Goal: Transaction & Acquisition: Purchase product/service

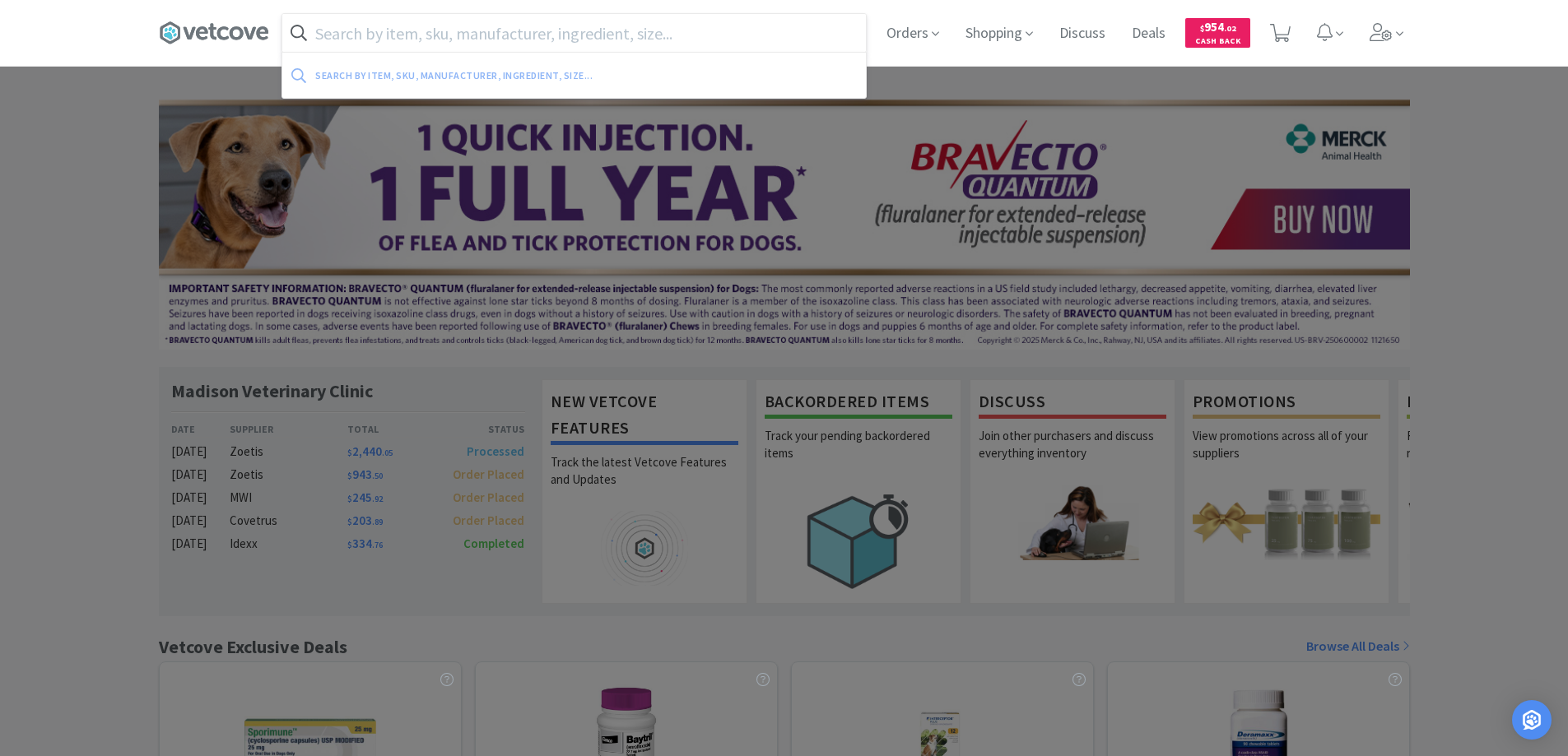
click at [519, 37] on input "text" at bounding box center [574, 33] width 583 height 38
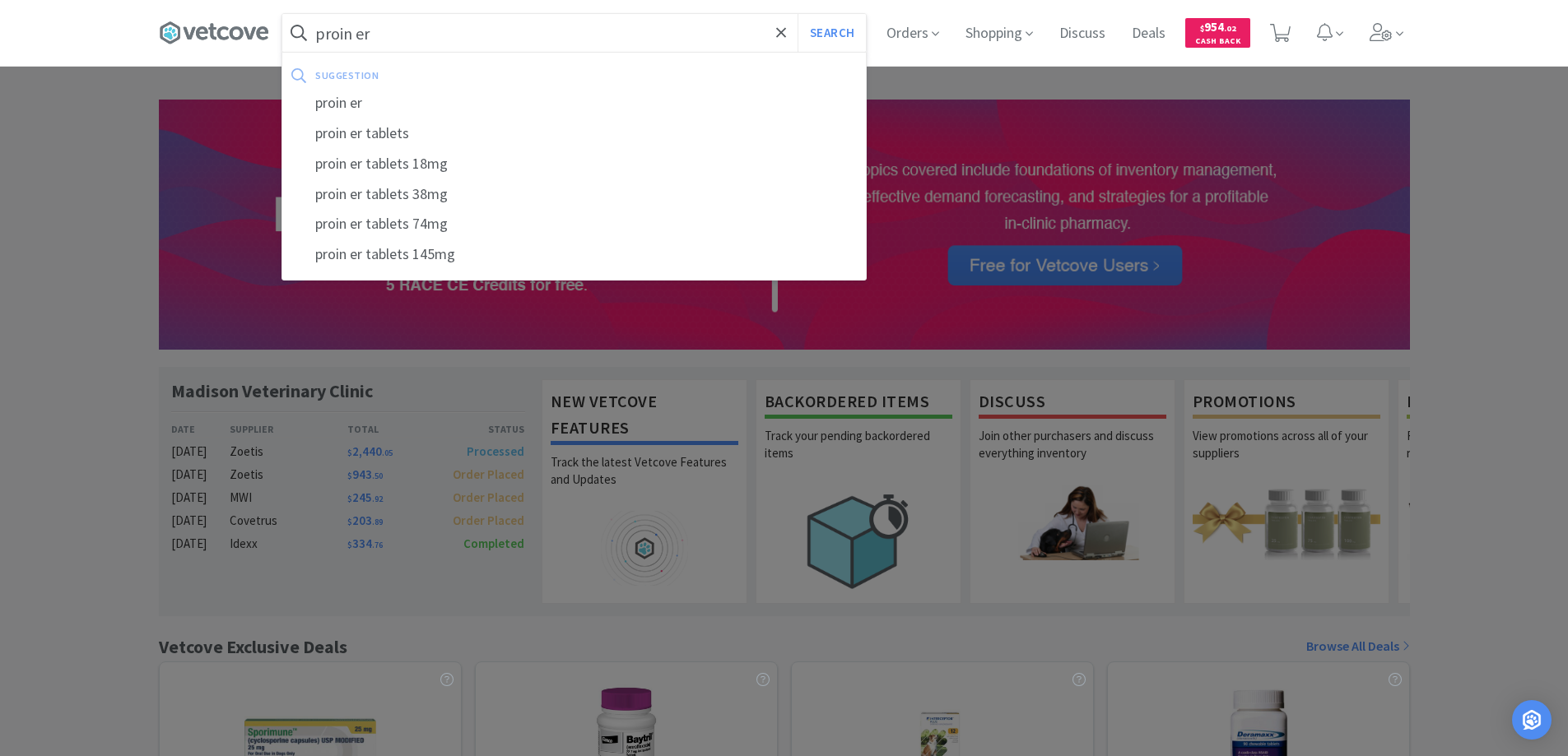
type input "proin er"
click at [797, 14] on button "Search" at bounding box center [832, 33] width 68 height 38
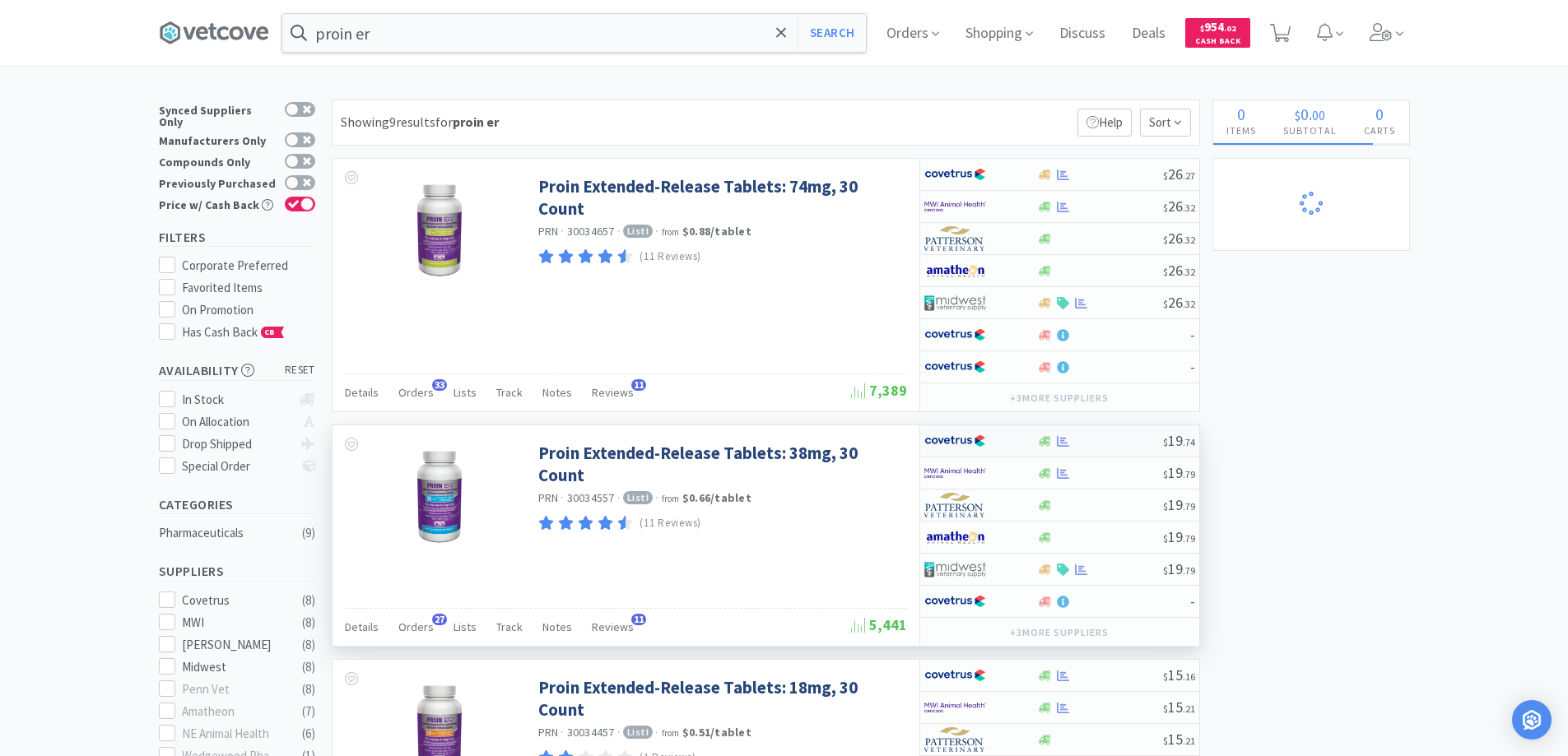
select select "1"
click at [1094, 441] on div at bounding box center [1100, 441] width 125 height 12
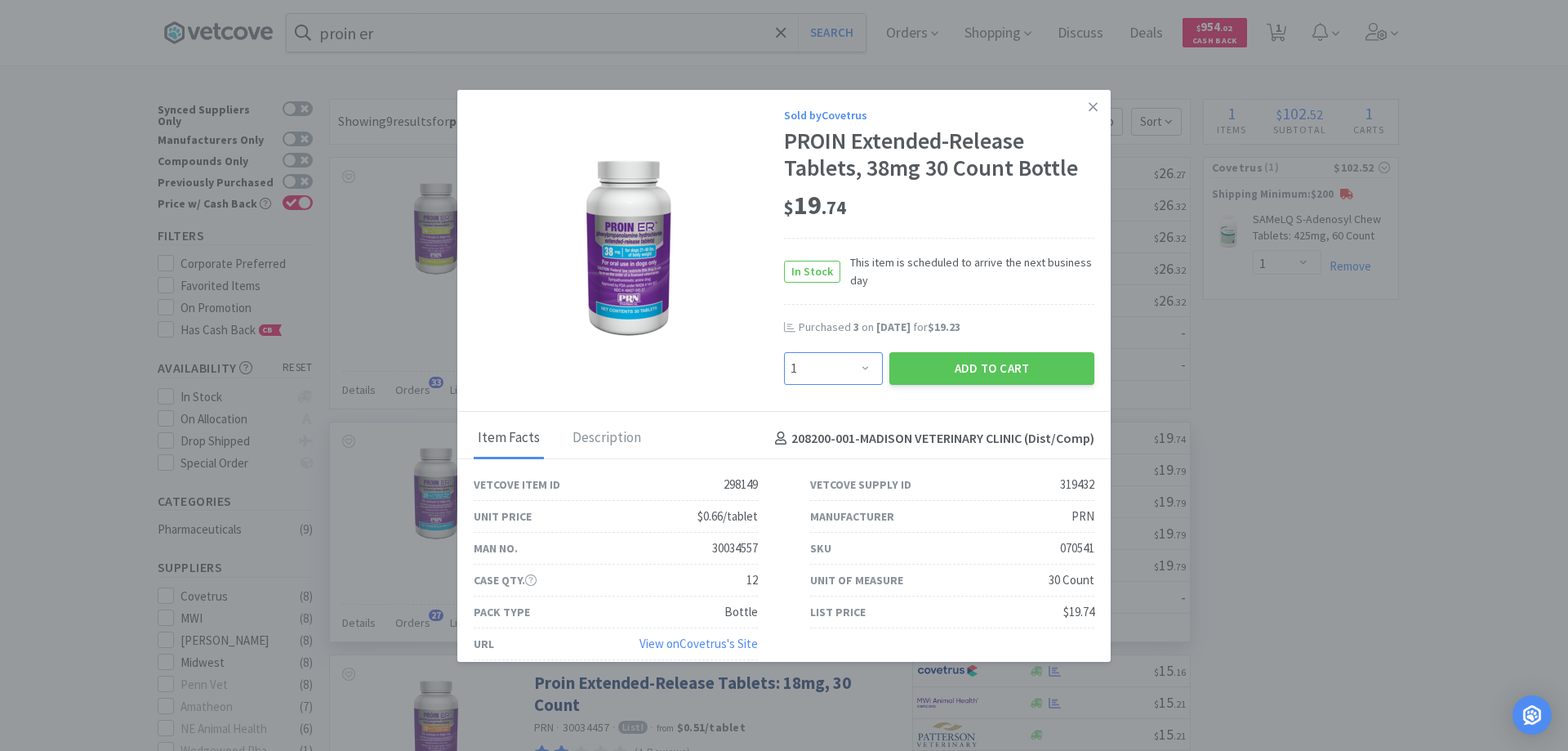
click at [857, 360] on select "Enter Quantity 1 2 3 4 5 6 7 8 9 10 11 12 13 14 15 16 17 18 19 20 Enter Quantity" at bounding box center [833, 368] width 99 height 33
select select "2"
click at [784, 352] on select "Enter Quantity 1 2 3 4 5 6 7 8 9 10 11 12 13 14 15 16 17 18 19 20 Enter Quantity" at bounding box center [833, 368] width 99 height 33
click at [971, 369] on button "Add to Cart" at bounding box center [991, 368] width 205 height 33
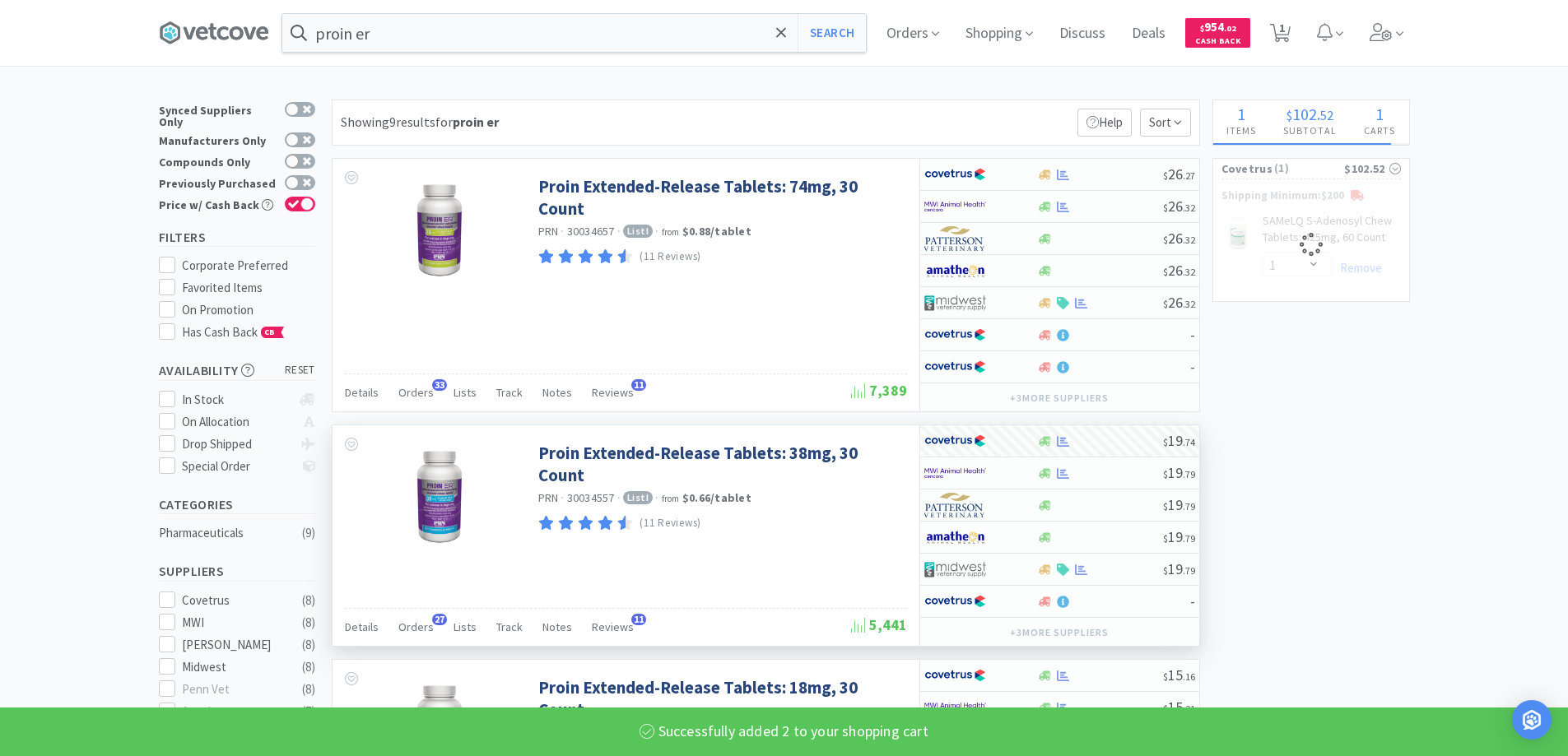
select select "2"
select select "1"
click at [399, 29] on input "proin er" at bounding box center [574, 33] width 583 height 38
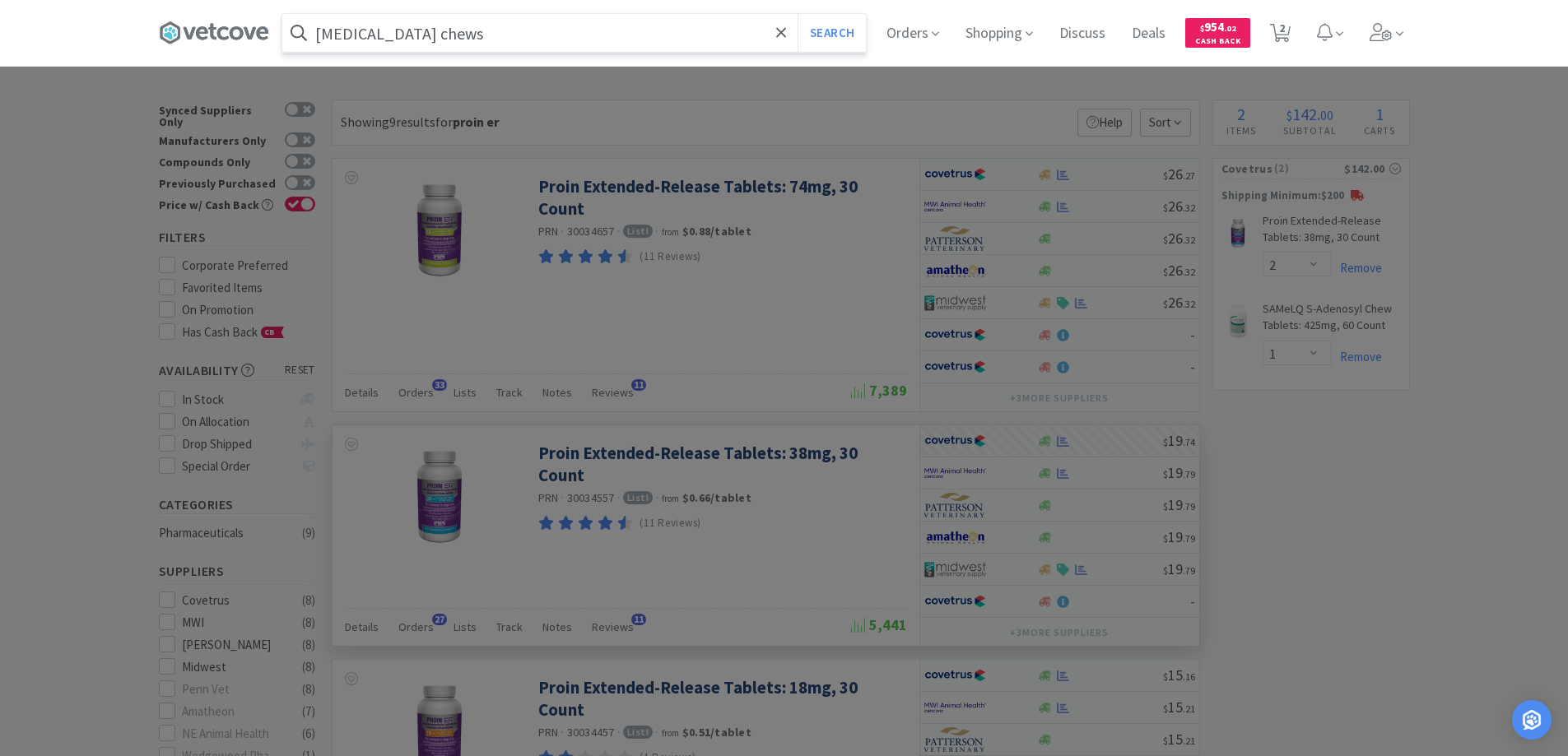
type input "[MEDICAL_DATA] chews"
click at [797, 14] on button "Search" at bounding box center [832, 33] width 68 height 38
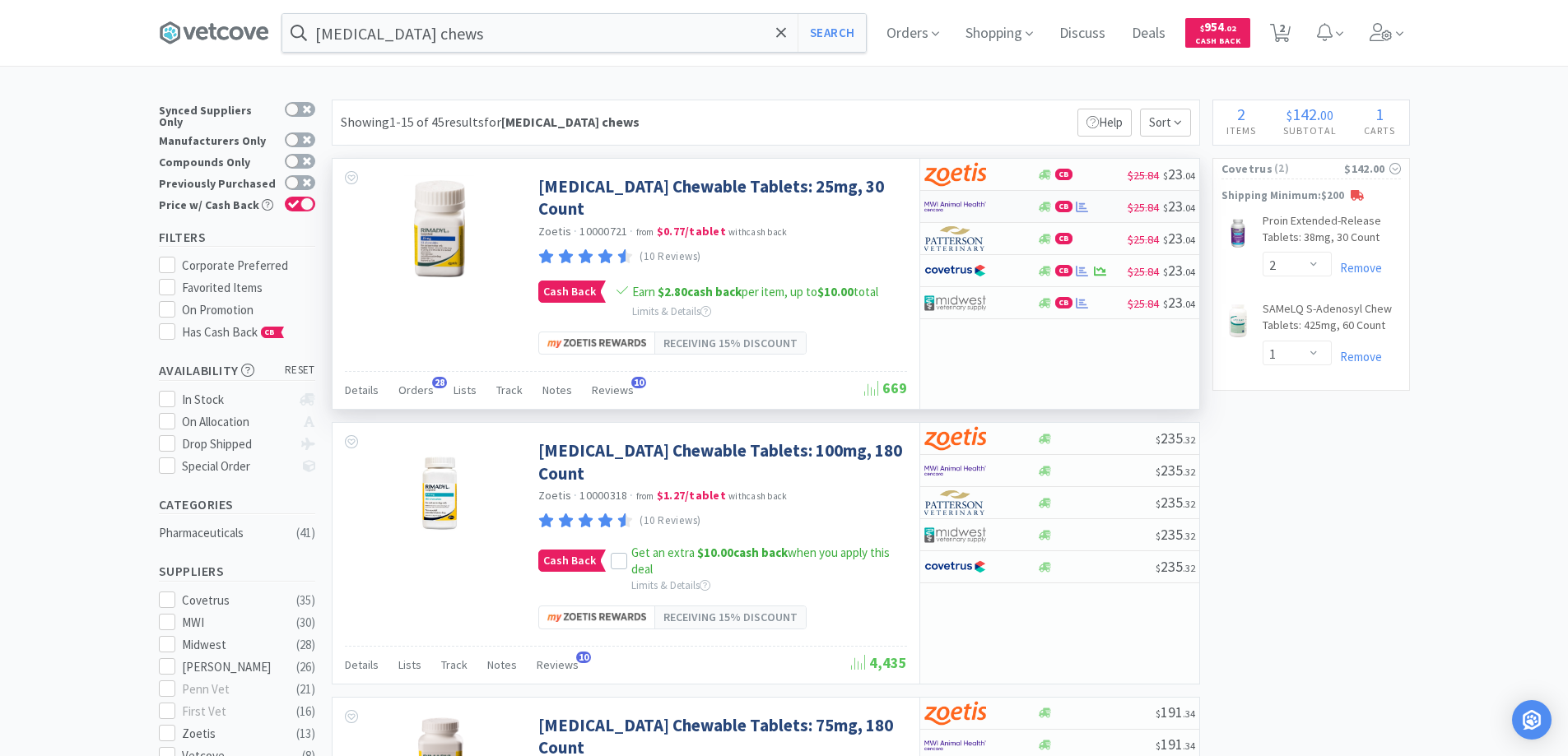
click at [1106, 206] on div "CB" at bounding box center [1081, 206] width 90 height 12
select select "1"
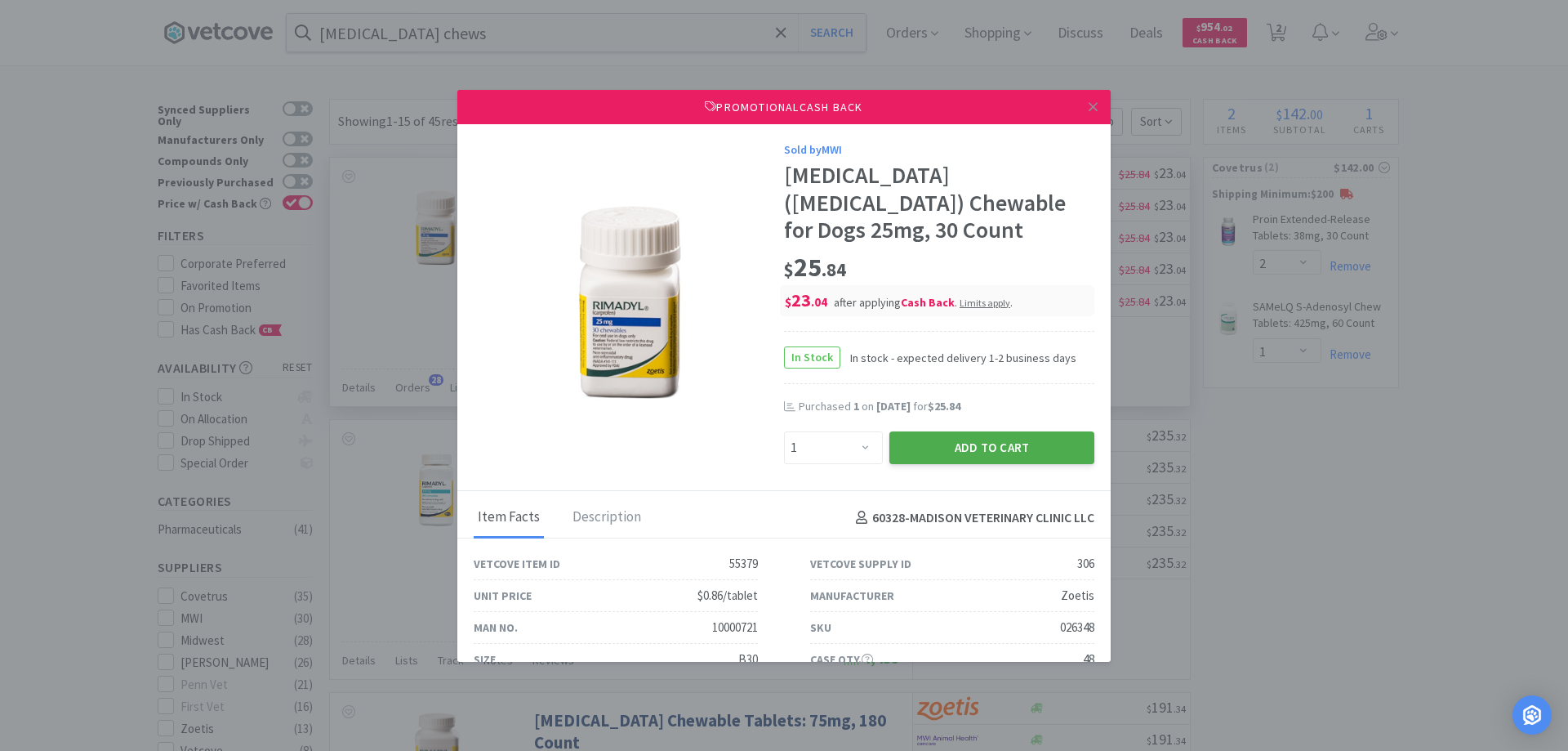
click at [1013, 431] on button "Add to Cart" at bounding box center [991, 447] width 205 height 33
select select "1"
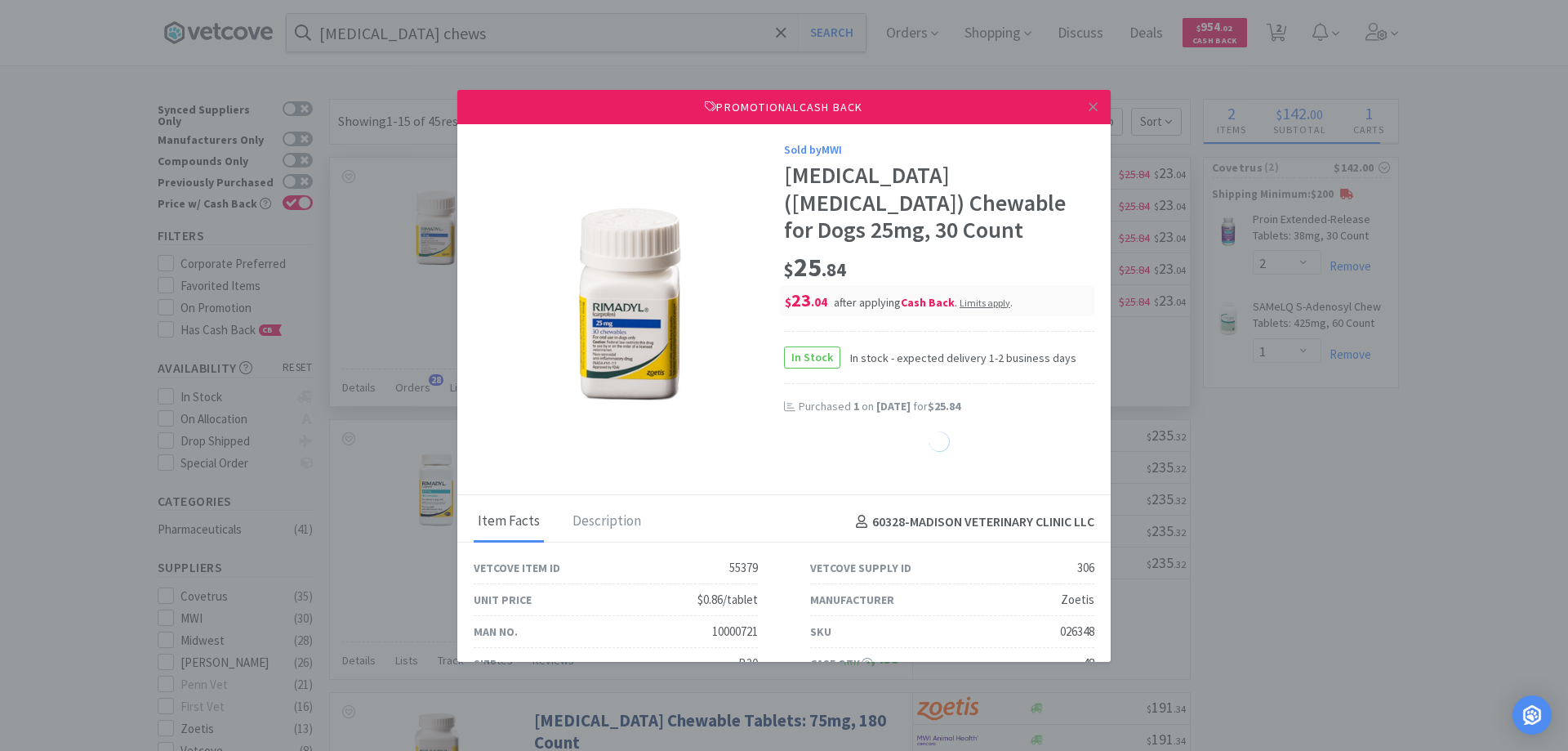
select select "1"
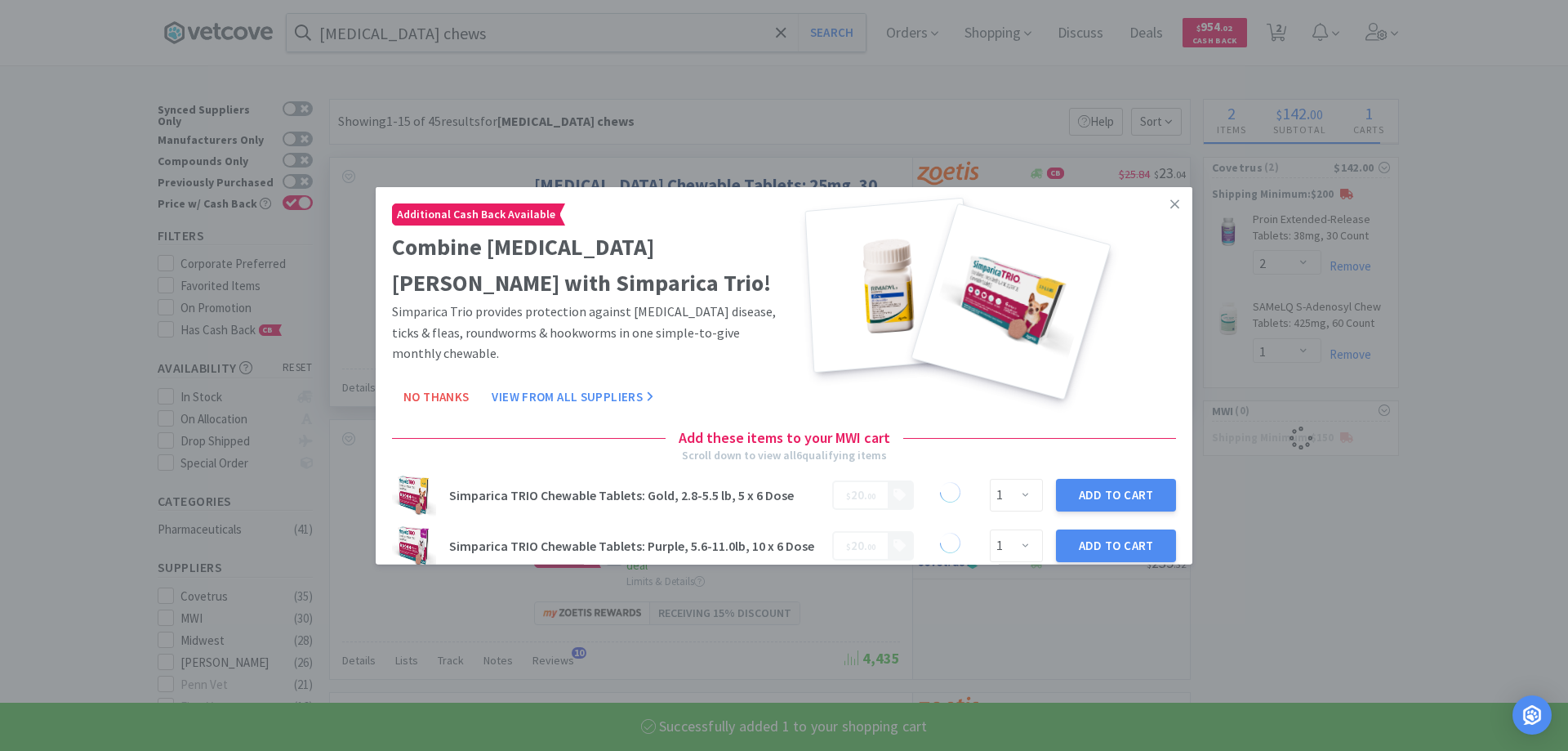
select select "1"
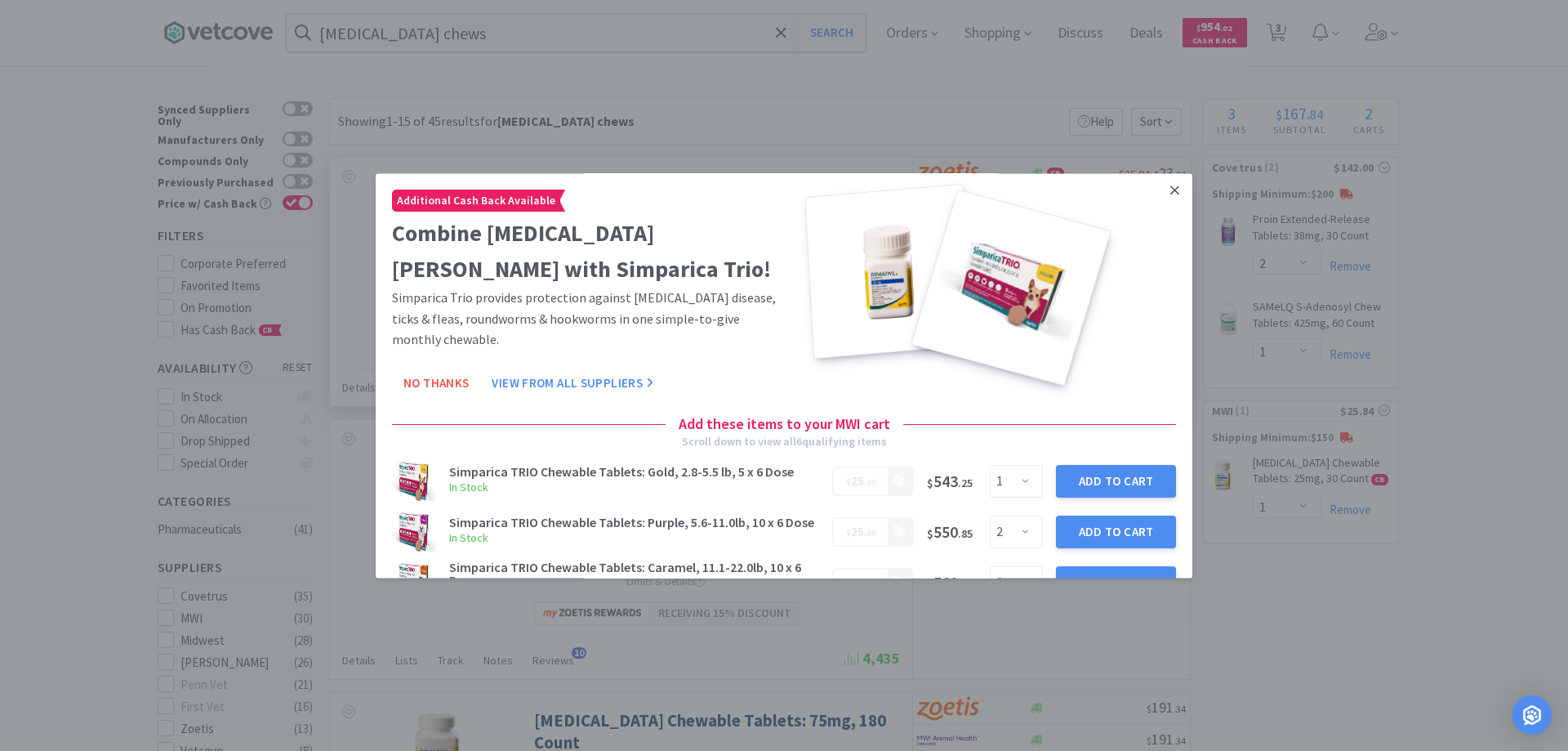
click at [1170, 192] on icon at bounding box center [1175, 191] width 9 height 9
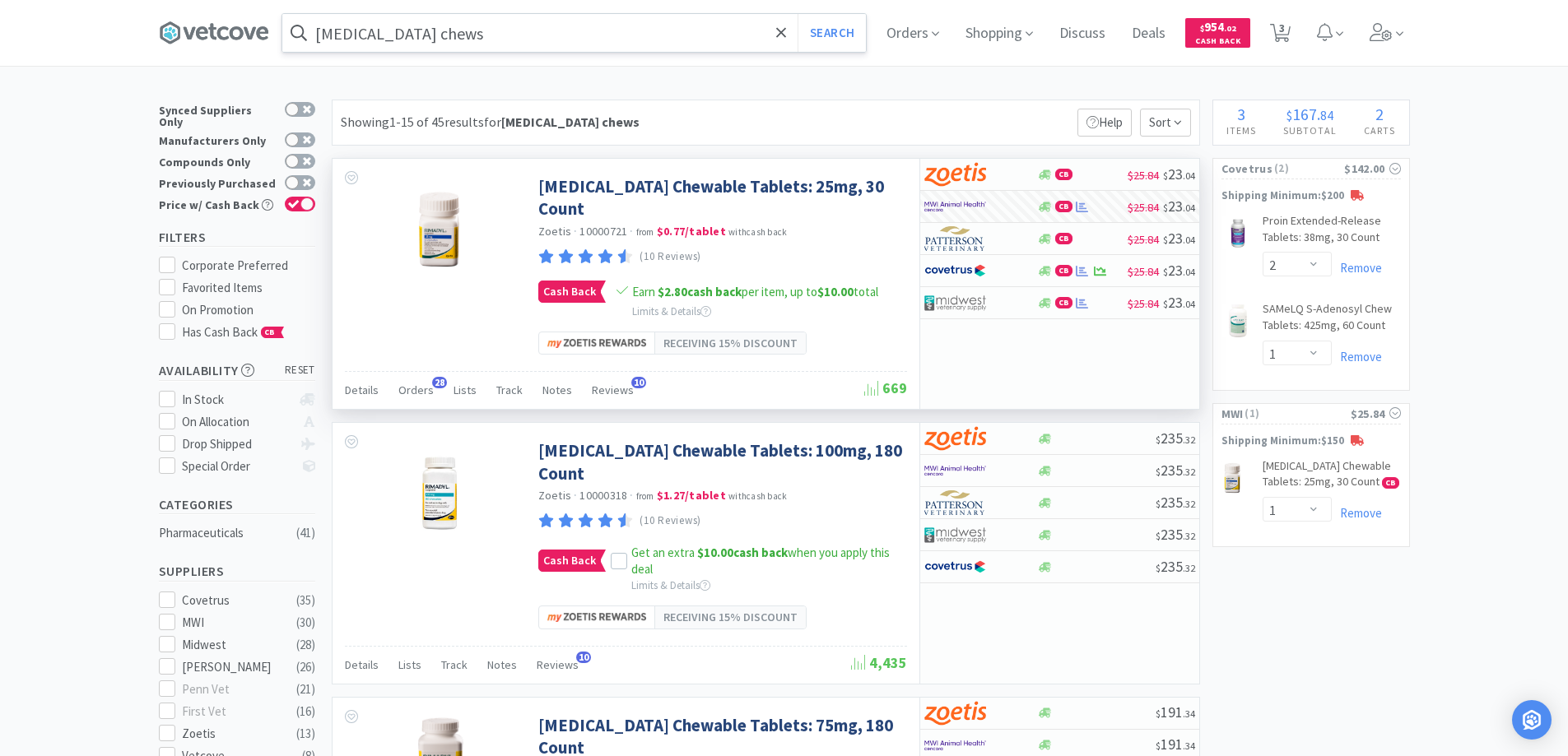
click at [640, 40] on input "[MEDICAL_DATA] chews" at bounding box center [574, 33] width 583 height 38
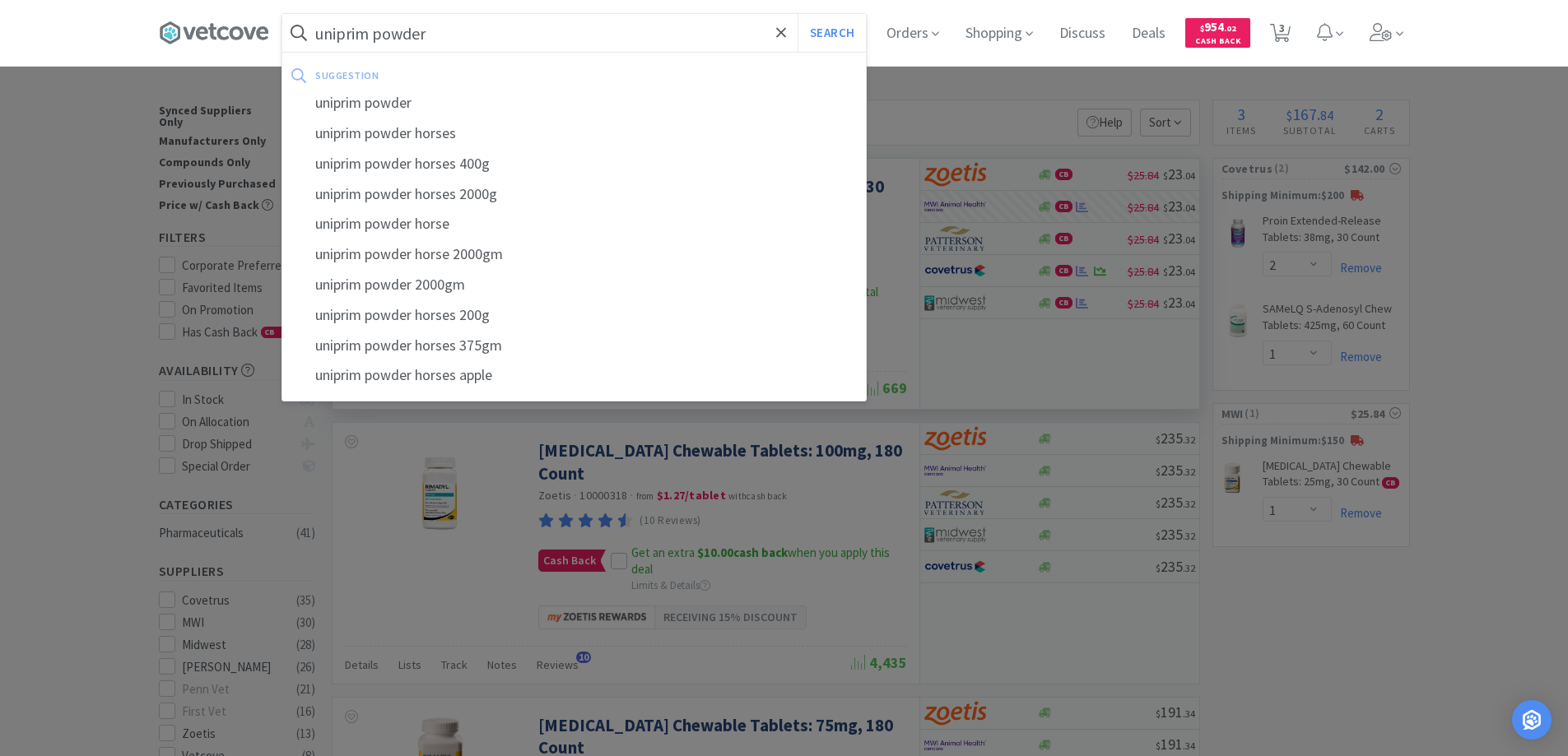
type input "uniprim powder"
click at [797, 14] on button "Search" at bounding box center [832, 33] width 68 height 38
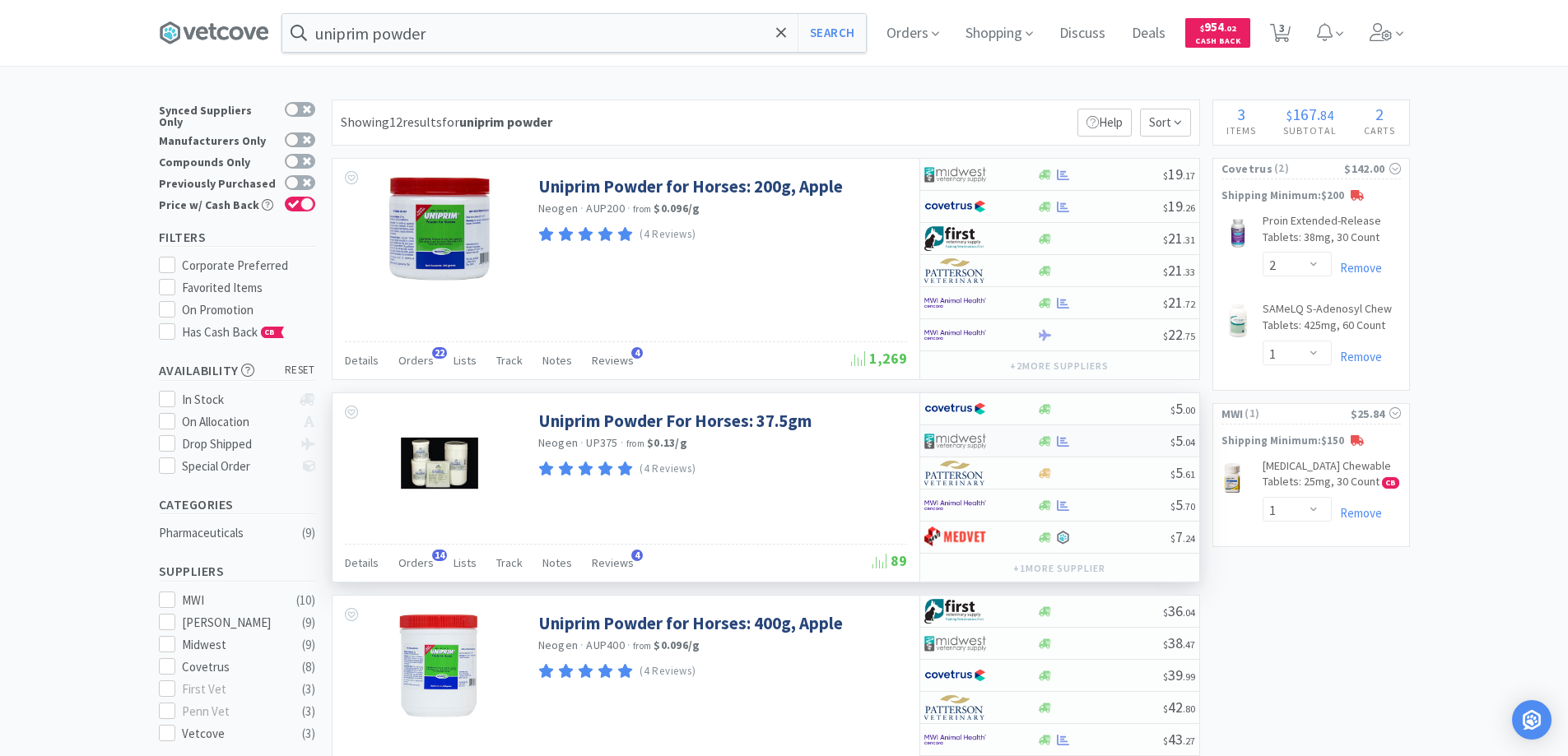
click at [1113, 443] on div at bounding box center [1103, 441] width 133 height 12
select select "1"
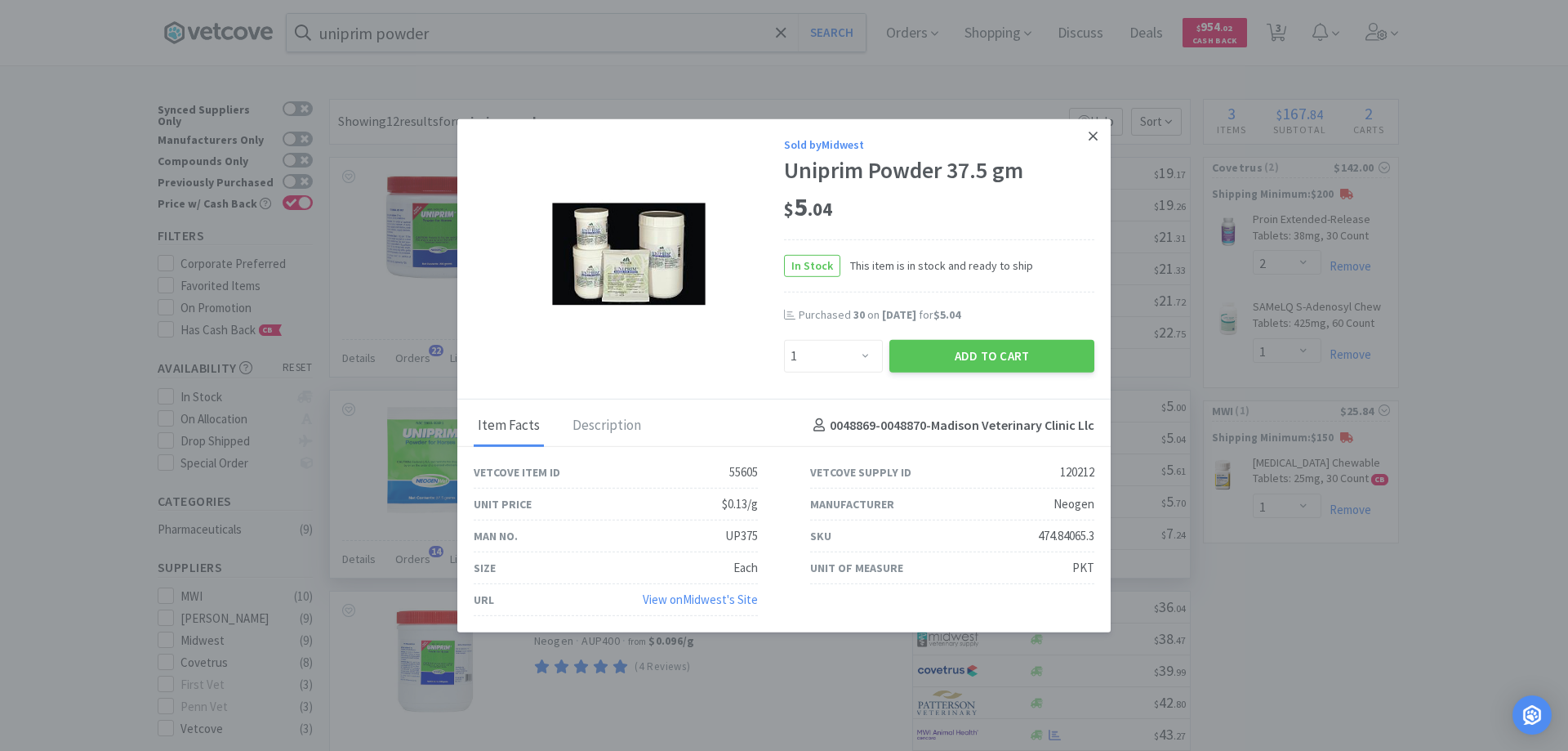
click at [1090, 133] on icon at bounding box center [1093, 136] width 9 height 9
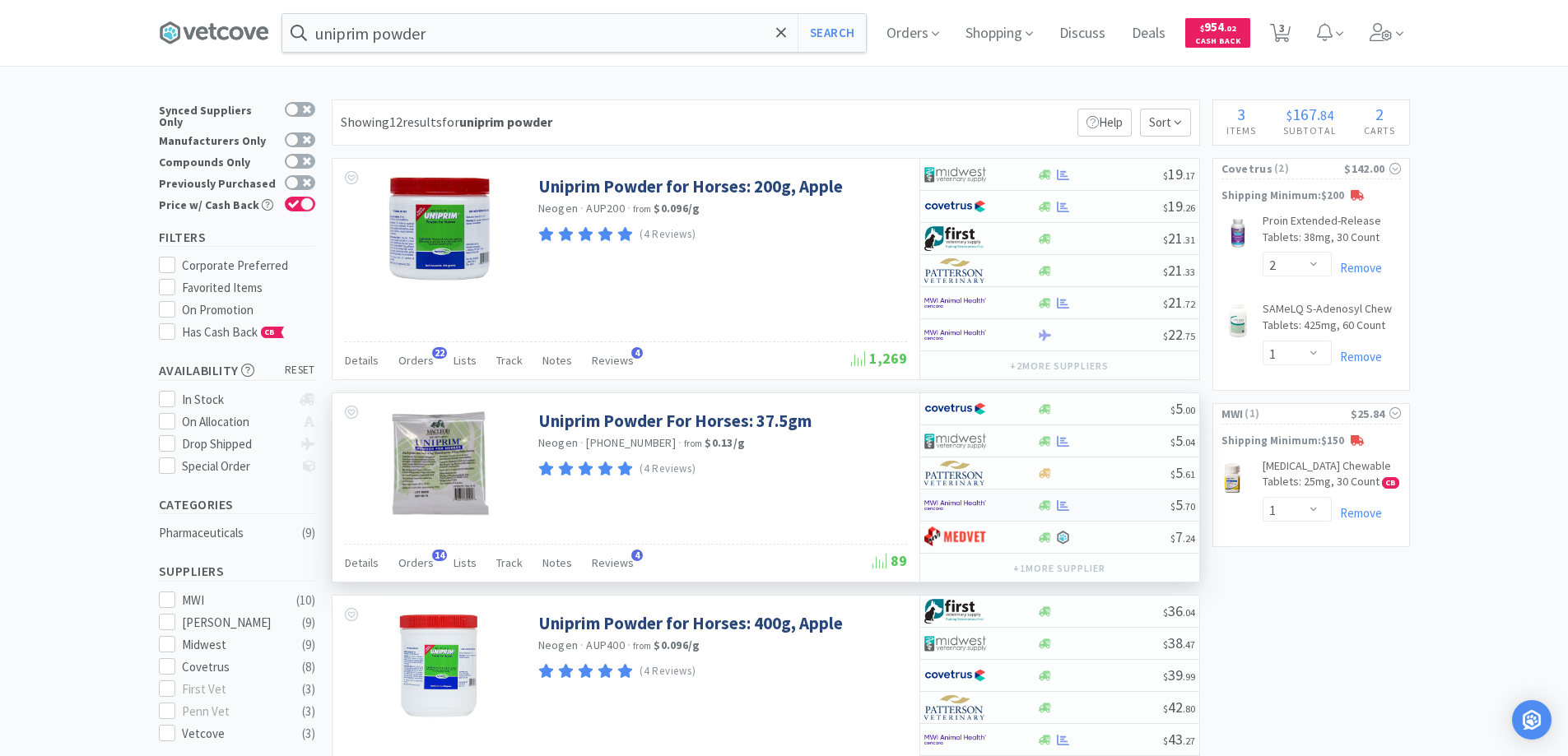
click at [1118, 506] on div at bounding box center [1103, 505] width 133 height 12
select select "1"
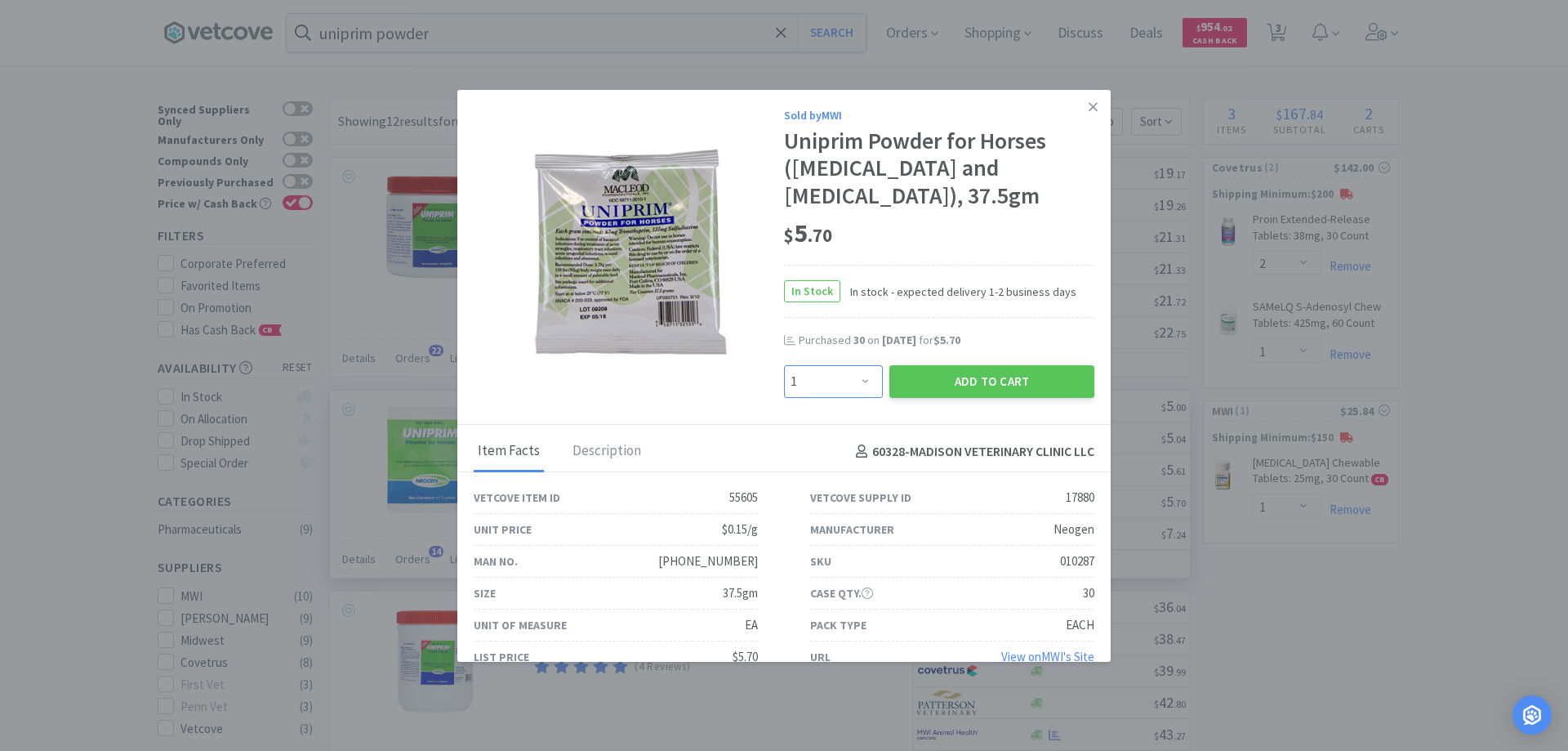
click at [854, 381] on select "Enter Quantity 1 2 3 4 5 6 7 8 9 10 11 12 13 14 15 16 17 18 19 20 Enter Quantity" at bounding box center [833, 381] width 99 height 33
type input "30"
click at [977, 387] on button "Add to Cart" at bounding box center [991, 381] width 205 height 33
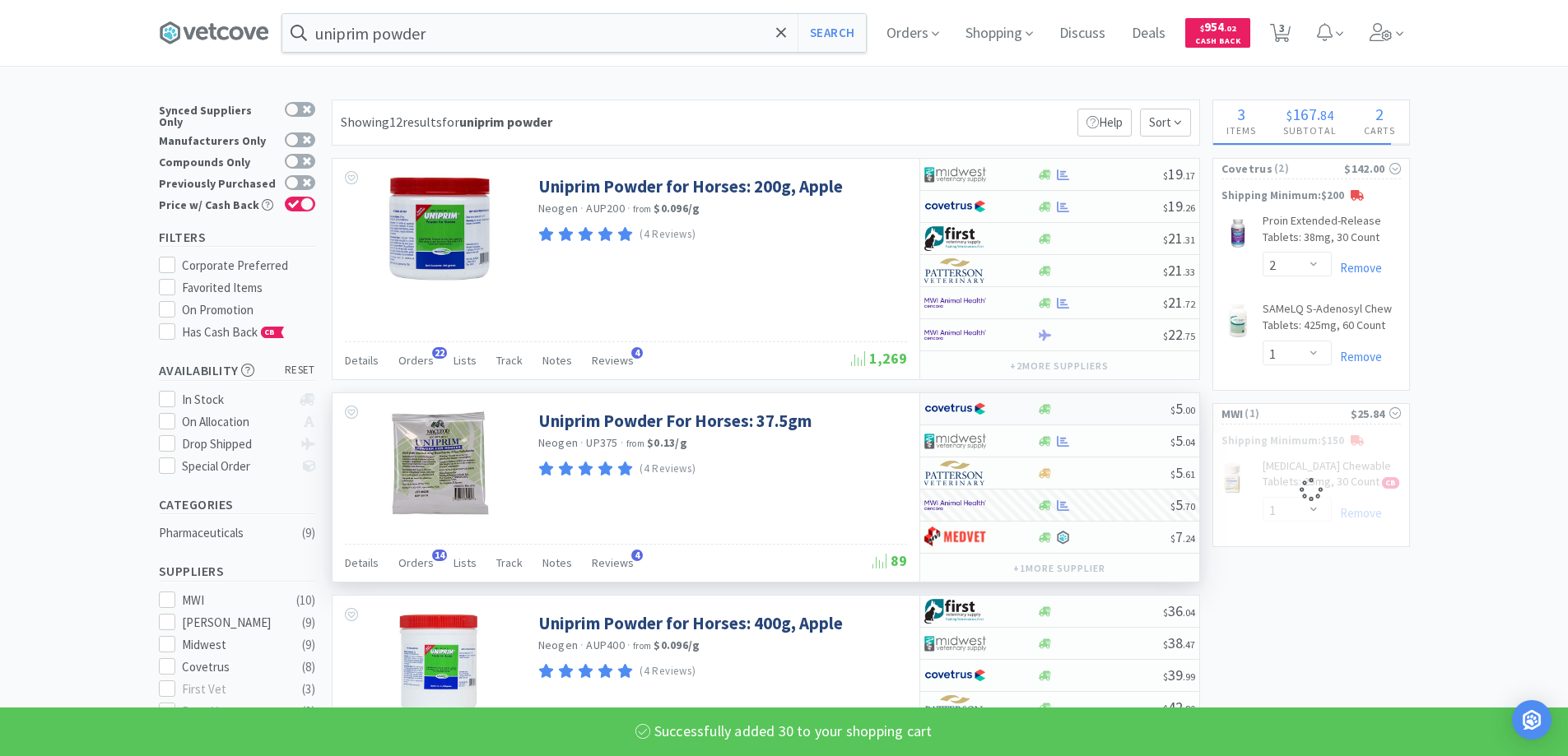
select select "30"
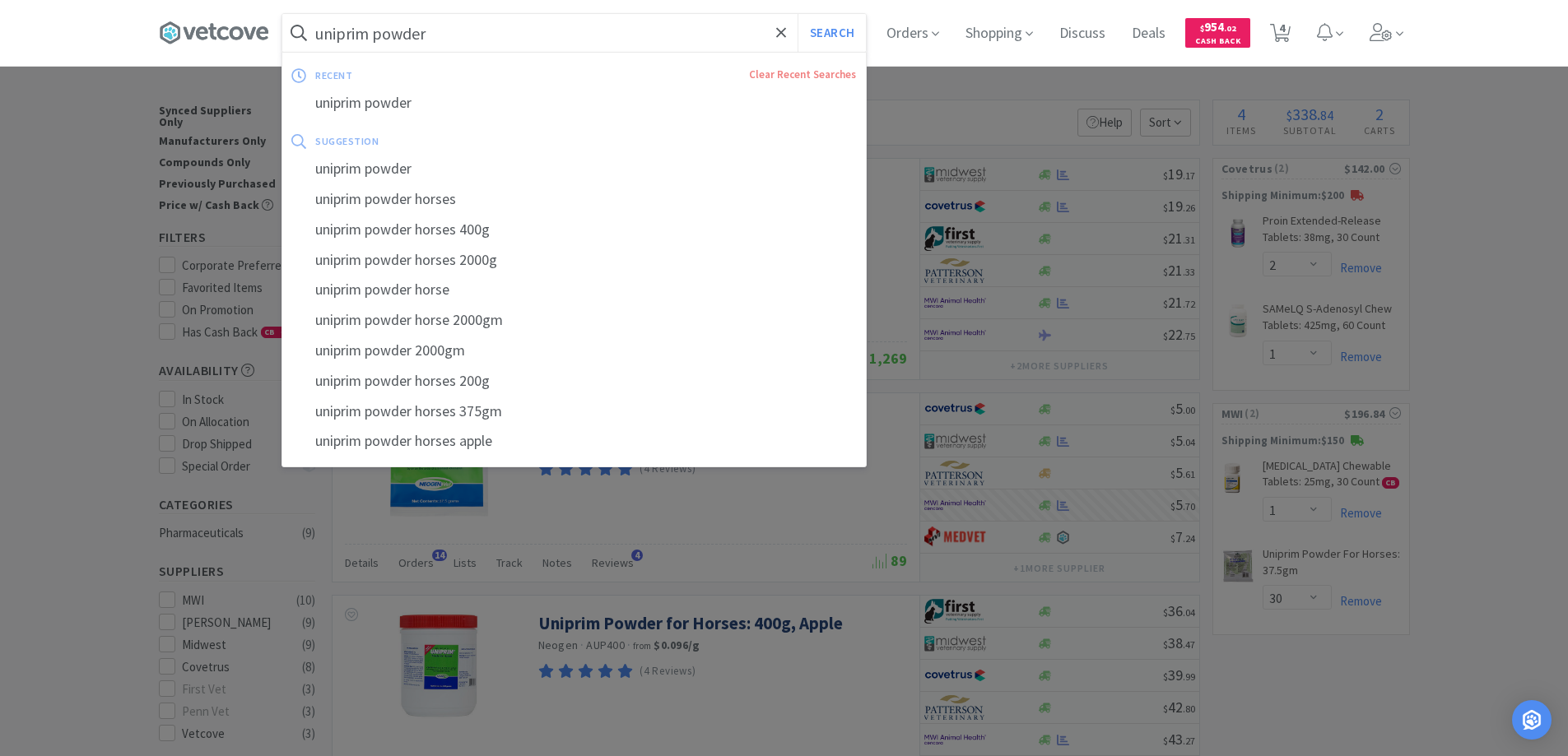
click at [450, 31] on input "uniprim powder" at bounding box center [574, 33] width 583 height 38
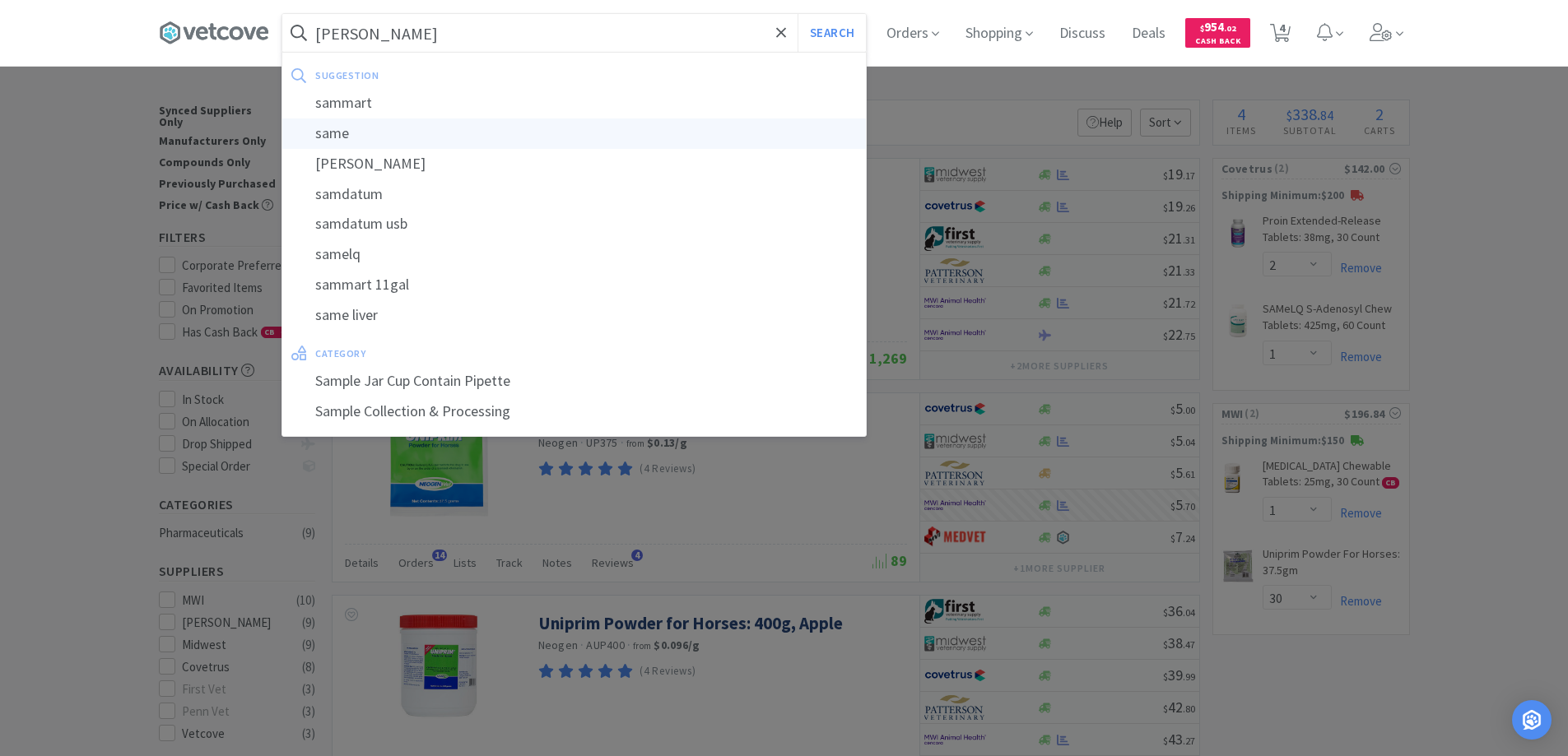
click at [402, 127] on div "same" at bounding box center [574, 134] width 583 height 30
type input "same"
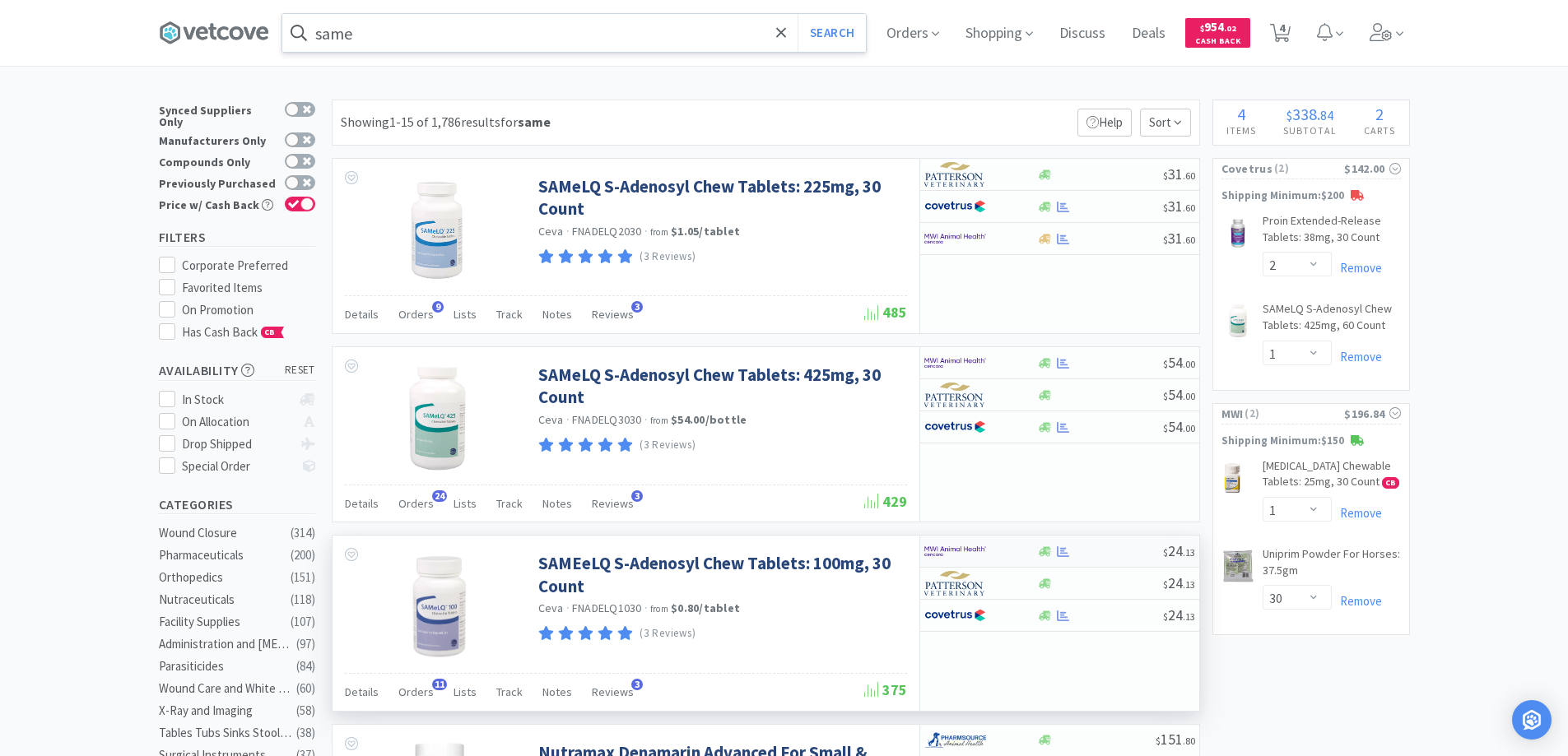
click at [1097, 549] on div at bounding box center [1100, 551] width 125 height 12
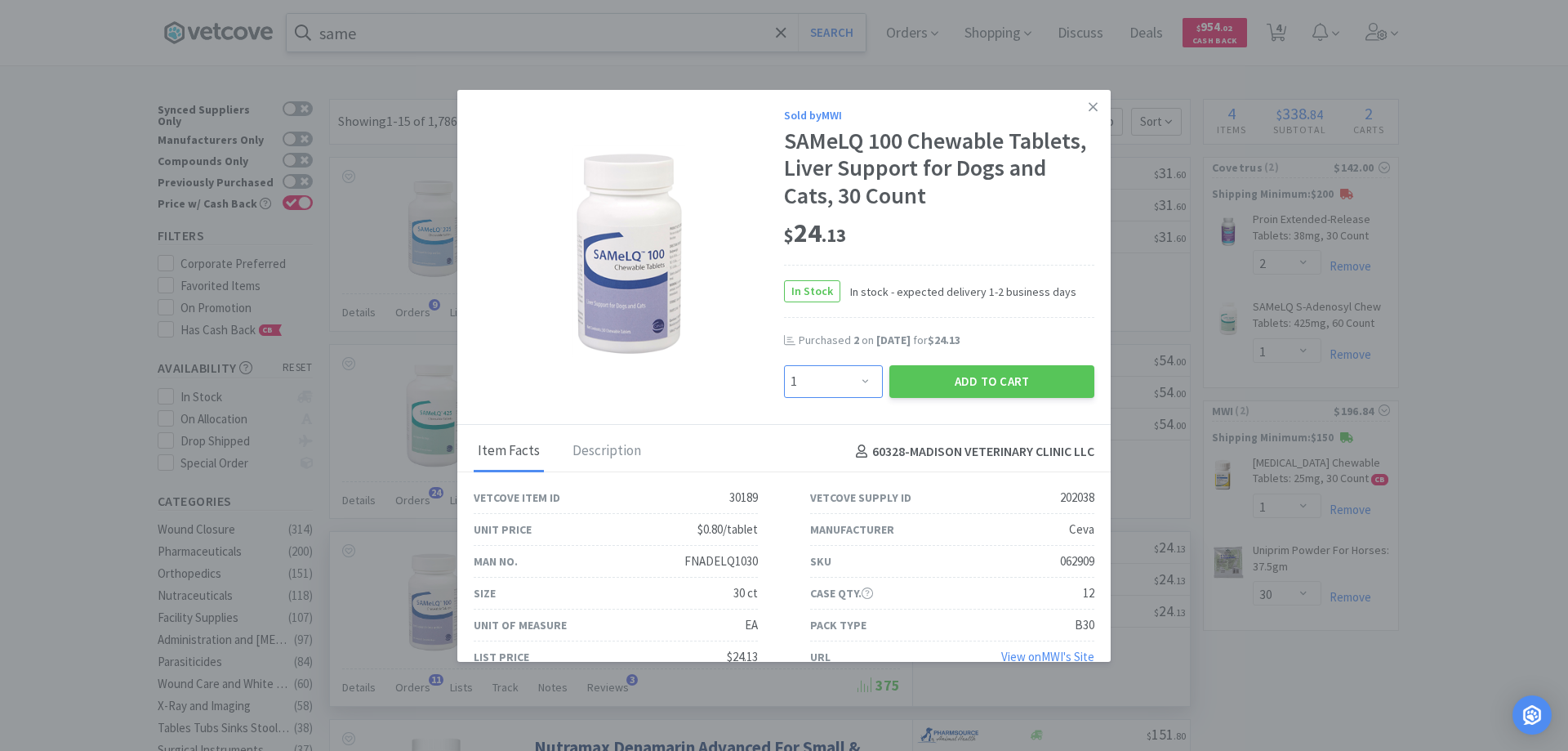
click at [863, 377] on select "Enter Quantity 1 2 3 4 5 6 7 8 9 10 11 12 13 14 15 16 17 18 19 20 Enter Quantity" at bounding box center [833, 381] width 99 height 33
select select "2"
click at [784, 365] on select "Enter Quantity 1 2 3 4 5 6 7 8 9 10 11 12 13 14 15 16 17 18 19 20 Enter Quantity" at bounding box center [833, 381] width 99 height 33
click at [990, 384] on button "Add to Cart" at bounding box center [991, 381] width 205 height 33
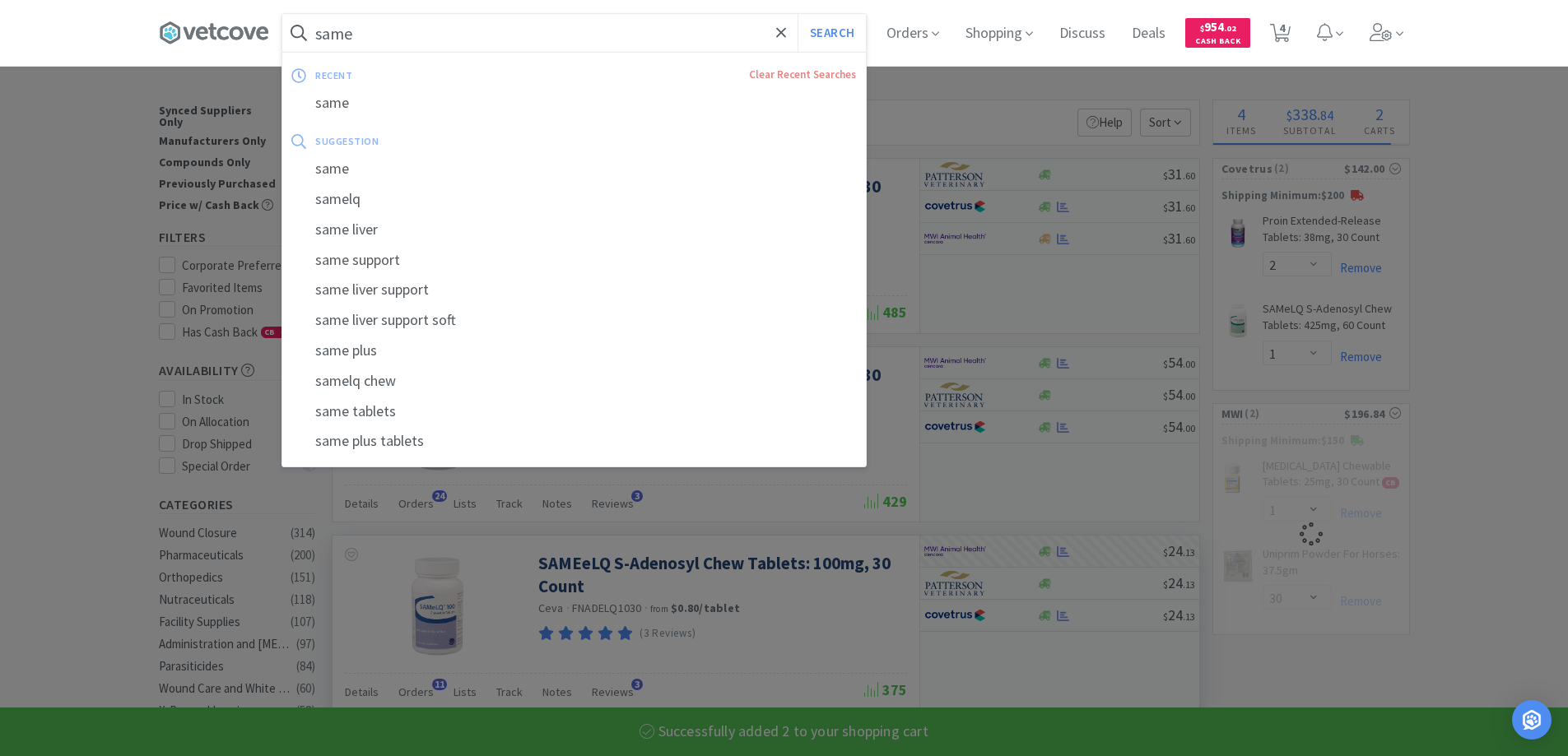
click at [397, 35] on input "same" at bounding box center [574, 33] width 583 height 38
select select "2"
select select "30"
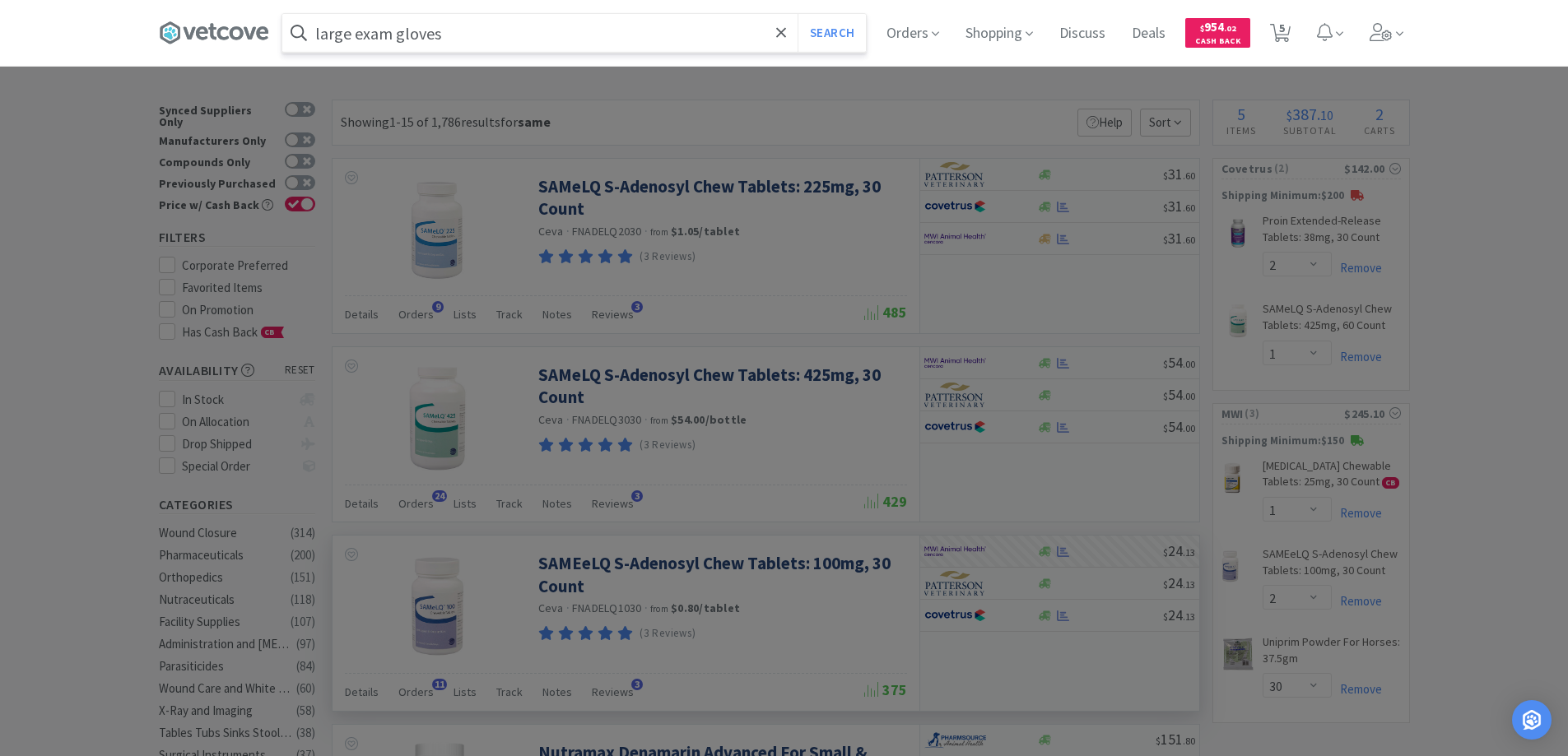
type input "large exam gloves"
click at [797, 14] on button "Search" at bounding box center [832, 33] width 68 height 38
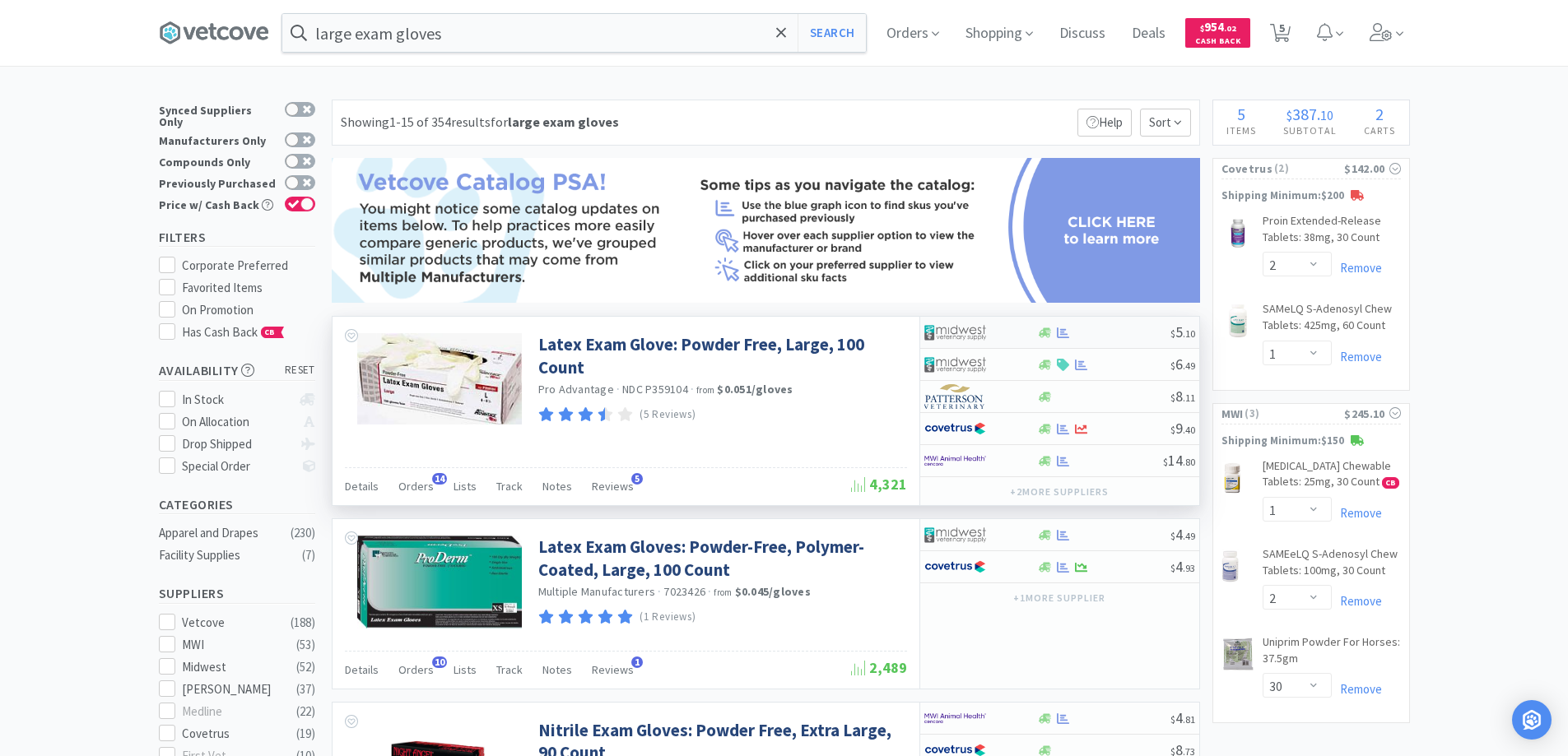
click at [1095, 331] on div at bounding box center [1103, 332] width 133 height 12
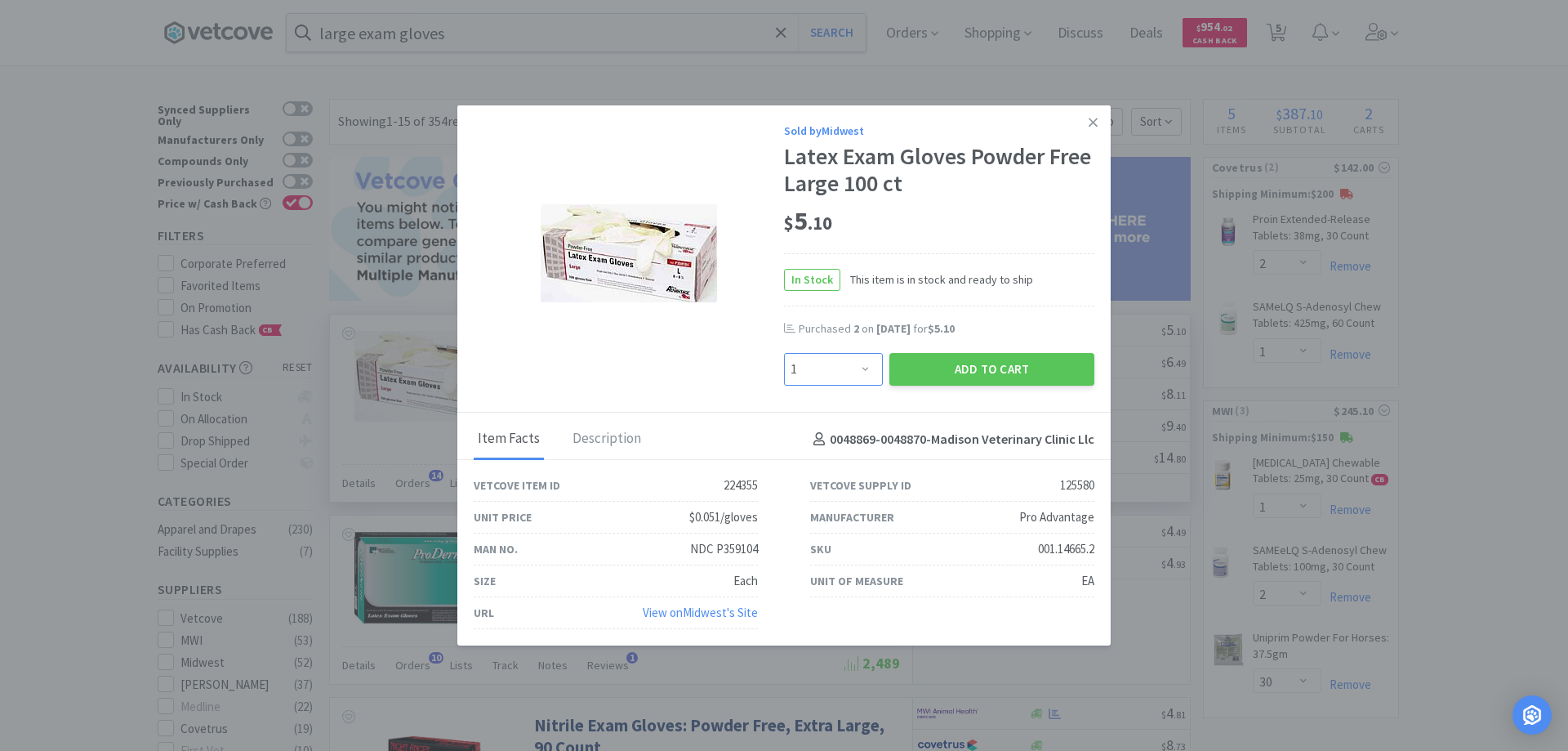
drag, startPoint x: 870, startPoint y: 366, endPoint x: 868, endPoint y: 355, distance: 11.2
click at [870, 366] on select "Enter Quantity 1 2 3 4 5 6 7 8 9 10 11 12 13 14 15 16 17 18 19 20 Enter Quantity" at bounding box center [833, 369] width 99 height 33
select select "2"
click at [784, 353] on select "Enter Quantity 1 2 3 4 5 6 7 8 9 10 11 12 13 14 15 16 17 18 19 20 Enter Quantity" at bounding box center [833, 369] width 99 height 33
click at [942, 367] on button "Add to Cart" at bounding box center [991, 369] width 205 height 33
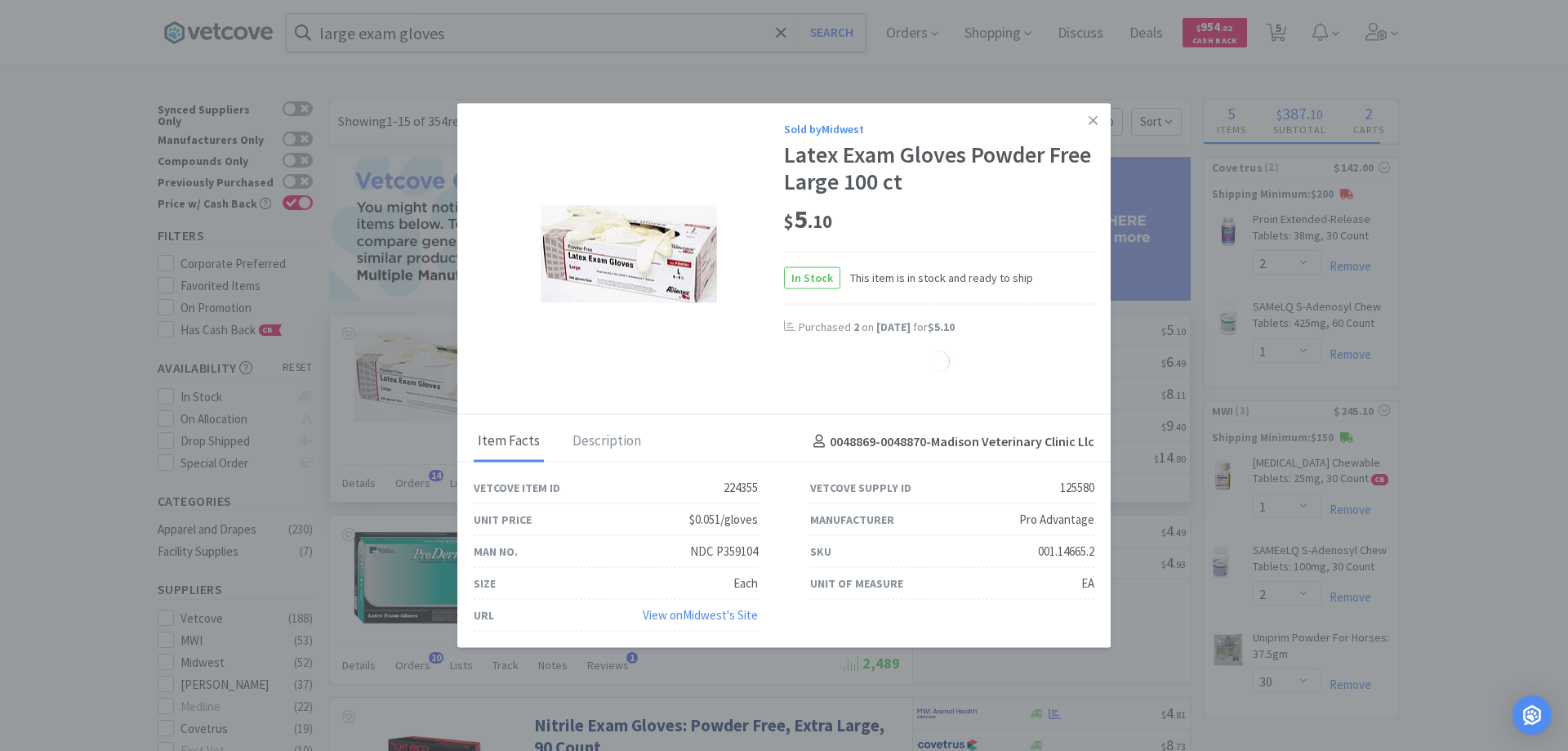
select select "2"
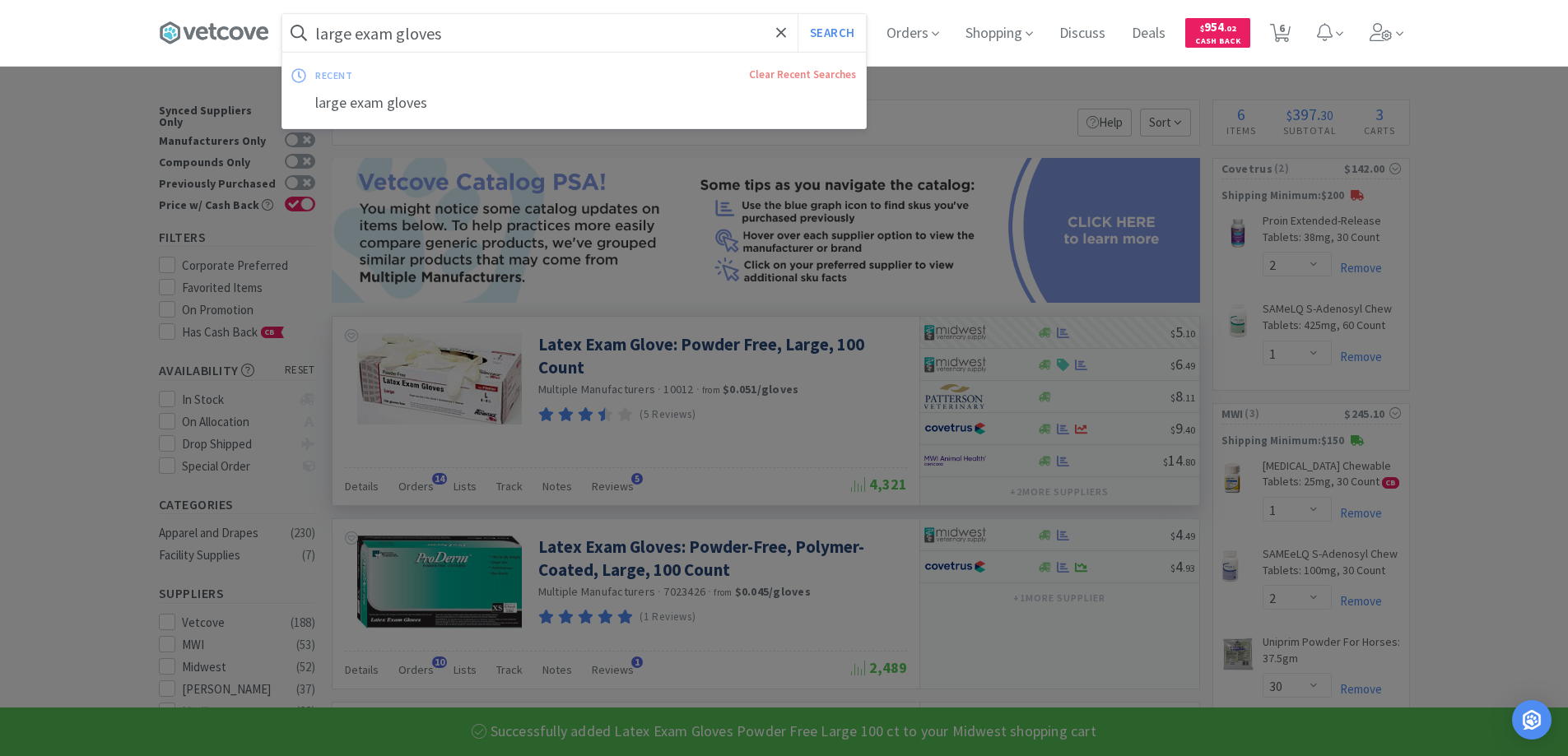
click at [544, 39] on input "large exam gloves" at bounding box center [574, 33] width 583 height 38
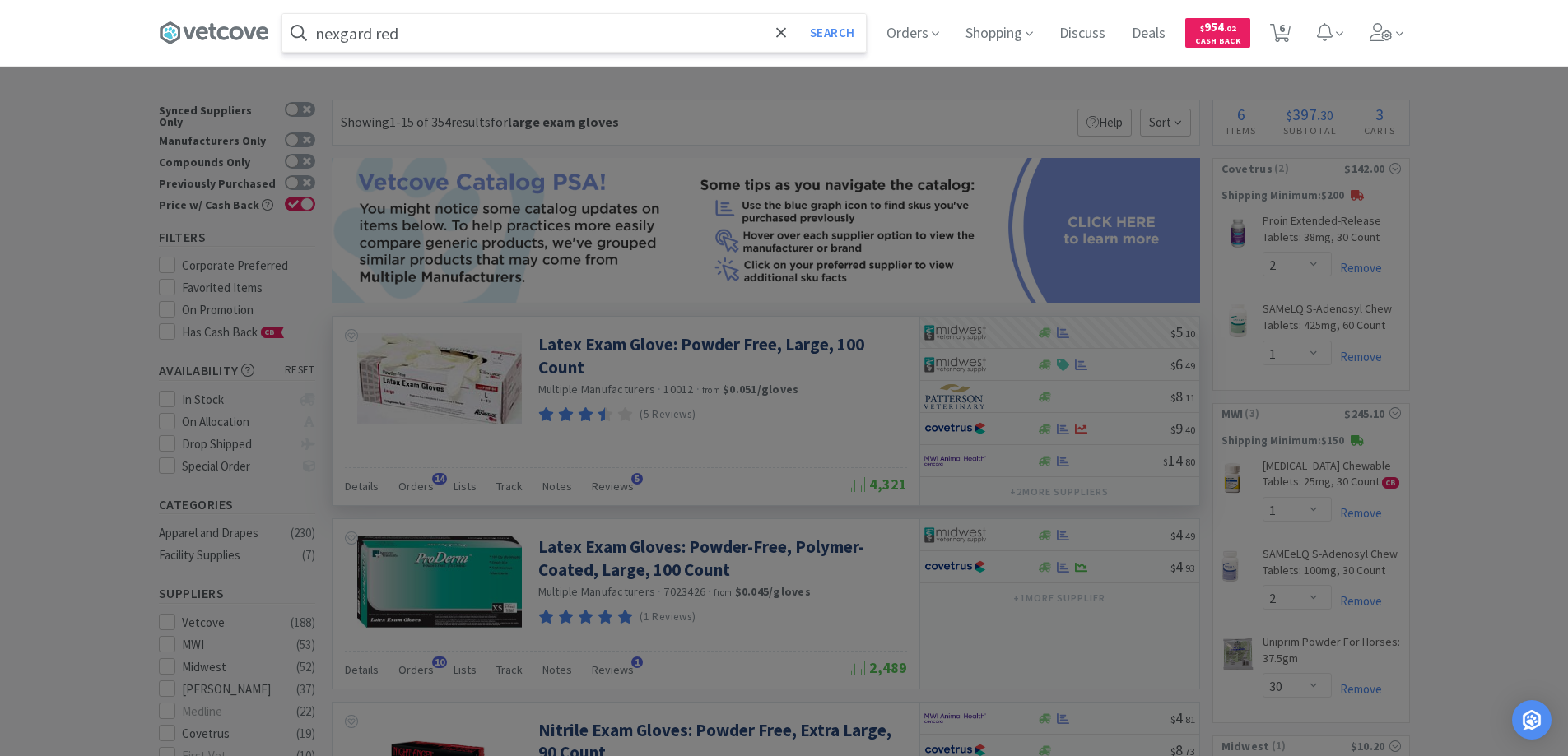
type input "nexgard red"
click at [797, 14] on button "Search" at bounding box center [832, 33] width 68 height 38
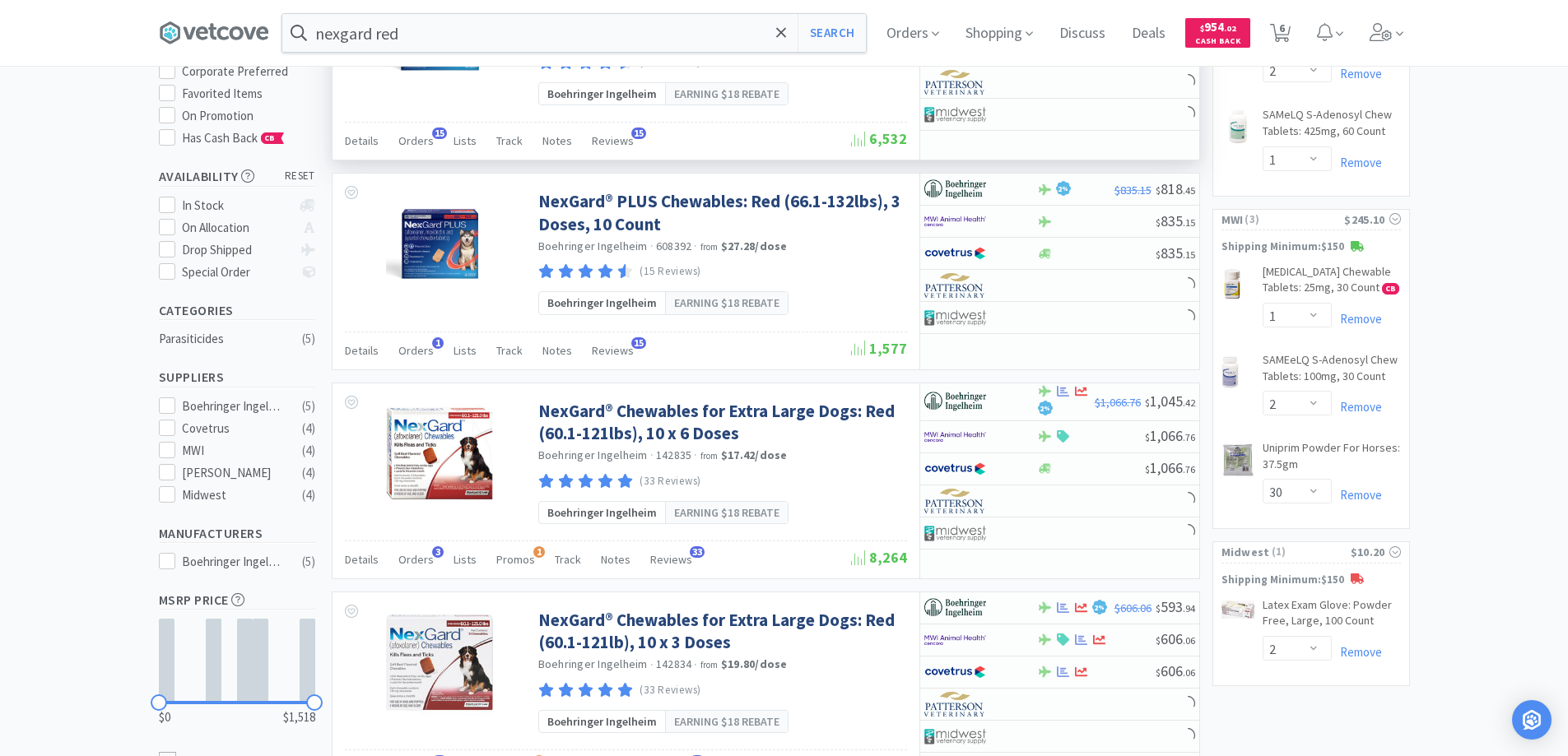
scroll to position [247, 0]
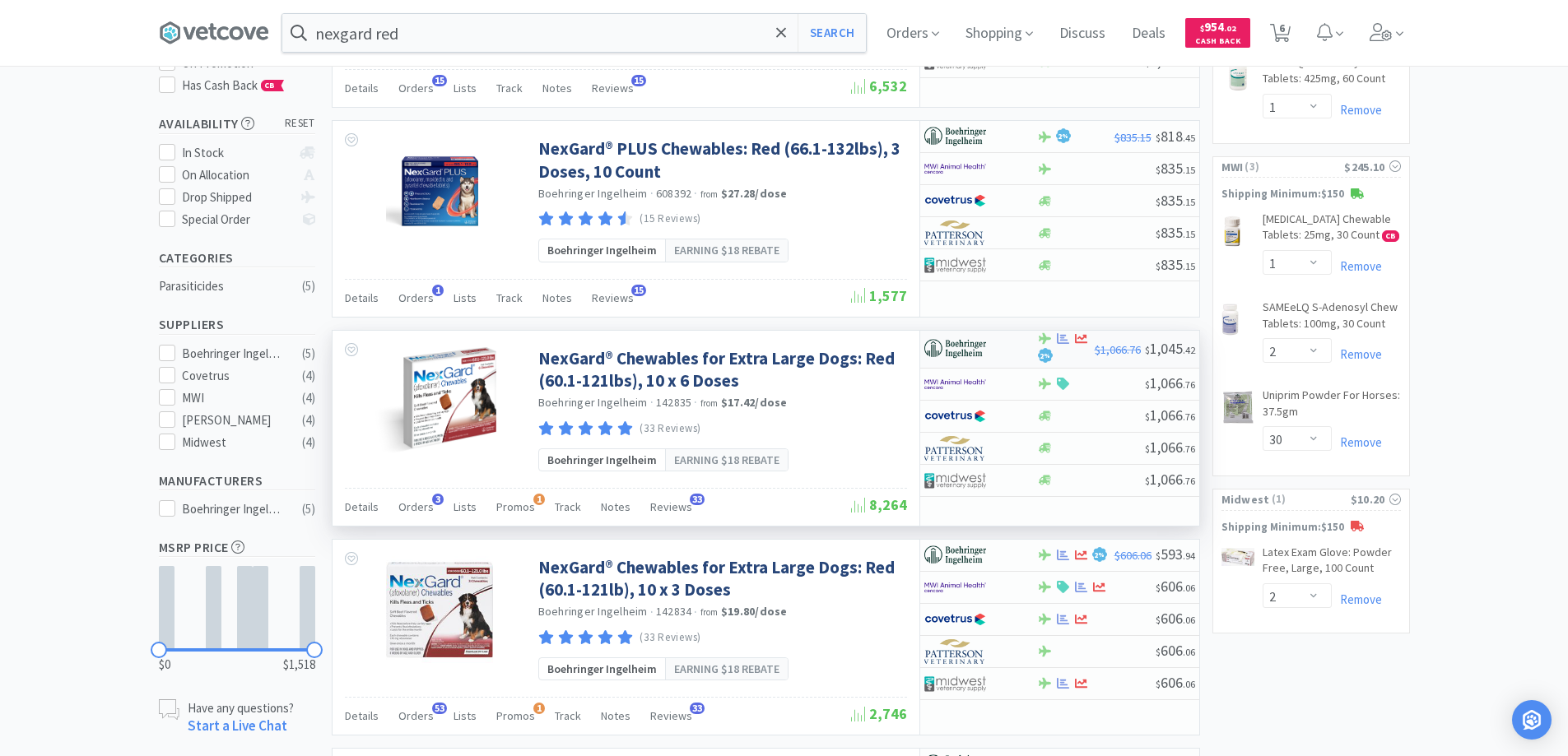
click at [1074, 354] on div "2 %" at bounding box center [1065, 350] width 58 height 34
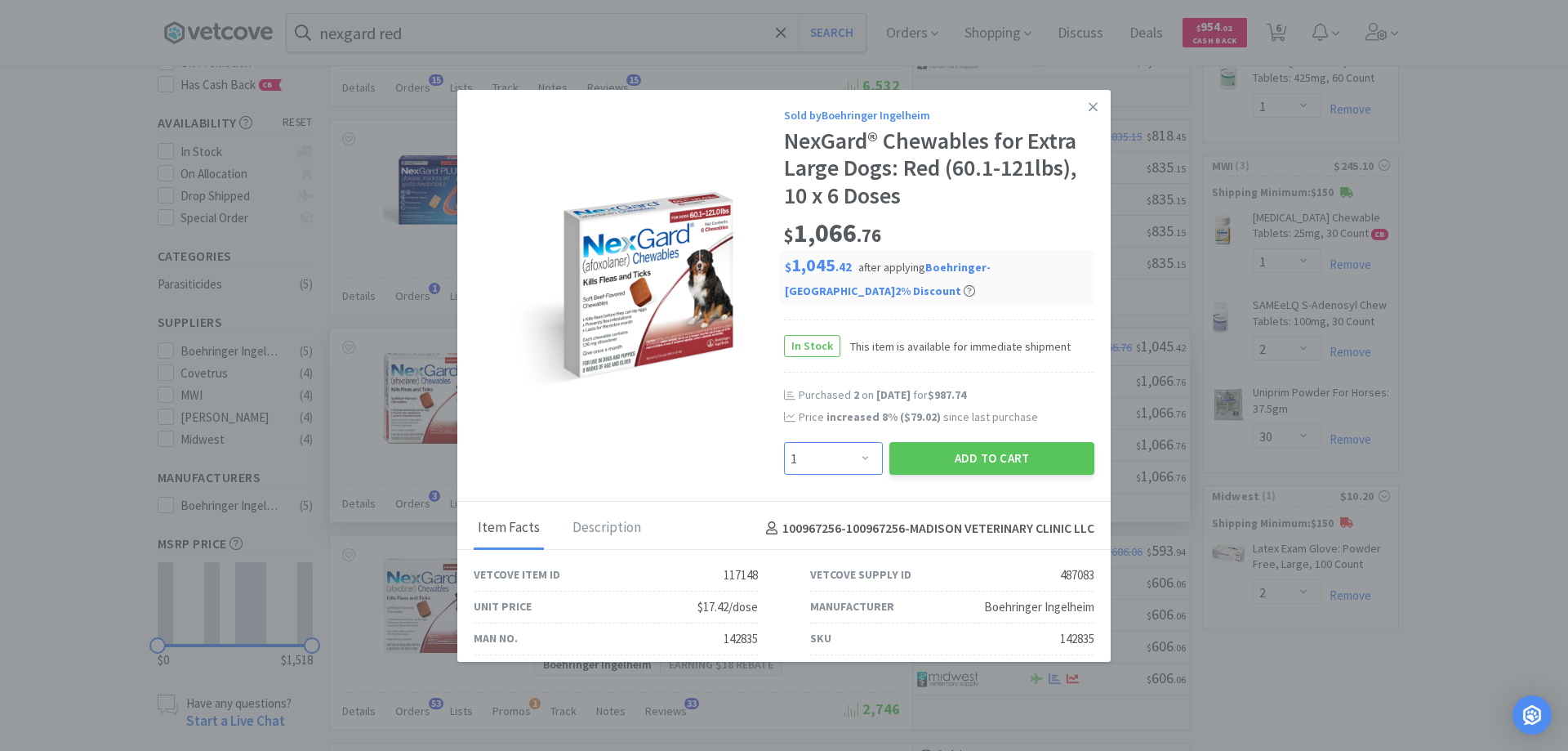
click at [863, 452] on select "Enter Quantity 1 2 3 4 5 6 7 8 9 10 11 12 13 14 15 16 17 18 19 20 Enter Quantity" at bounding box center [833, 459] width 99 height 33
select select "2"
click at [784, 442] on select "Enter Quantity 1 2 3 4 5 6 7 8 9 10 11 12 13 14 15 16 17 18 19 20 Enter Quantity" at bounding box center [833, 459] width 99 height 33
click at [938, 464] on button "Add to Cart" at bounding box center [991, 459] width 205 height 33
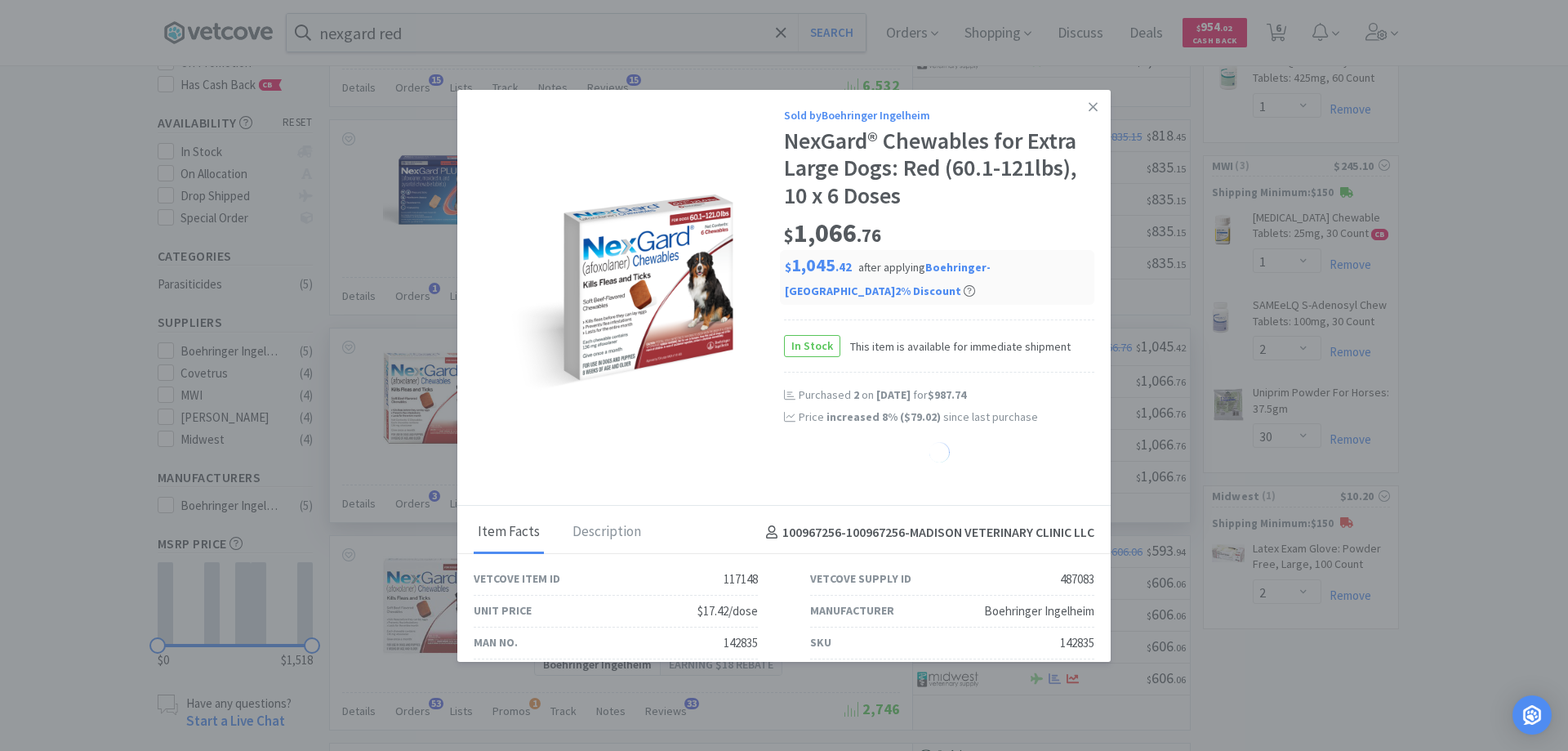
select select "2"
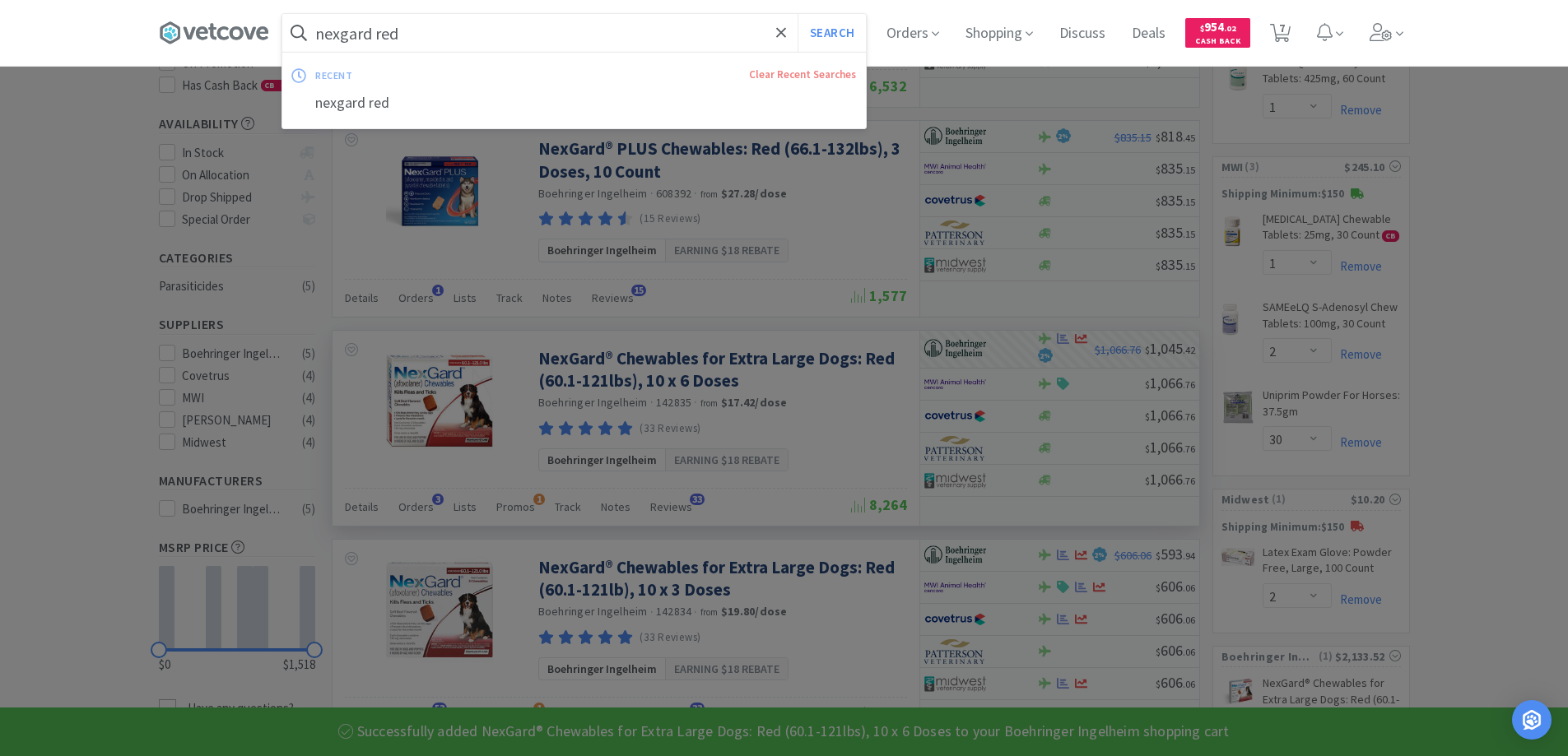
click at [530, 39] on input "nexgard red" at bounding box center [574, 33] width 583 height 38
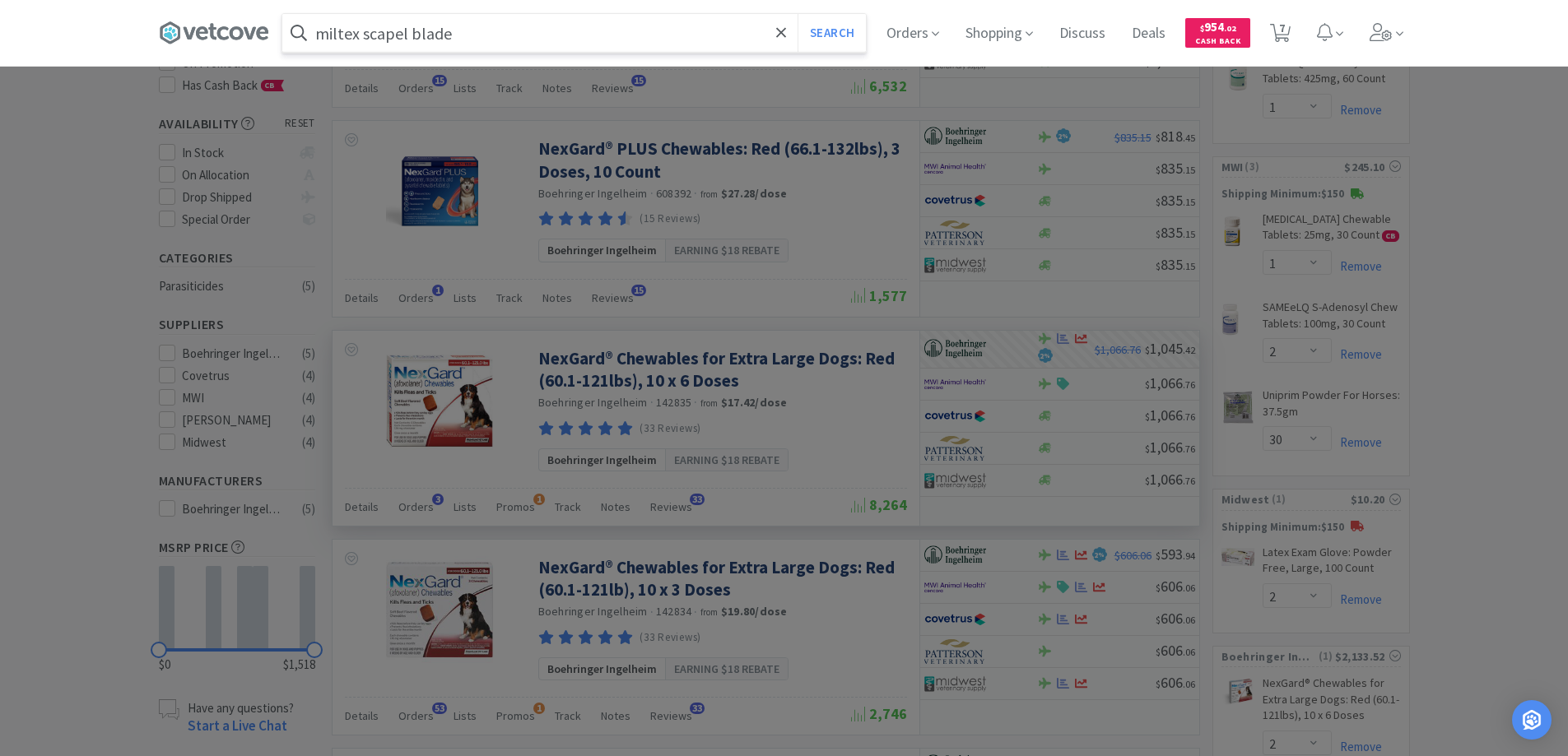
click at [797, 14] on button "Search" at bounding box center [832, 33] width 68 height 38
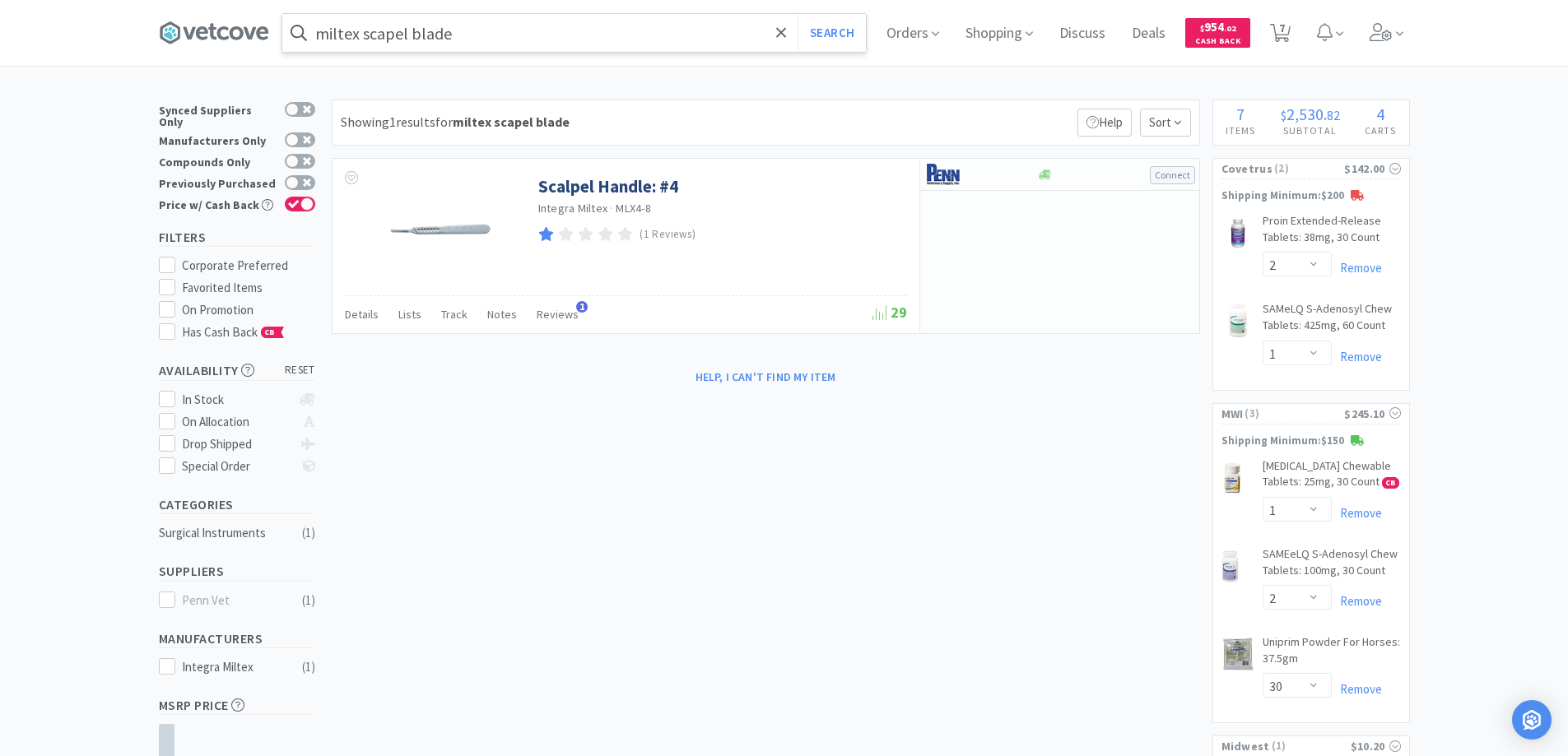
click at [536, 42] on input "miltex scapel blade" at bounding box center [574, 33] width 583 height 38
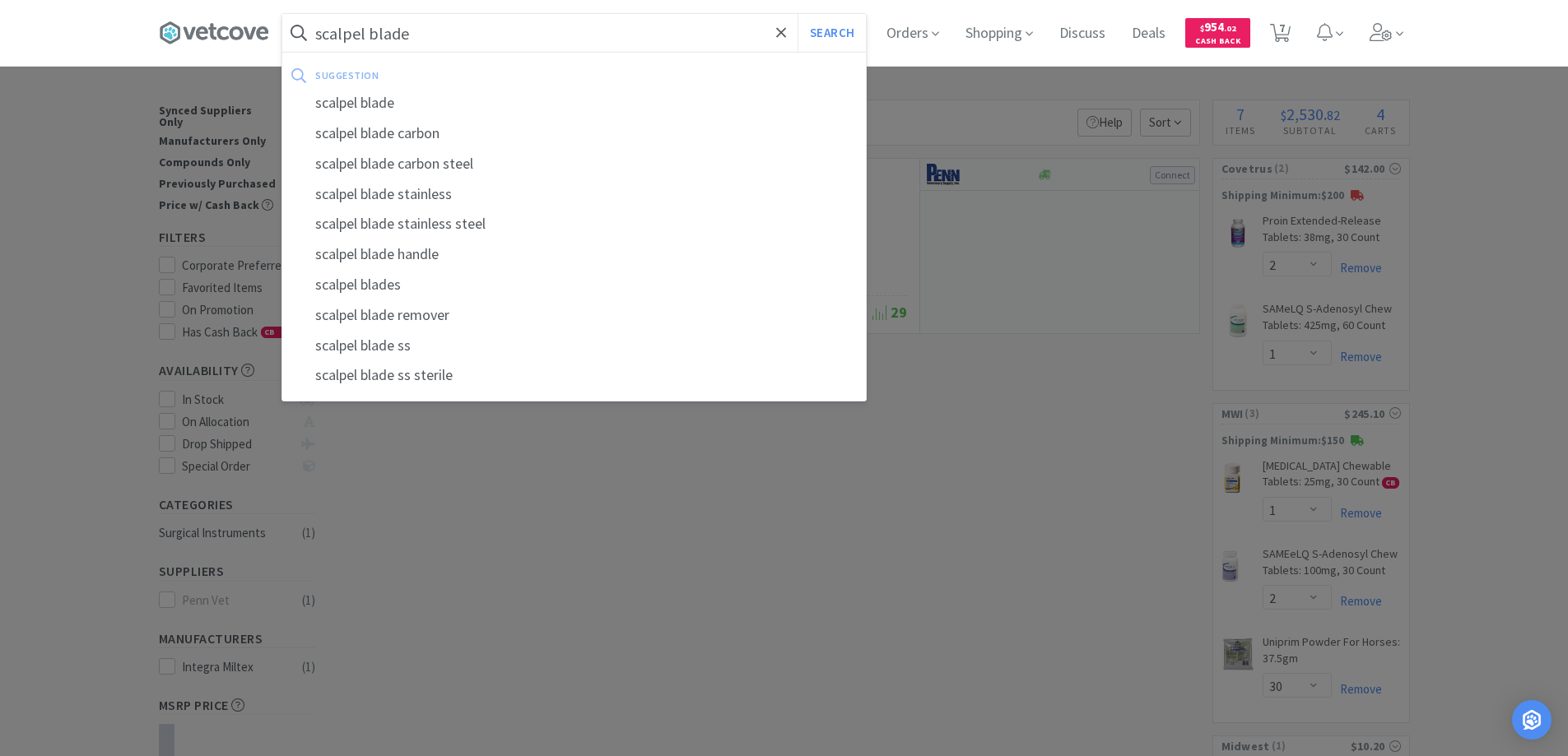
type input "scalpel blade"
click at [797, 14] on button "Search" at bounding box center [832, 33] width 68 height 38
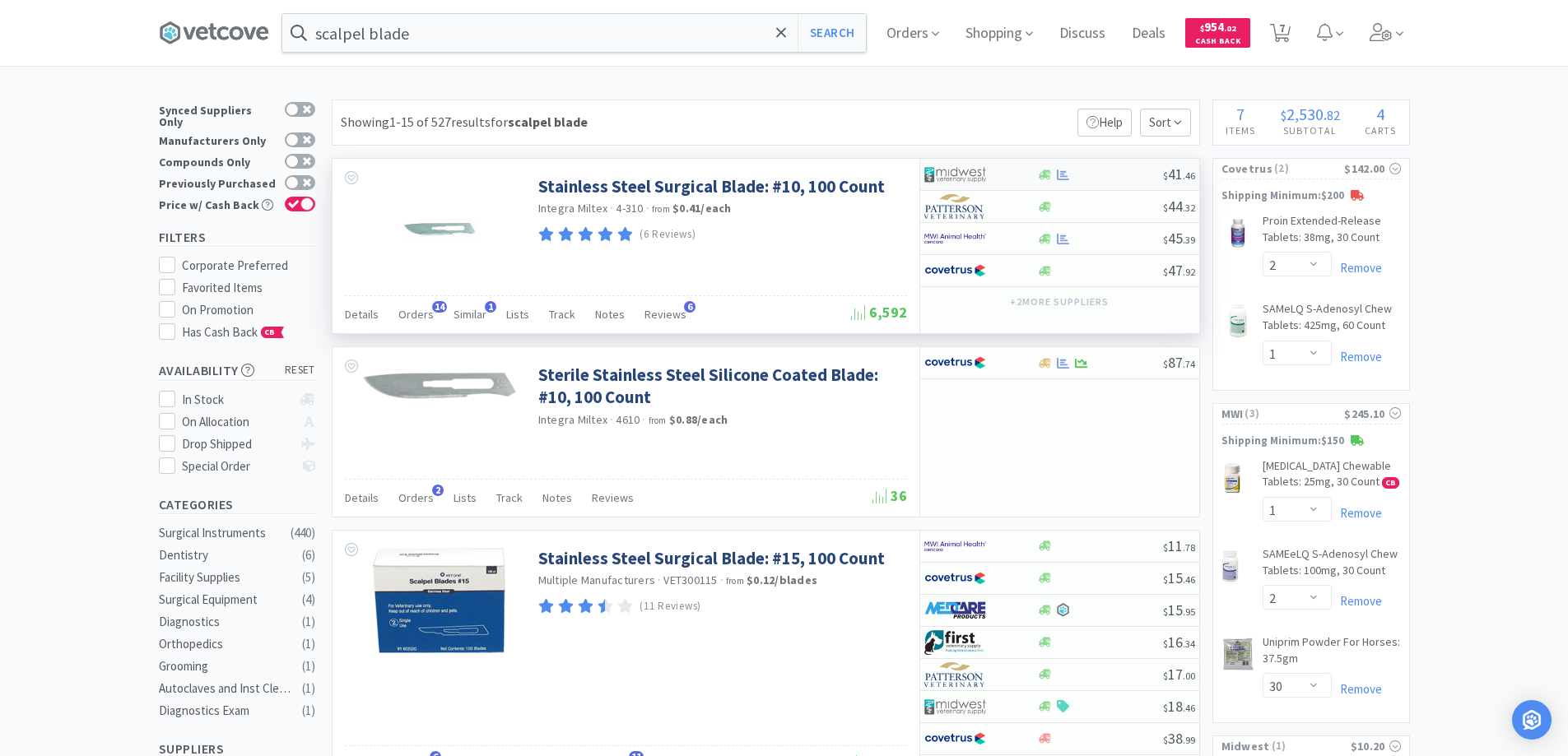
click at [1092, 171] on div at bounding box center [1100, 175] width 125 height 12
select select "1"
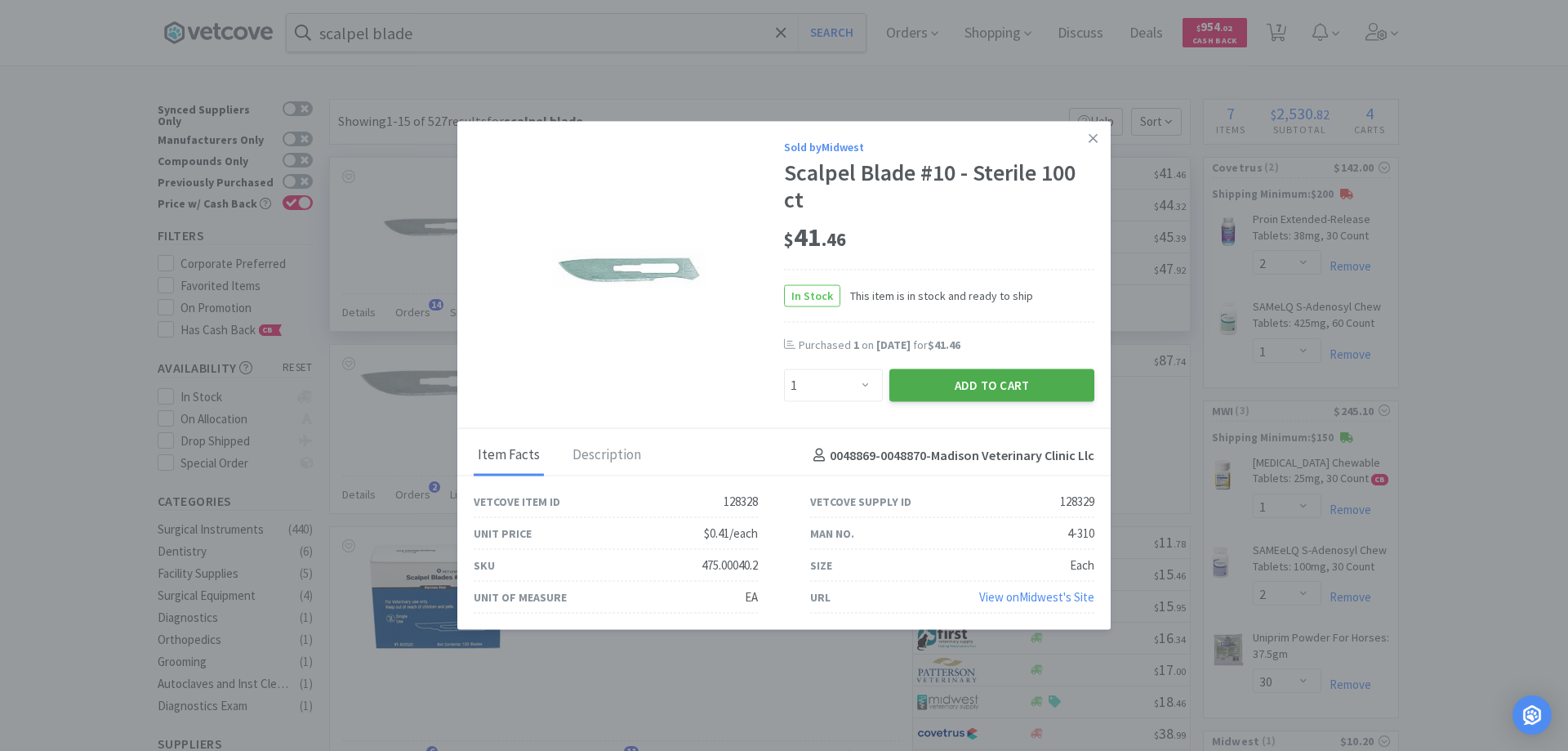
click at [939, 385] on button "Add to Cart" at bounding box center [991, 385] width 205 height 33
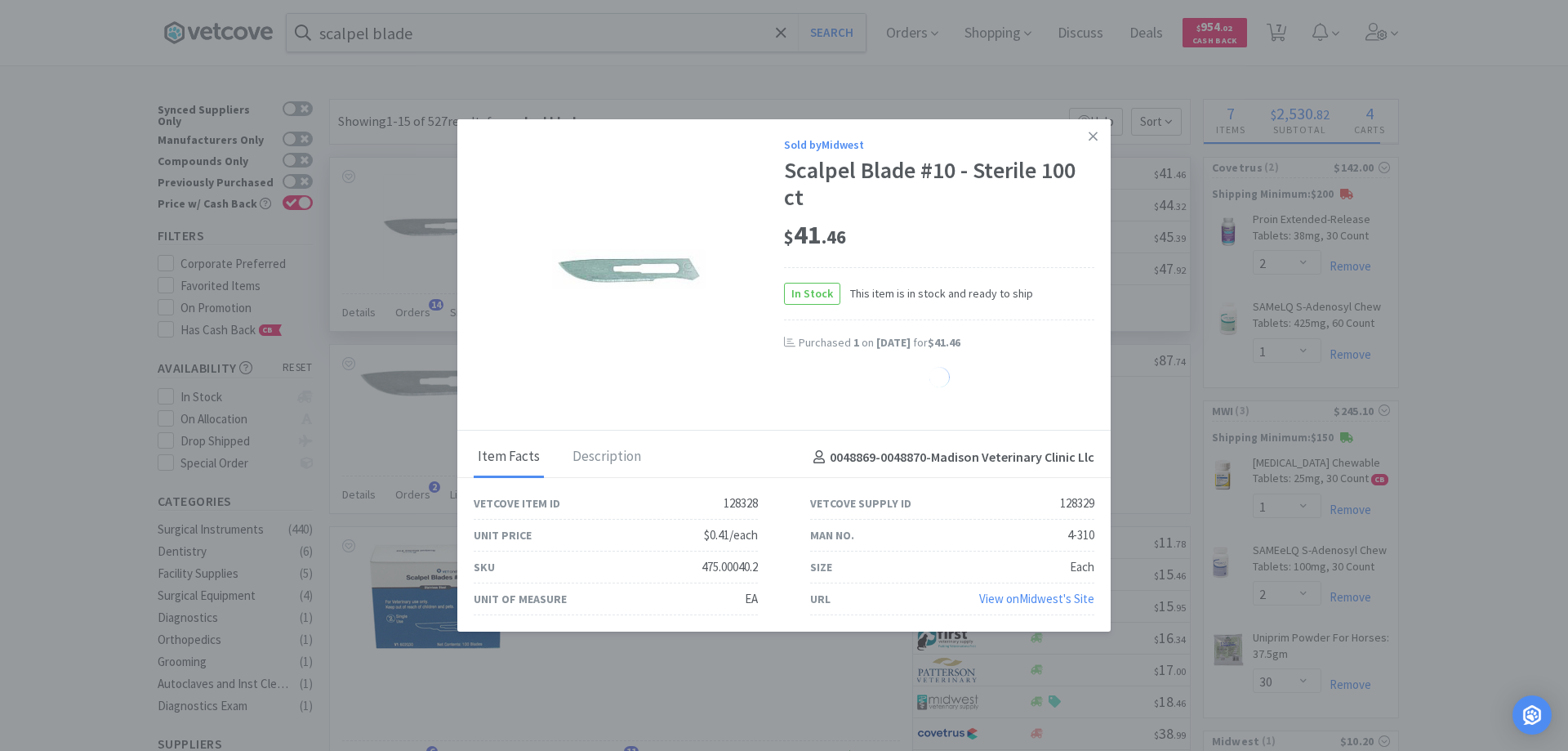
select select "1"
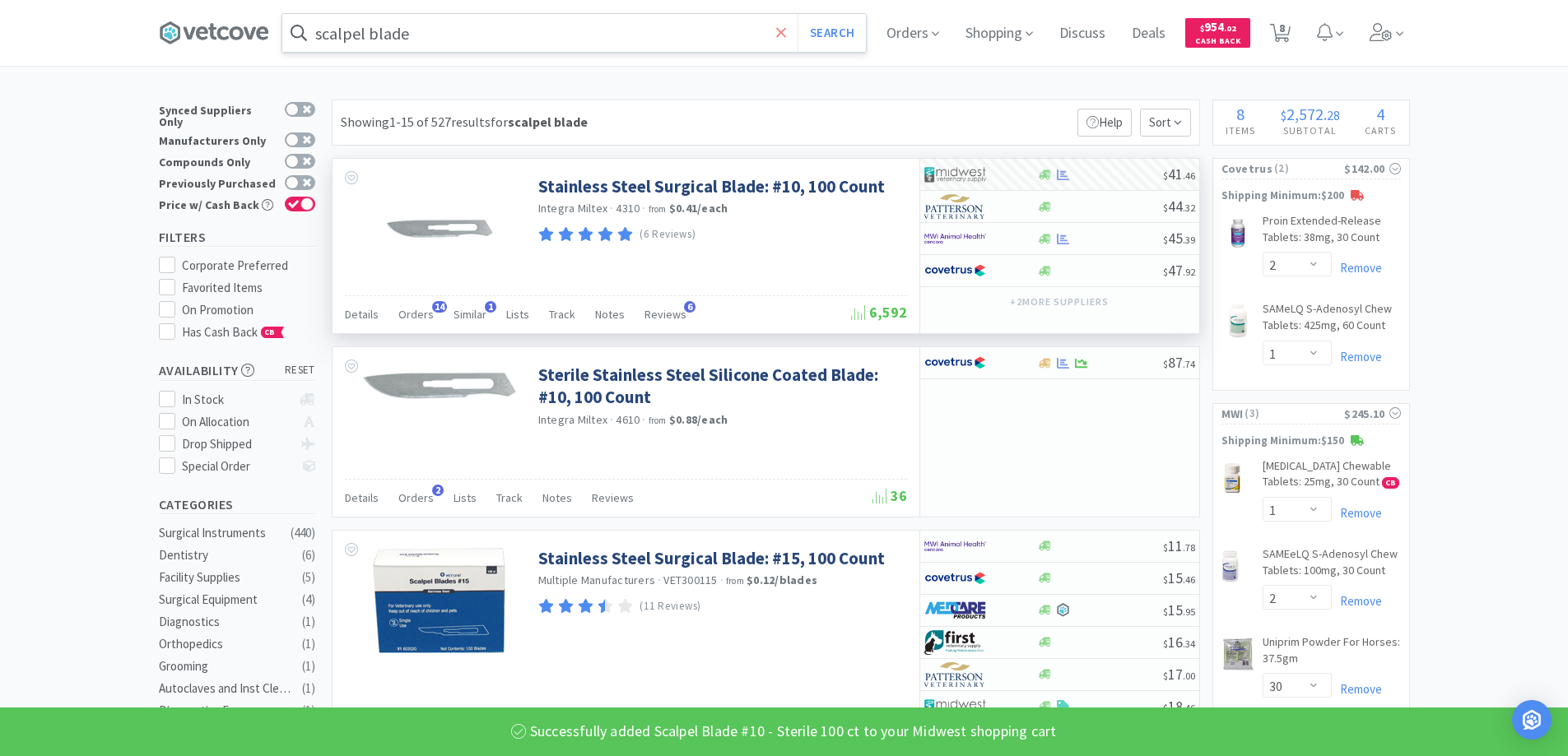
click at [783, 29] on icon at bounding box center [781, 32] width 10 height 9
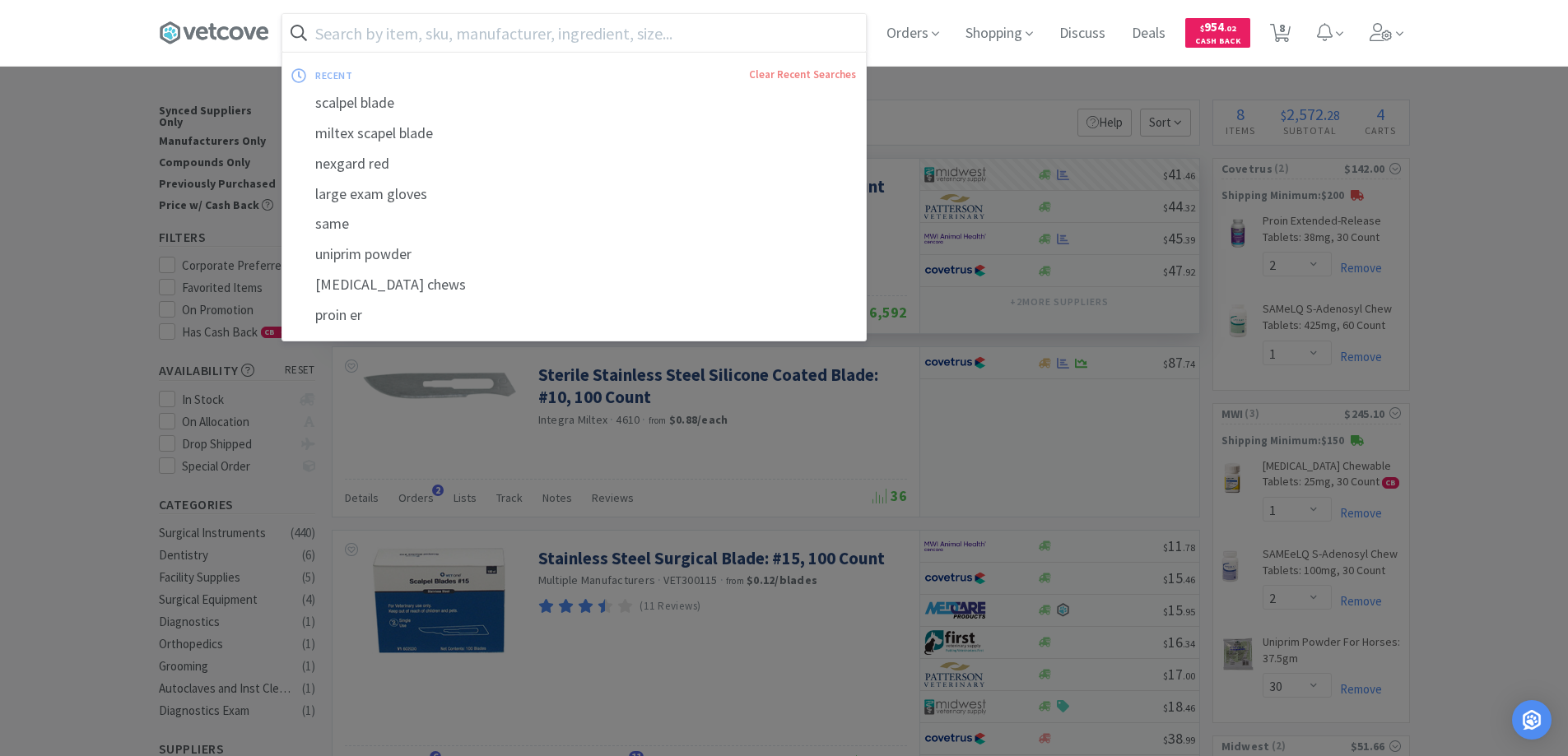
click at [594, 36] on input "text" at bounding box center [574, 33] width 583 height 38
click at [359, 256] on div "uniprim powder" at bounding box center [574, 255] width 583 height 30
type input "uniprim powder"
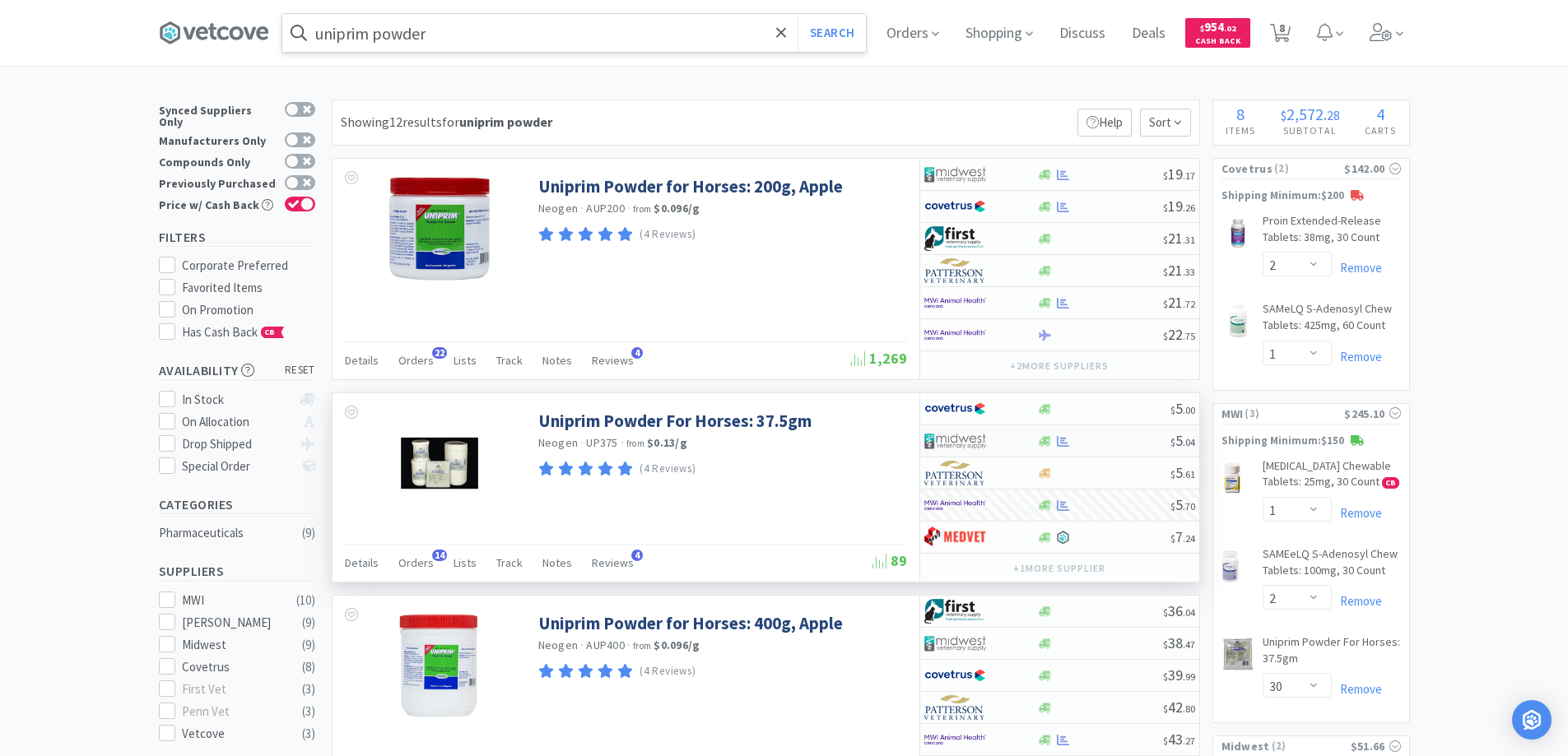
click at [1096, 438] on div at bounding box center [1103, 441] width 133 height 12
select select "1"
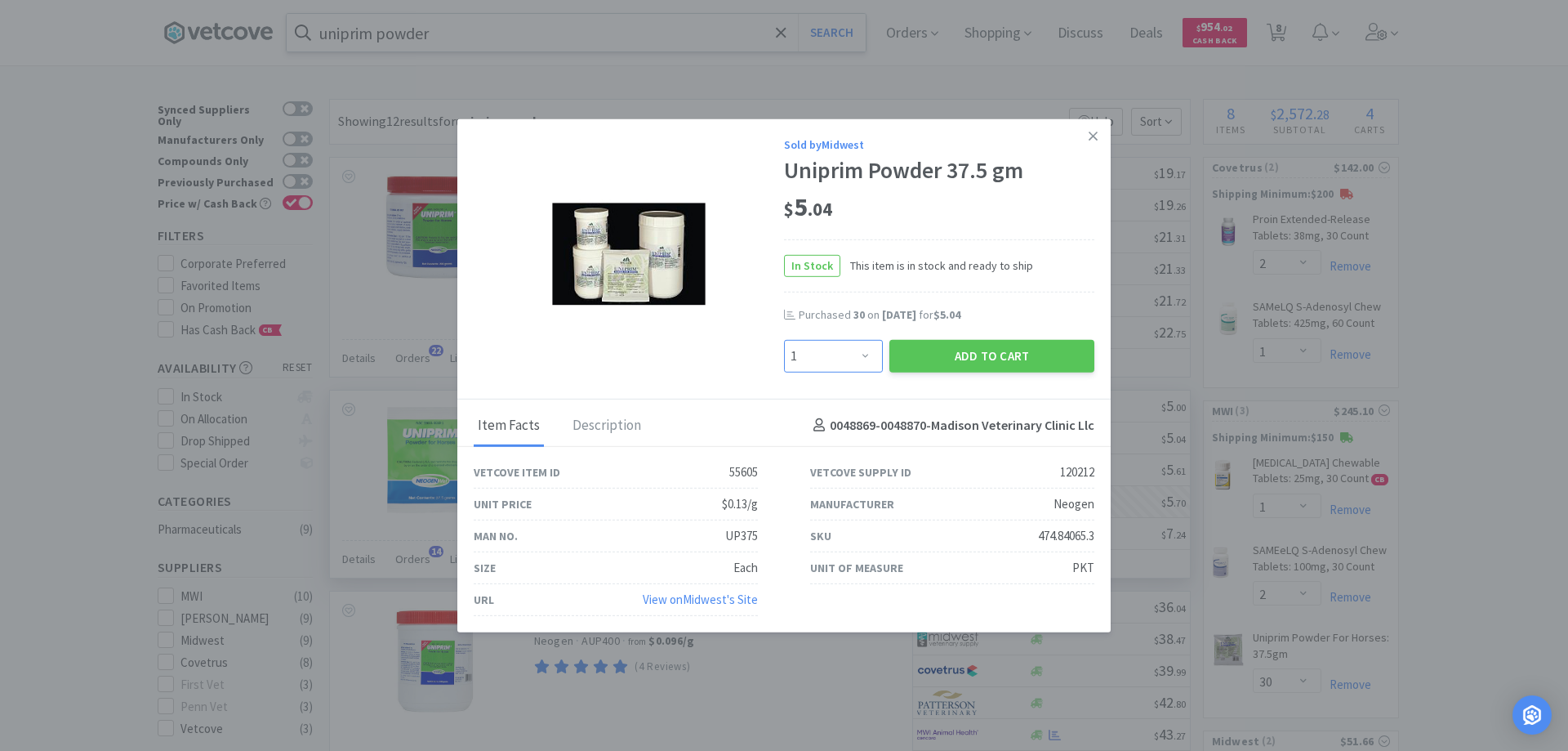
click at [865, 346] on select "Enter Quantity 1 2 3 4 5 6 7 8 9 10 11 12 13 14 15 16 17 18 19 20 Enter Quantity" at bounding box center [833, 355] width 99 height 33
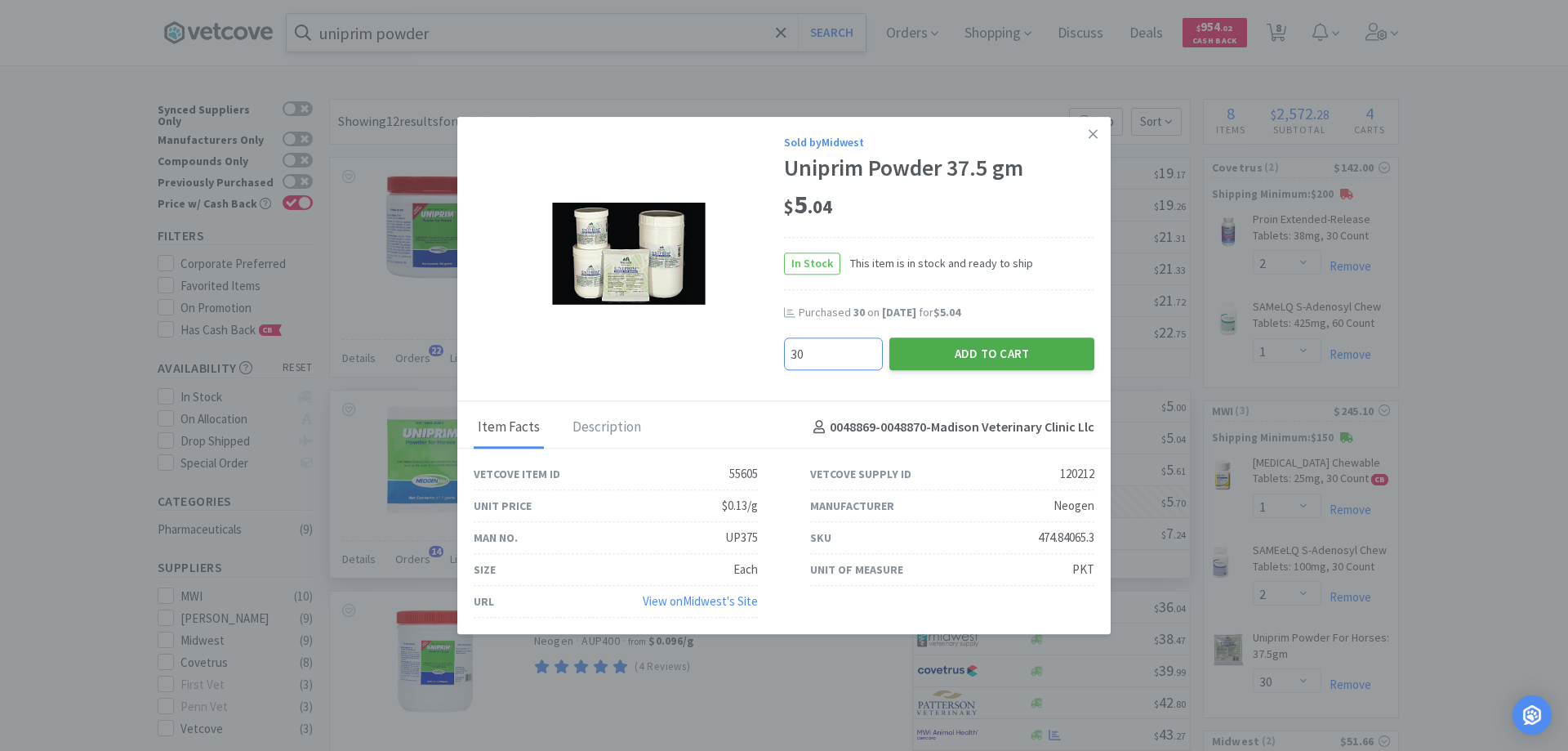
type input "30"
click at [970, 358] on button "Add to Cart" at bounding box center [991, 354] width 205 height 33
select select "30"
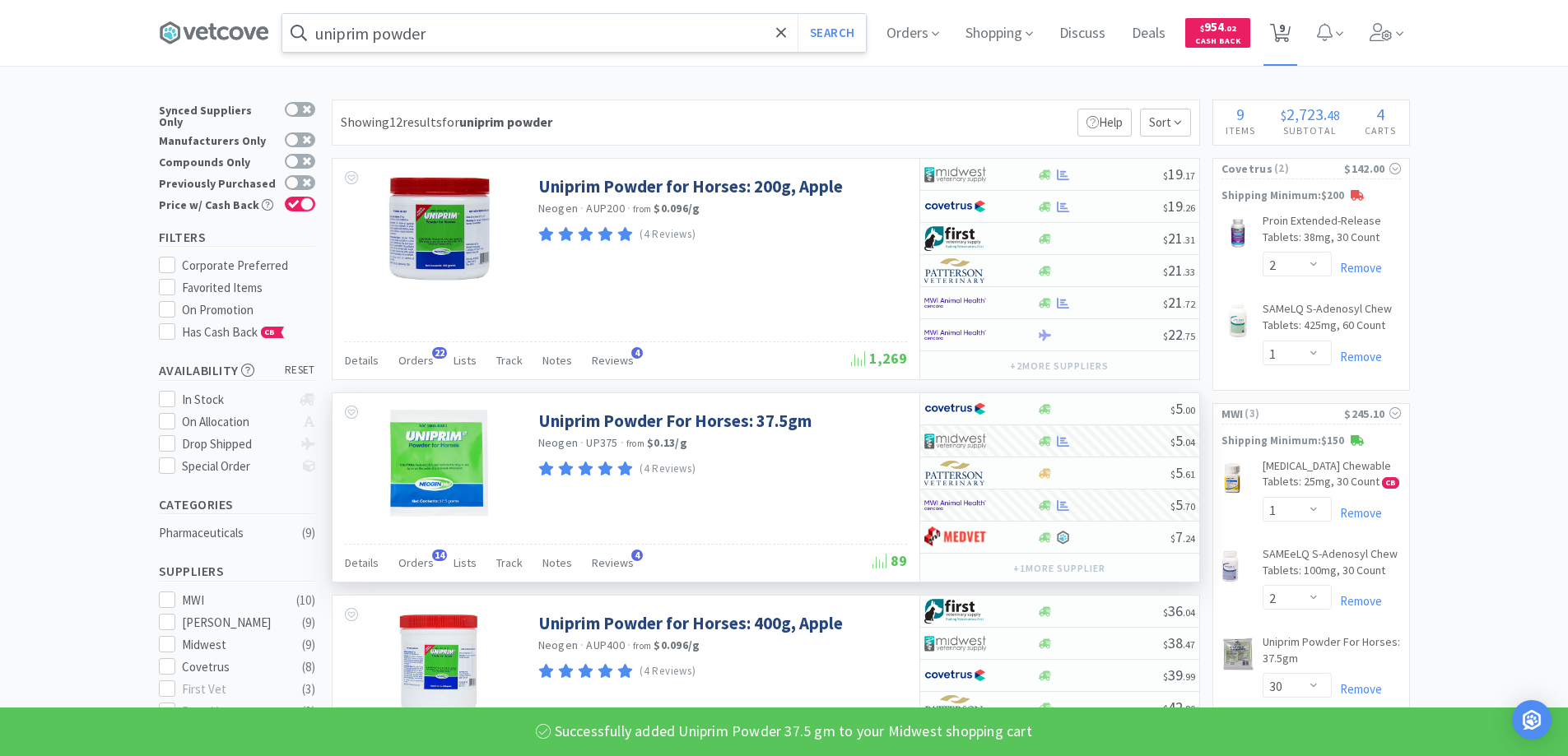
click at [1276, 34] on icon at bounding box center [1280, 32] width 21 height 18
select select "2"
select select "1"
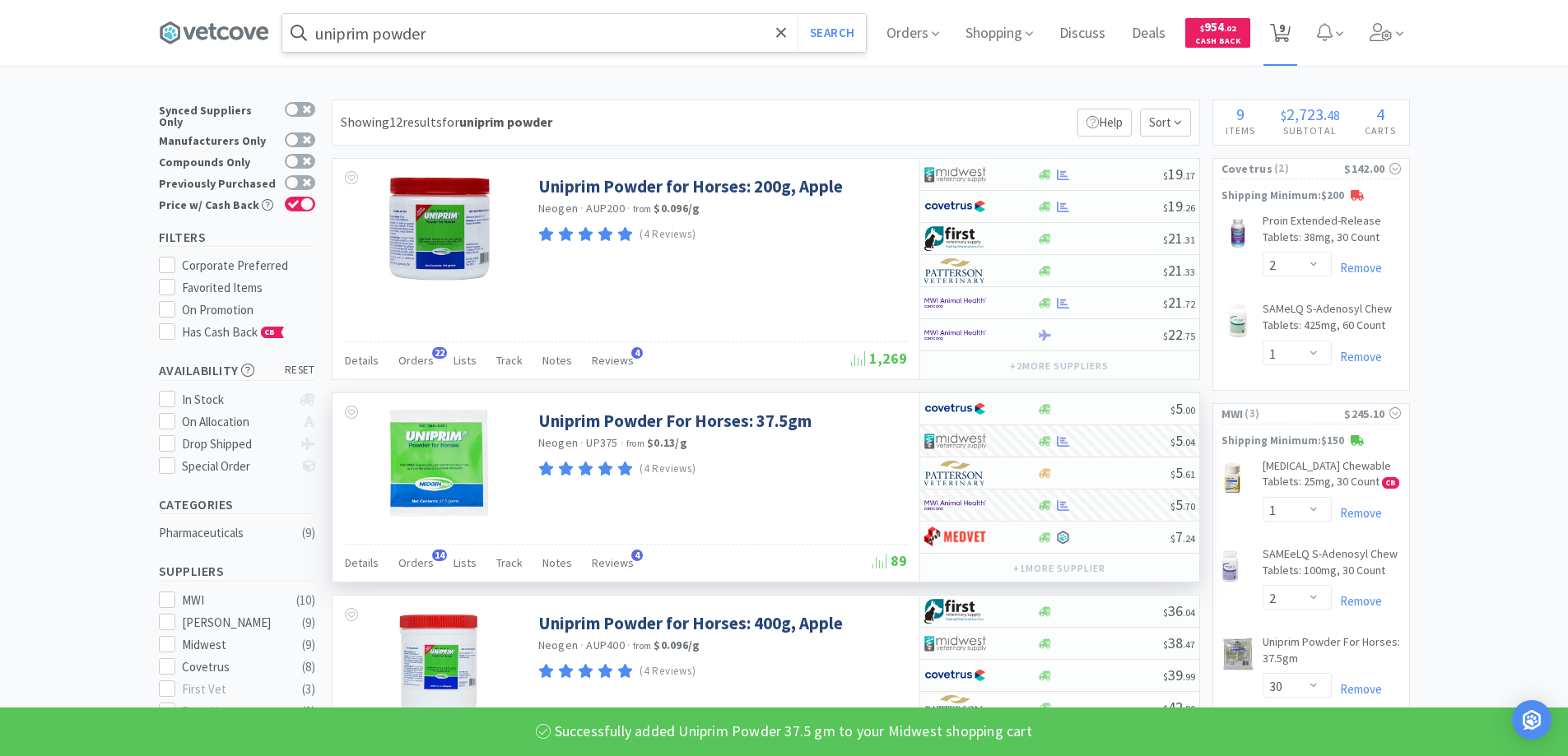
select select "2"
select select "30"
select select "2"
select select "1"
select select "30"
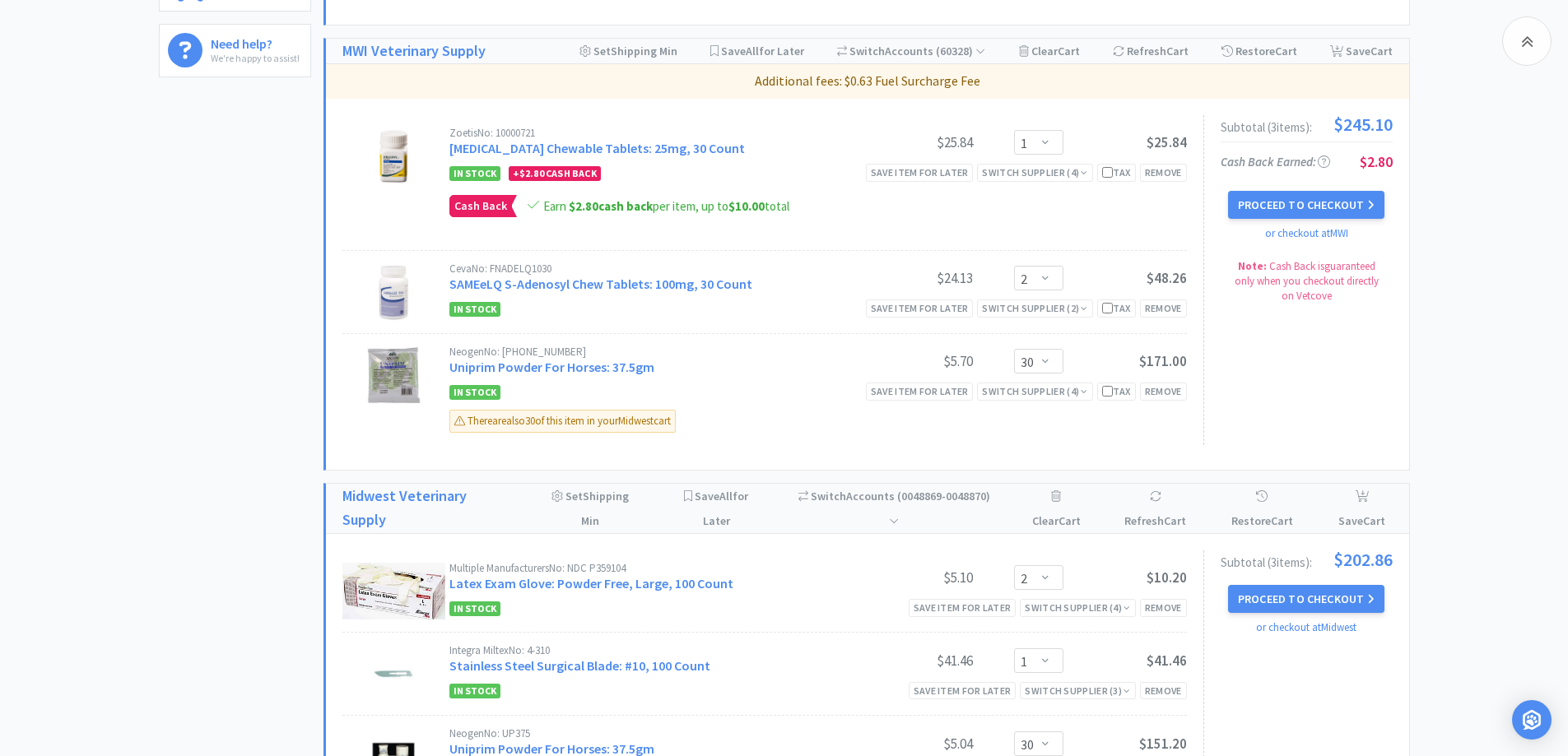
scroll to position [658, 0]
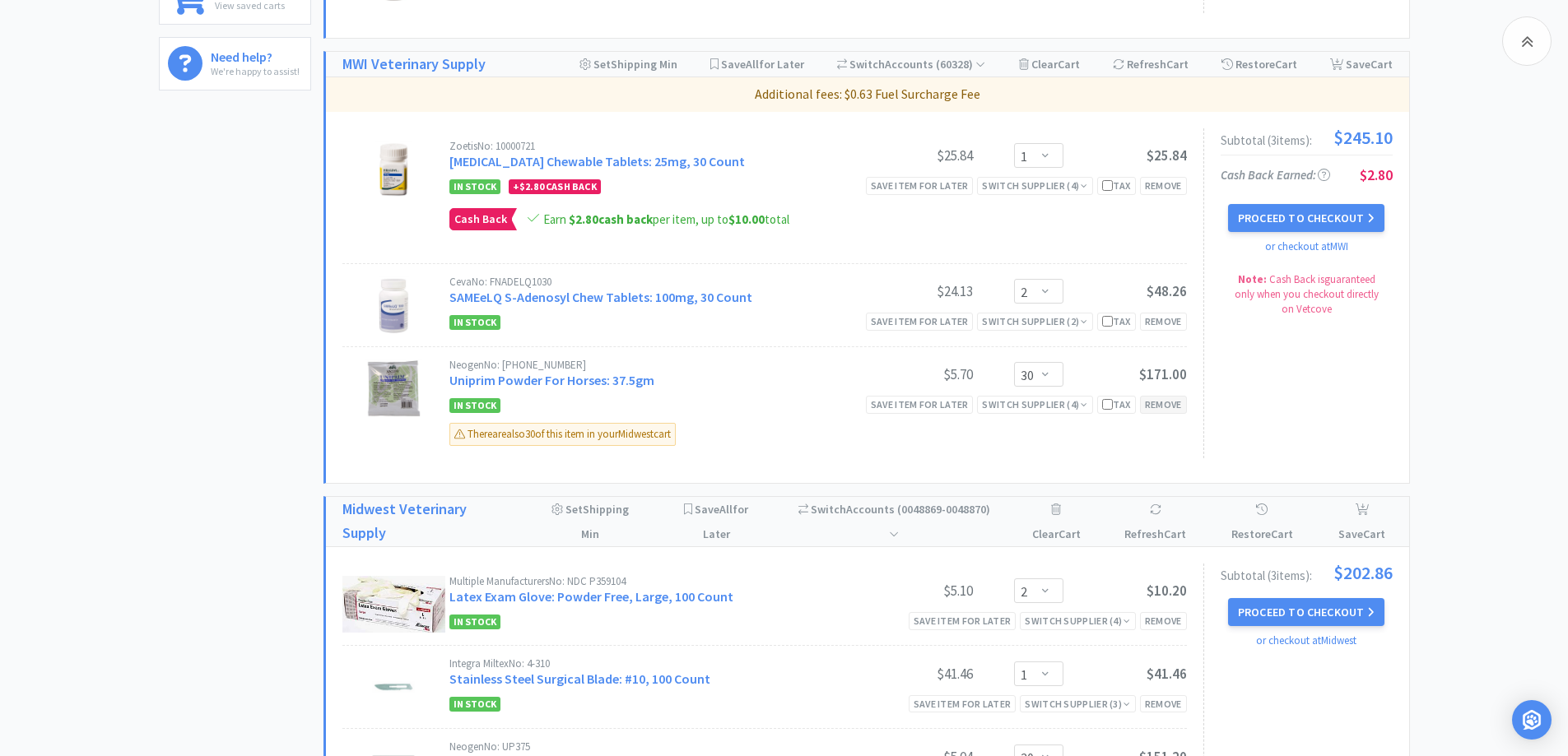
click at [1156, 403] on div "Remove" at bounding box center [1162, 405] width 47 height 17
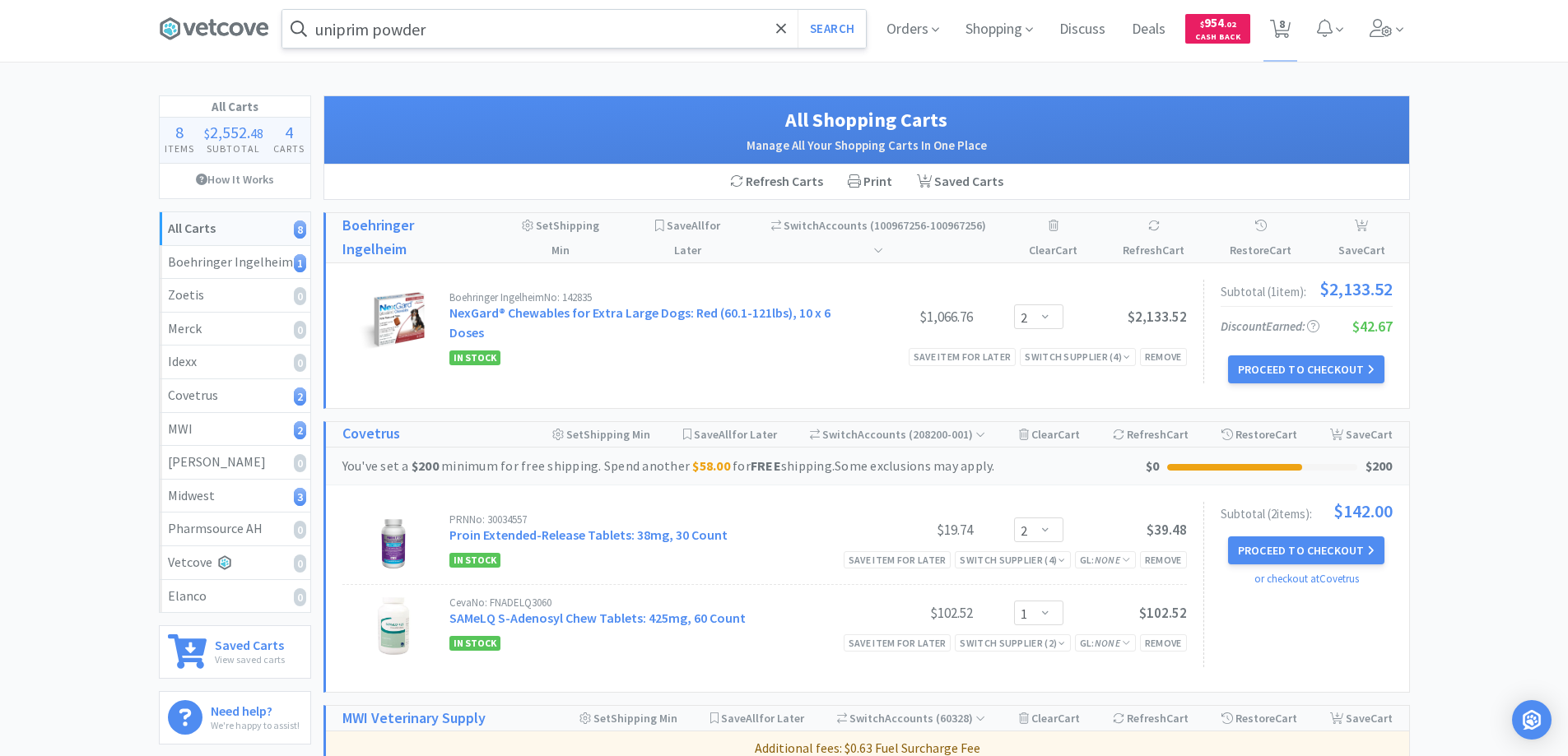
scroll to position [0, 0]
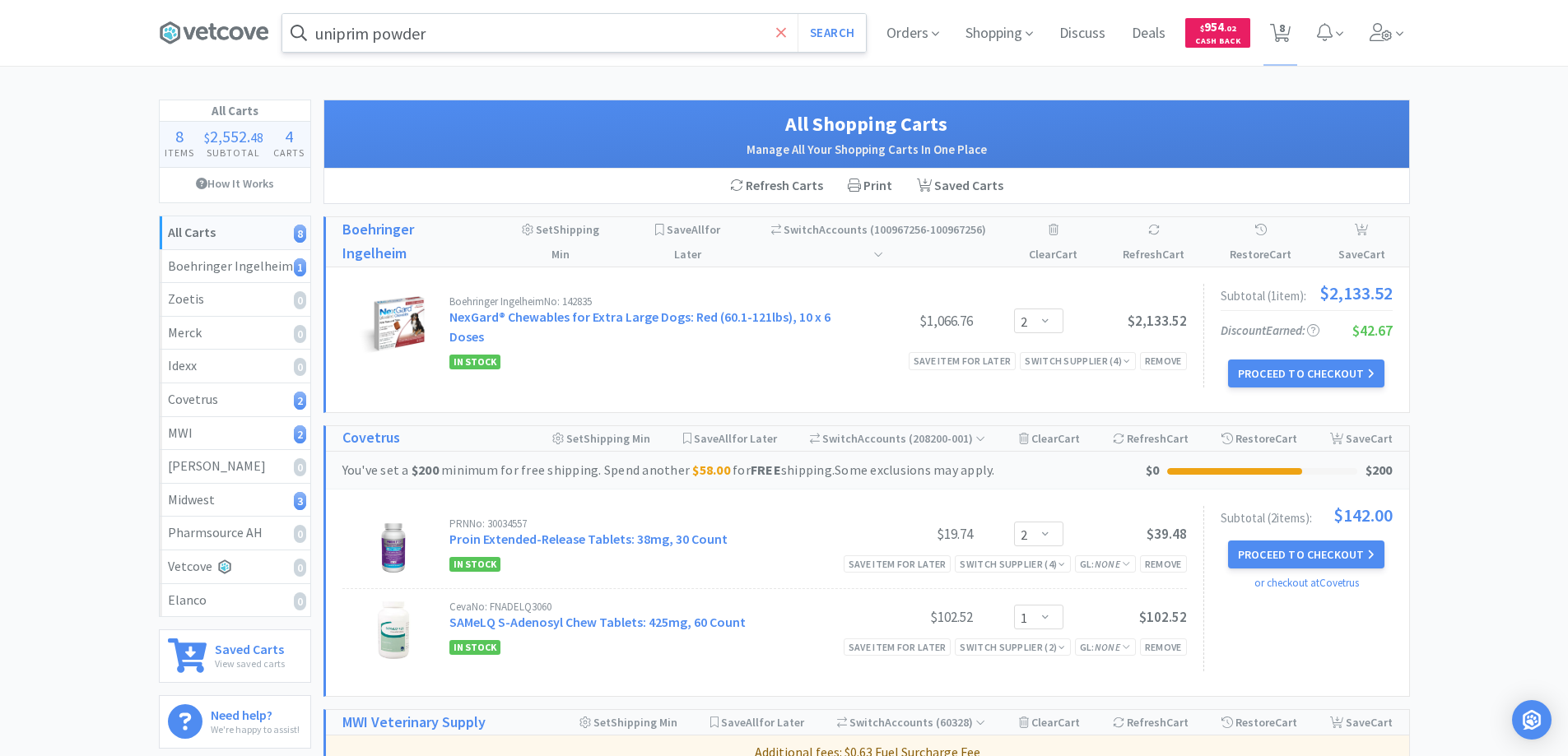
click at [773, 36] on span at bounding box center [781, 32] width 19 height 34
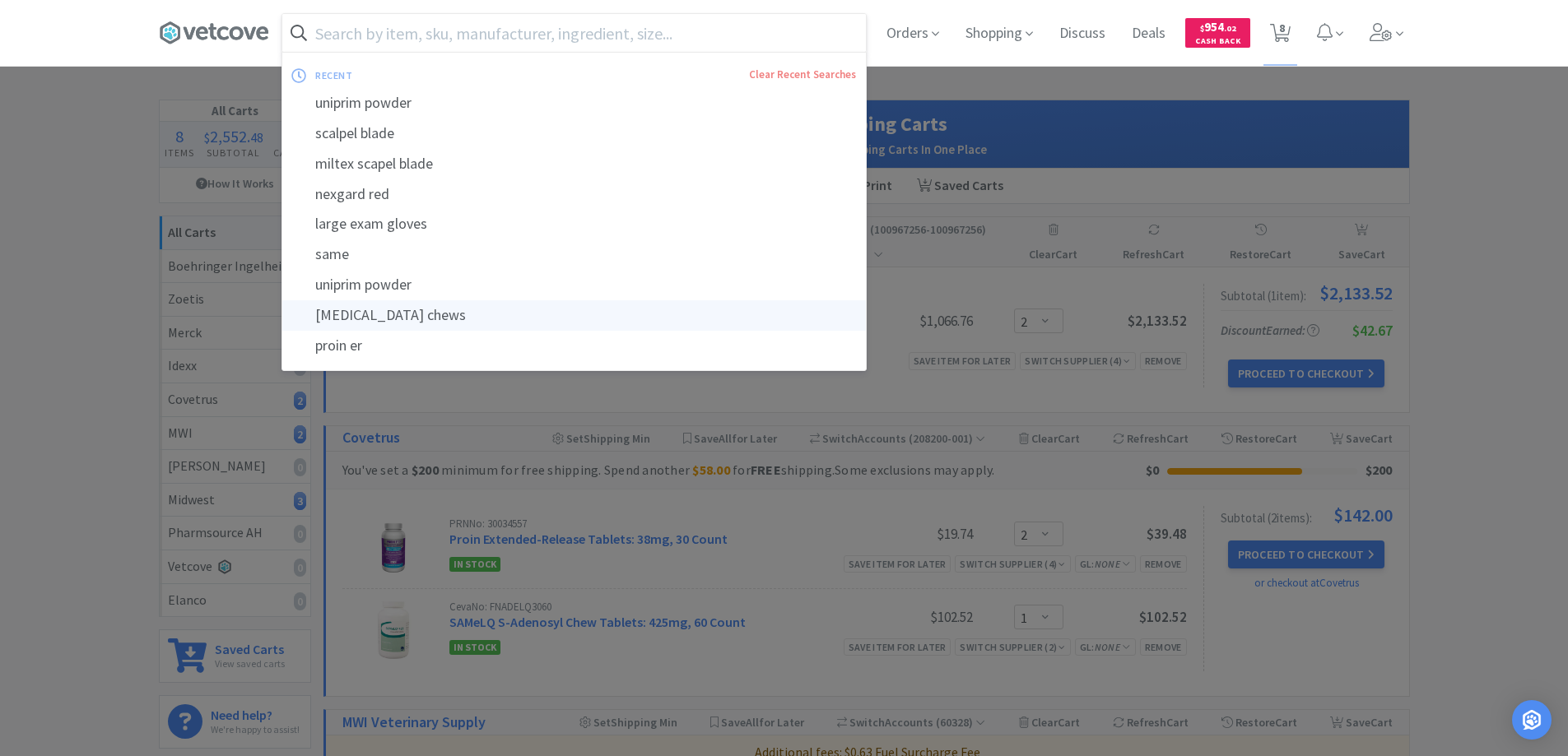
click at [407, 320] on div "[MEDICAL_DATA] chews" at bounding box center [574, 315] width 583 height 30
type input "[MEDICAL_DATA] chews"
select select "2"
select select "1"
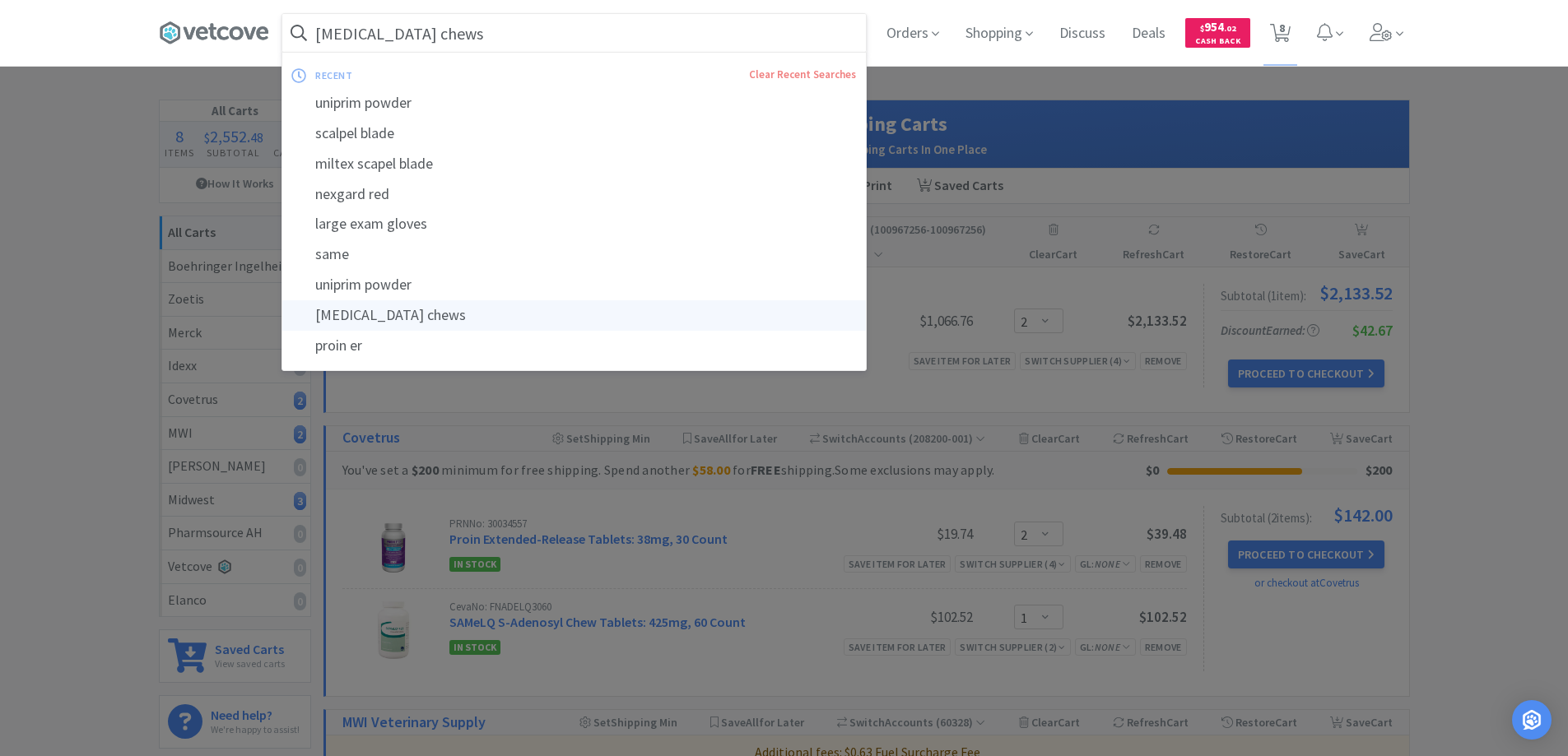
select select "2"
select select "1"
select select "30"
select select "2"
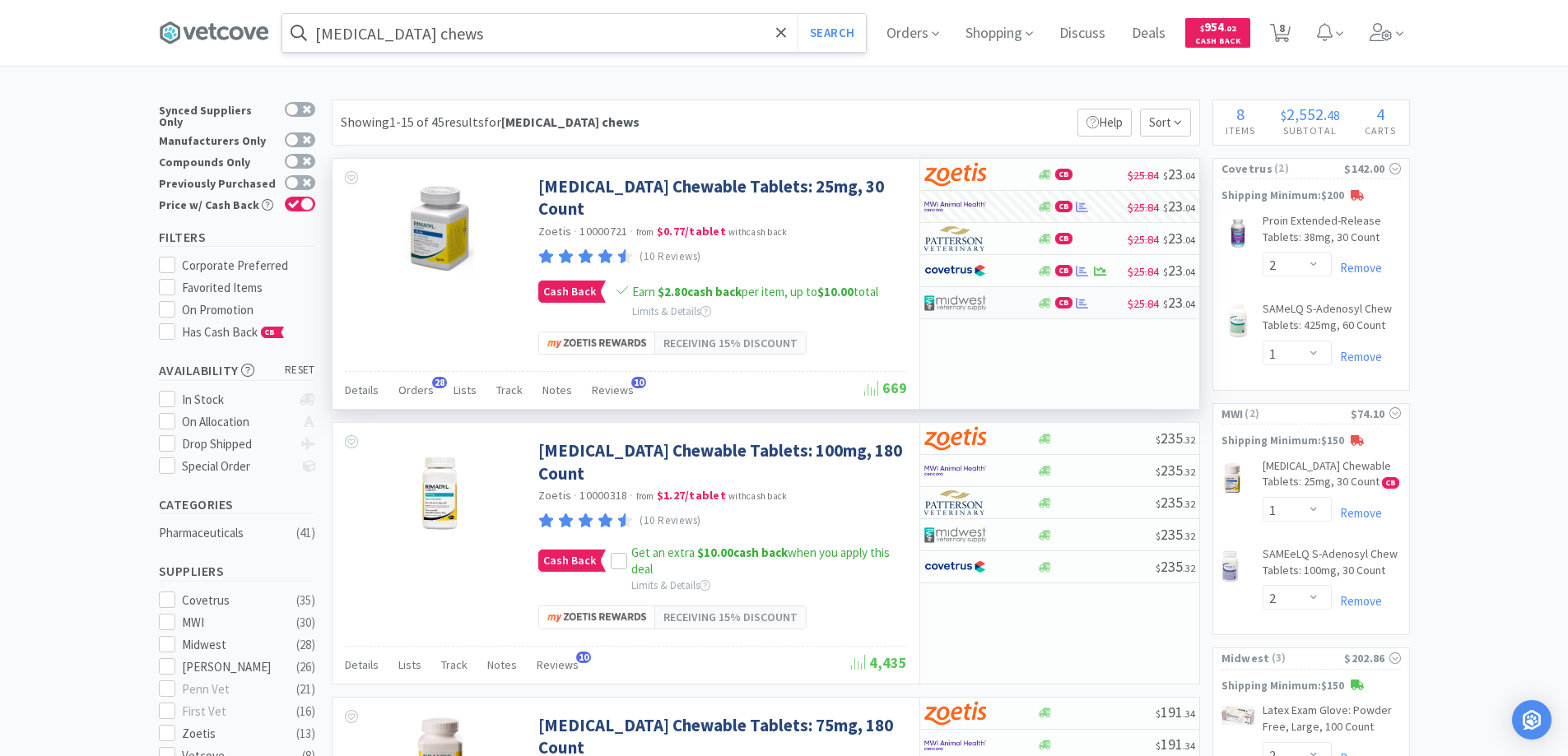
click at [1097, 299] on div "CB" at bounding box center [1081, 303] width 90 height 12
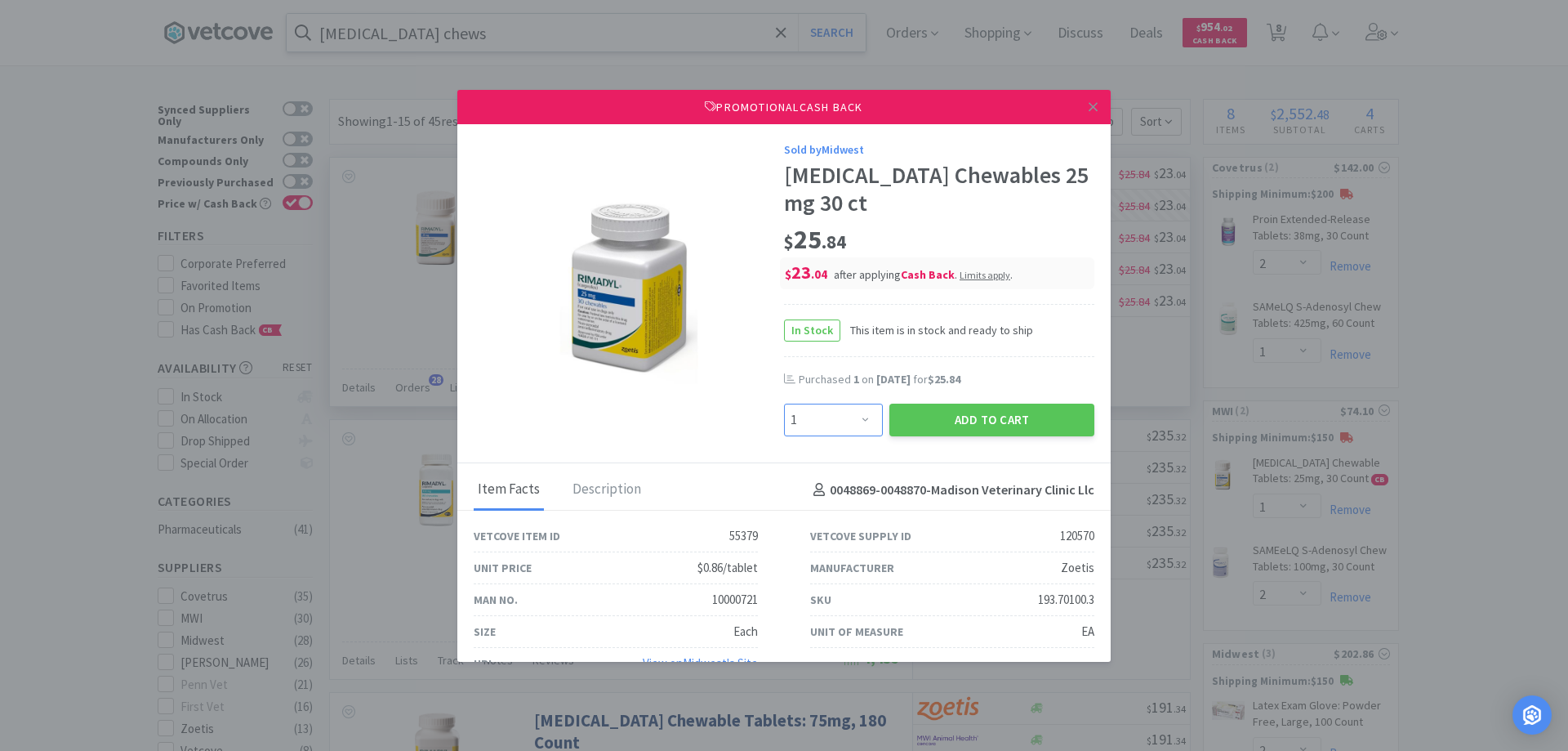
click at [856, 421] on select "Enter Quantity 1 2 3 4 5 6 7 8 9 10 11 12 13 14 15 16 17 18 19 20 Enter Quantity" at bounding box center [833, 420] width 99 height 33
select select "2"
click at [784, 404] on select "Enter Quantity 1 2 3 4 5 6 7 8 9 10 11 12 13 14 15 16 17 18 19 20 Enter Quantity" at bounding box center [833, 420] width 99 height 33
click at [1032, 412] on button "Add to Cart" at bounding box center [991, 420] width 205 height 33
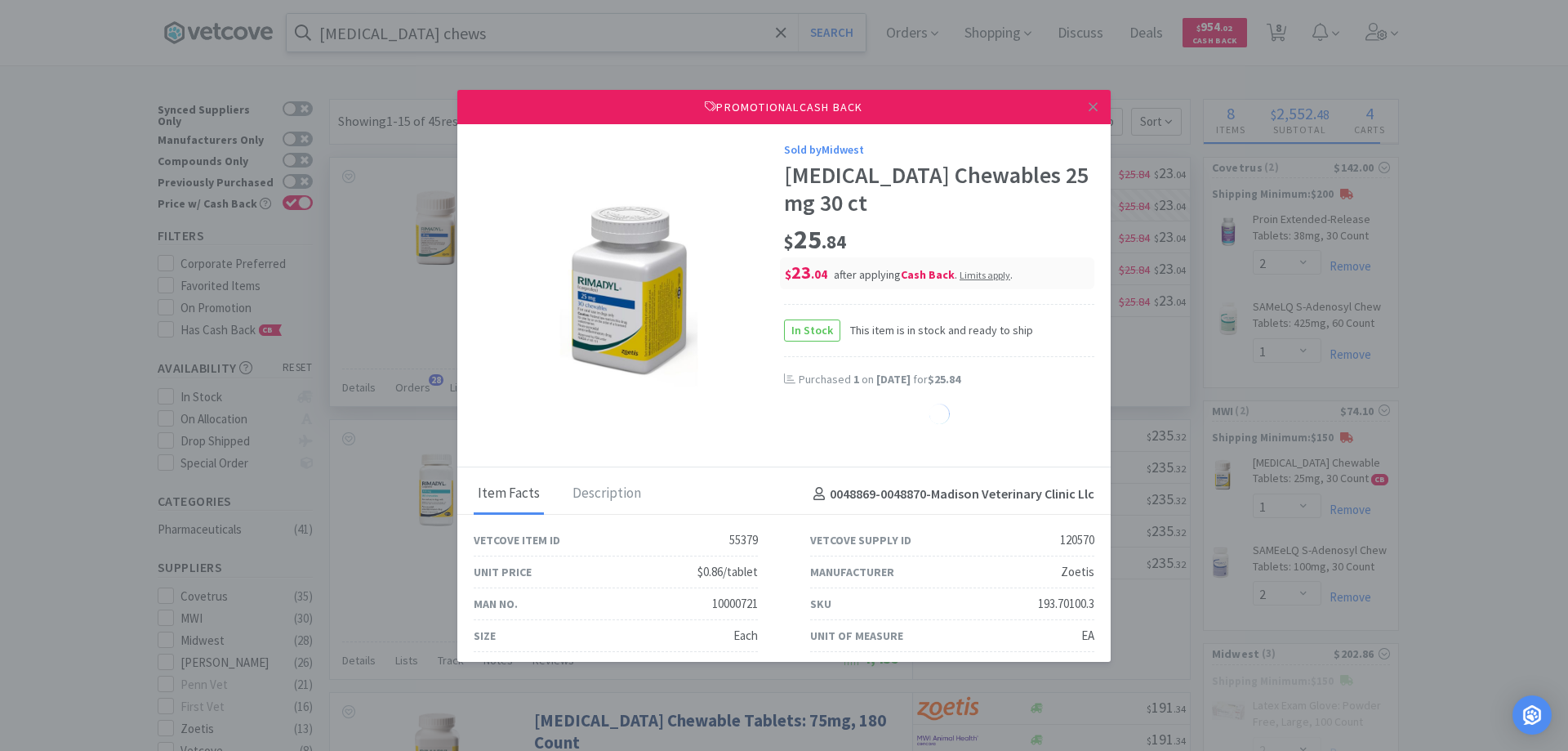
select select "2"
select select "1"
select select "30"
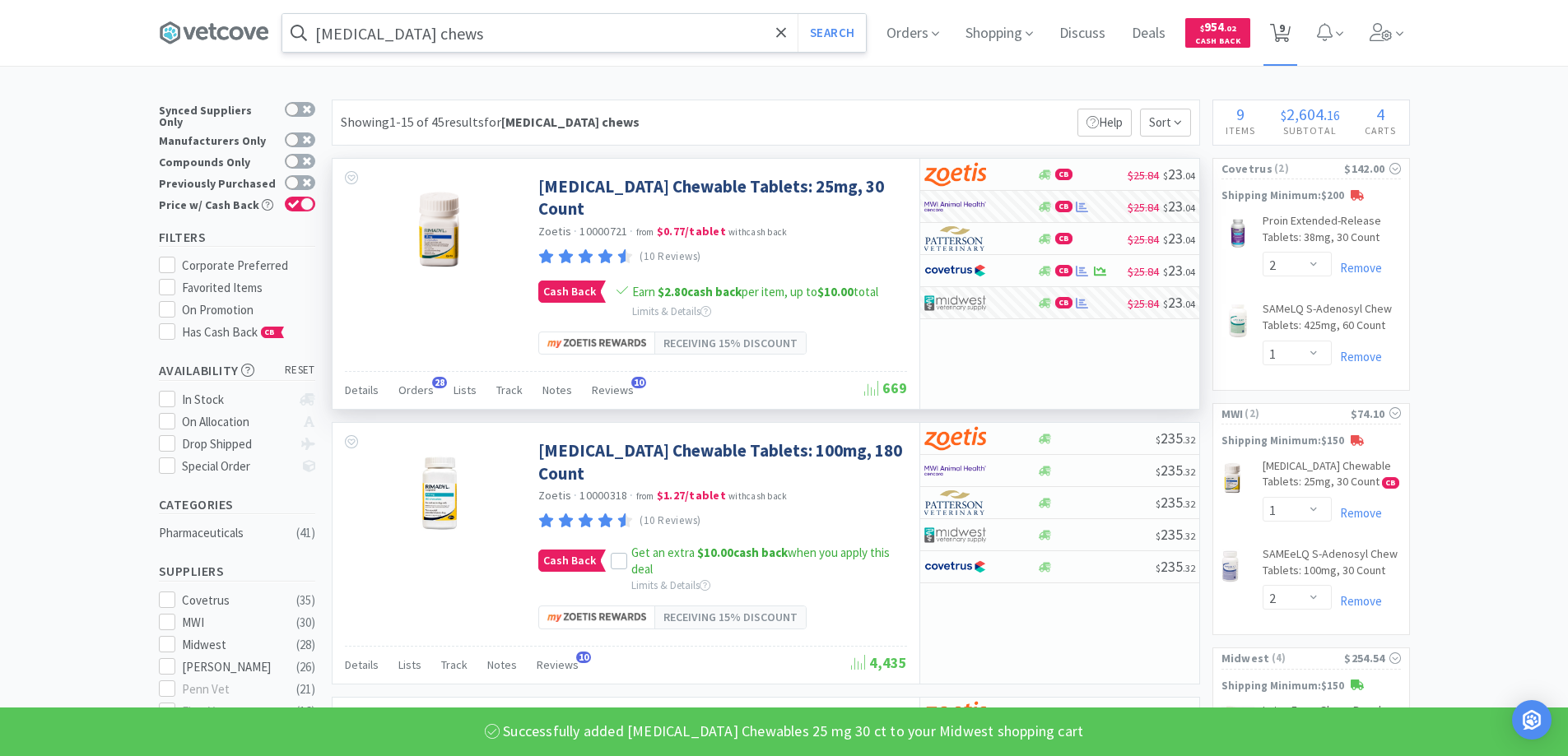
click at [1274, 35] on span "9" at bounding box center [1280, 32] width 34 height 66
select select "2"
select select "1"
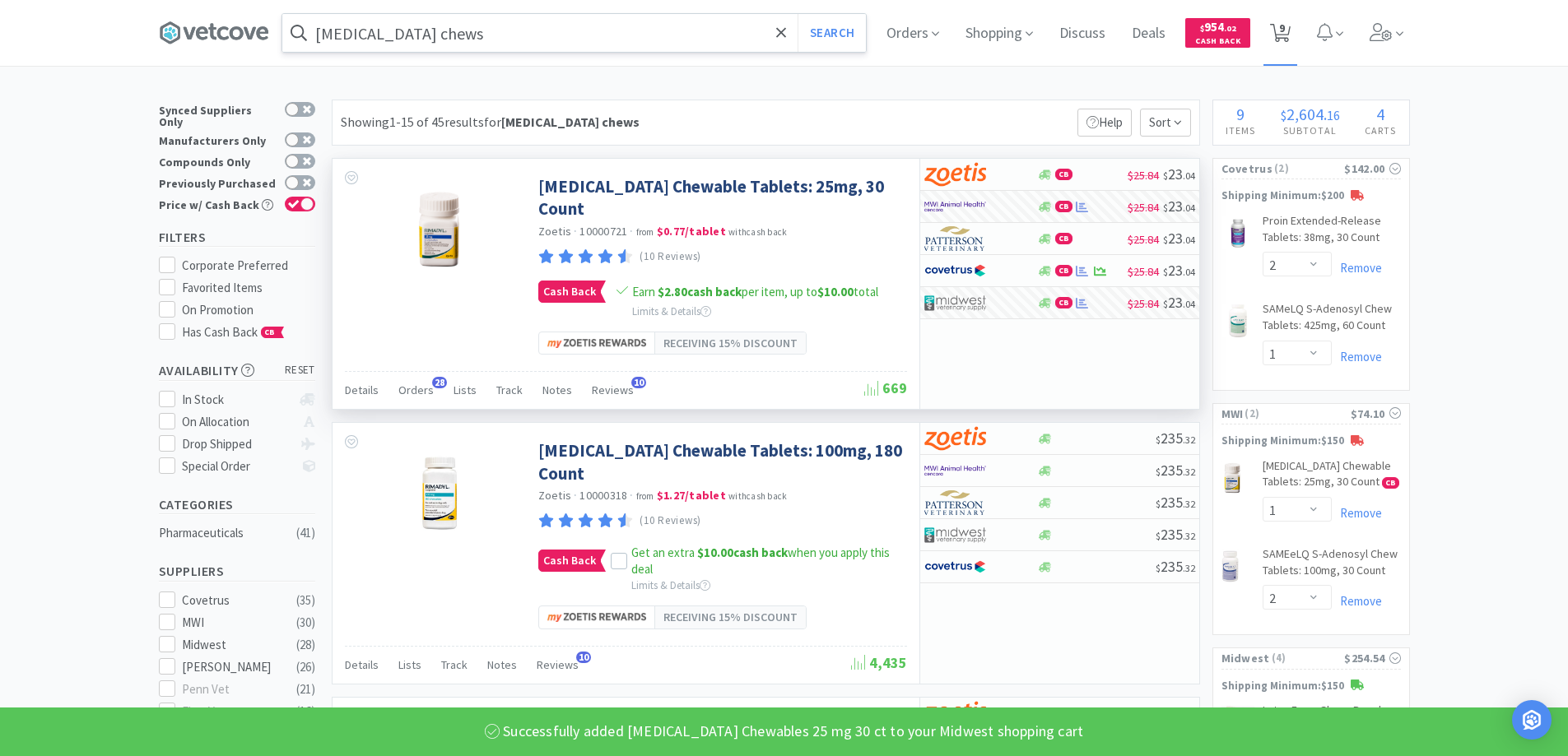
select select "2"
select select "1"
select select "30"
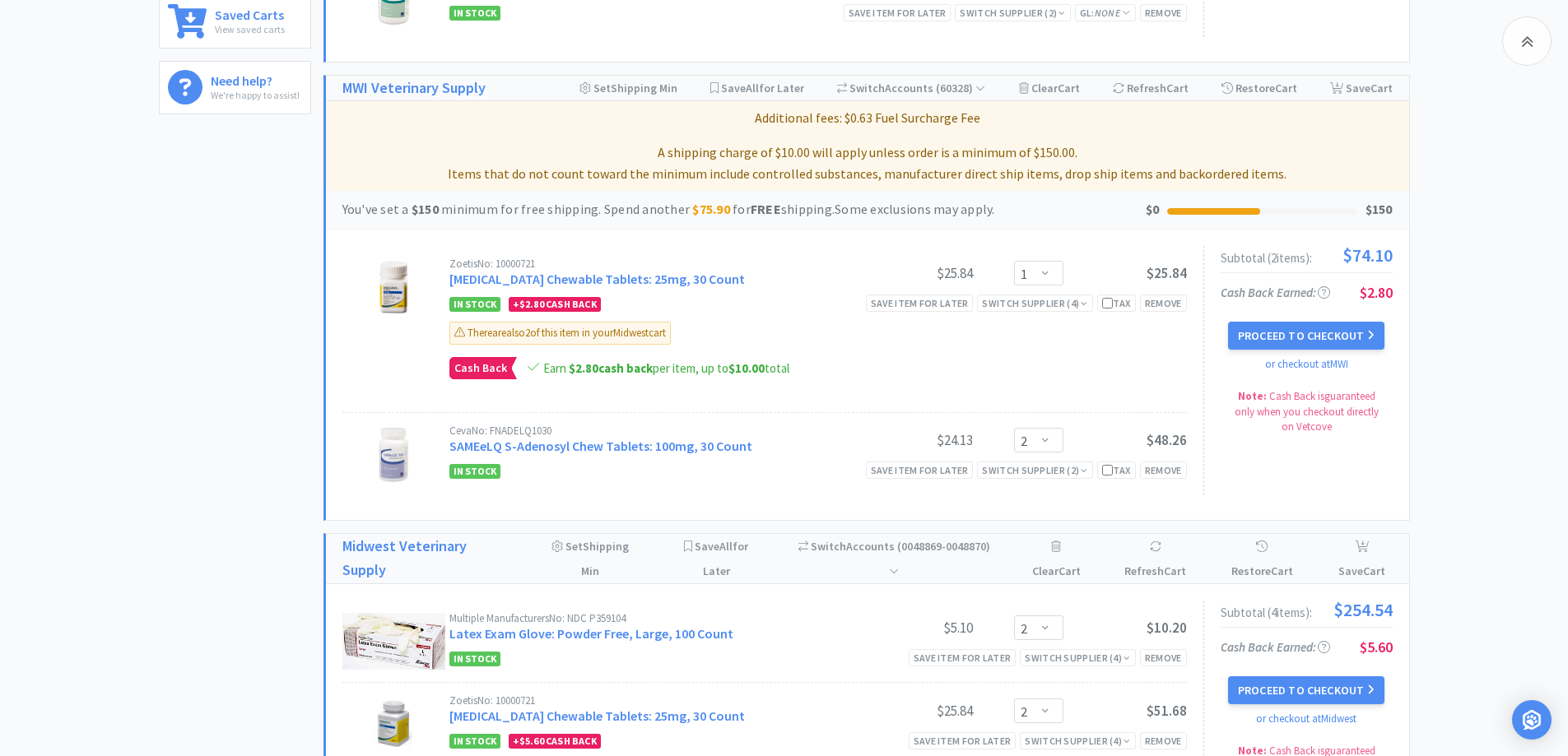
scroll to position [658, 0]
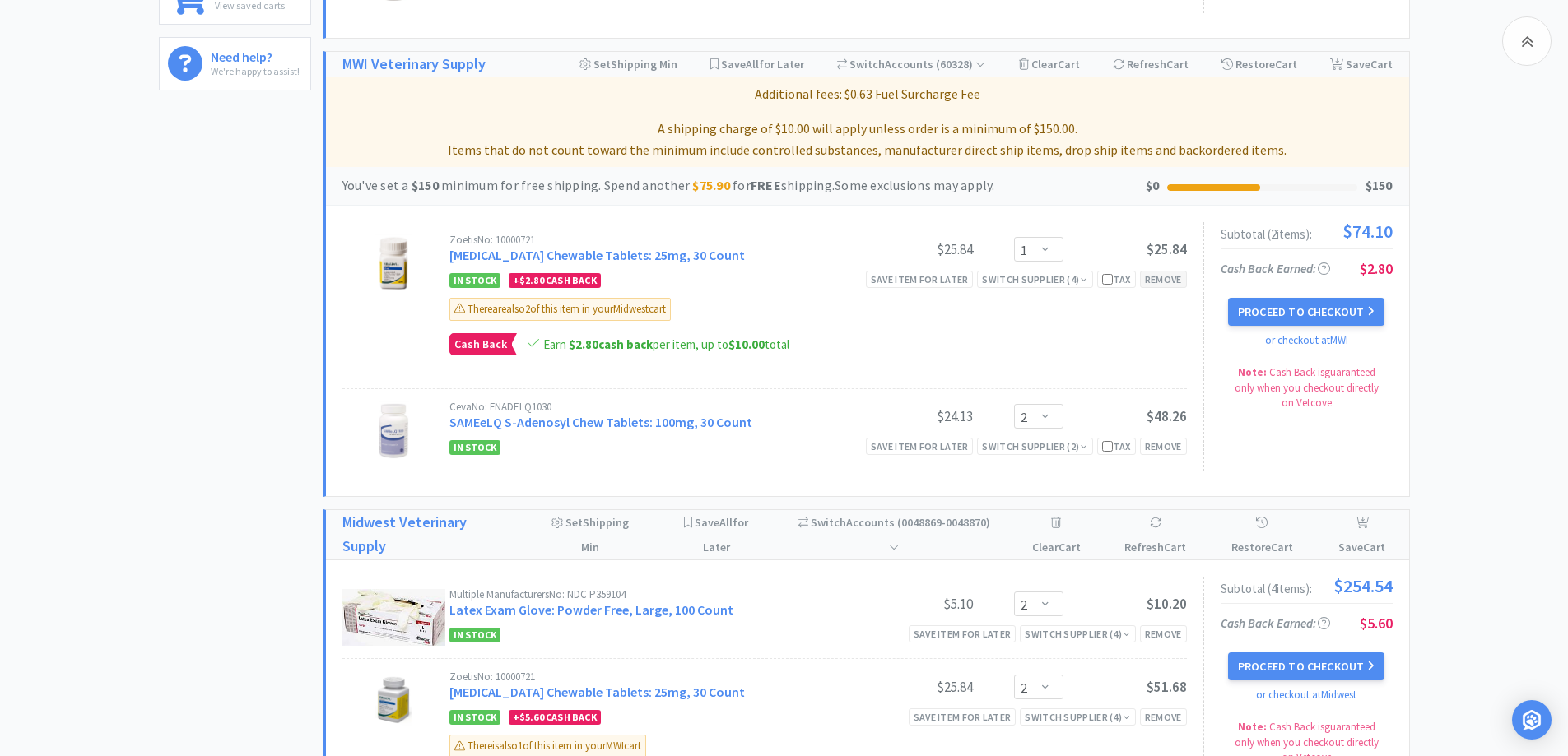
click at [1158, 278] on div "Remove" at bounding box center [1162, 279] width 47 height 17
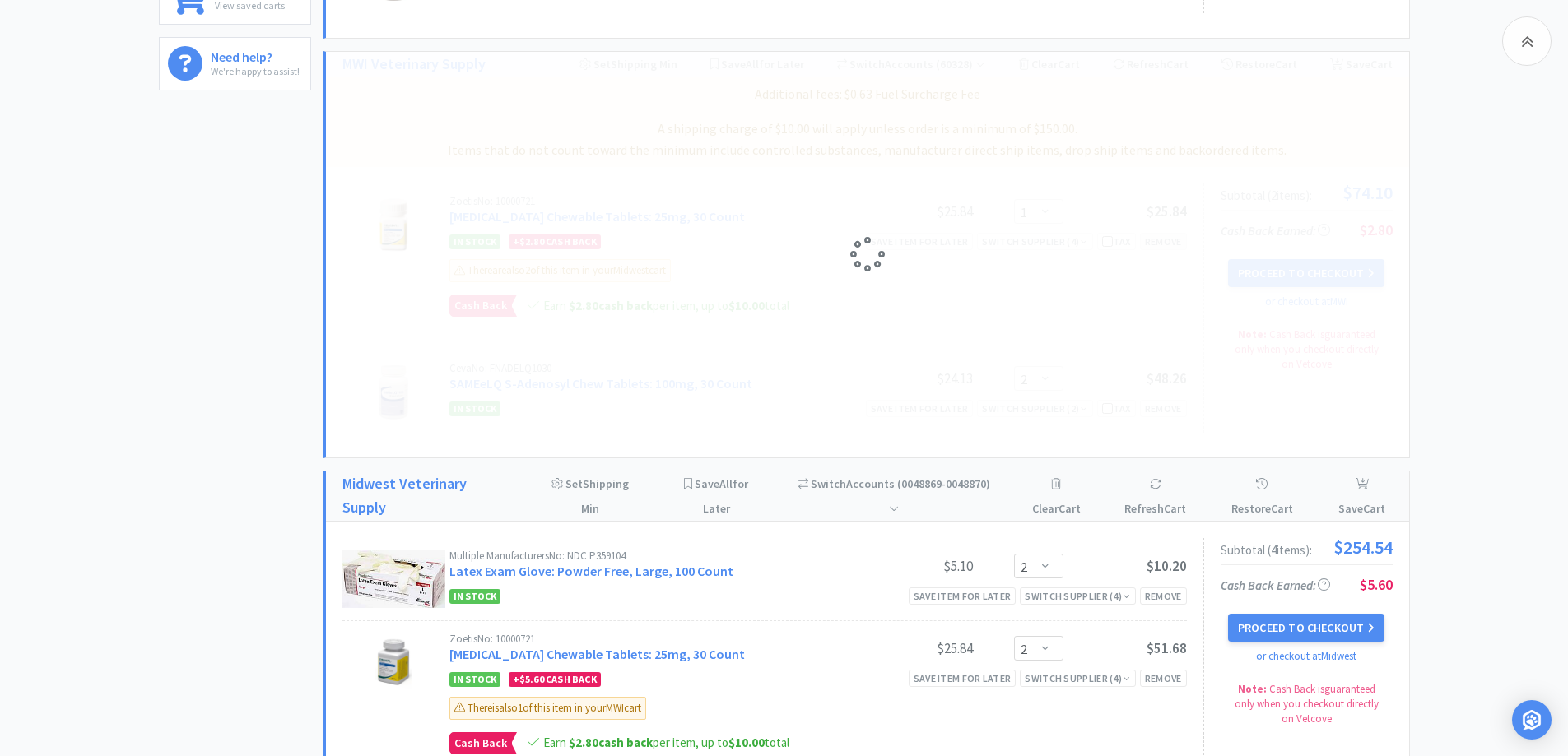
select select "2"
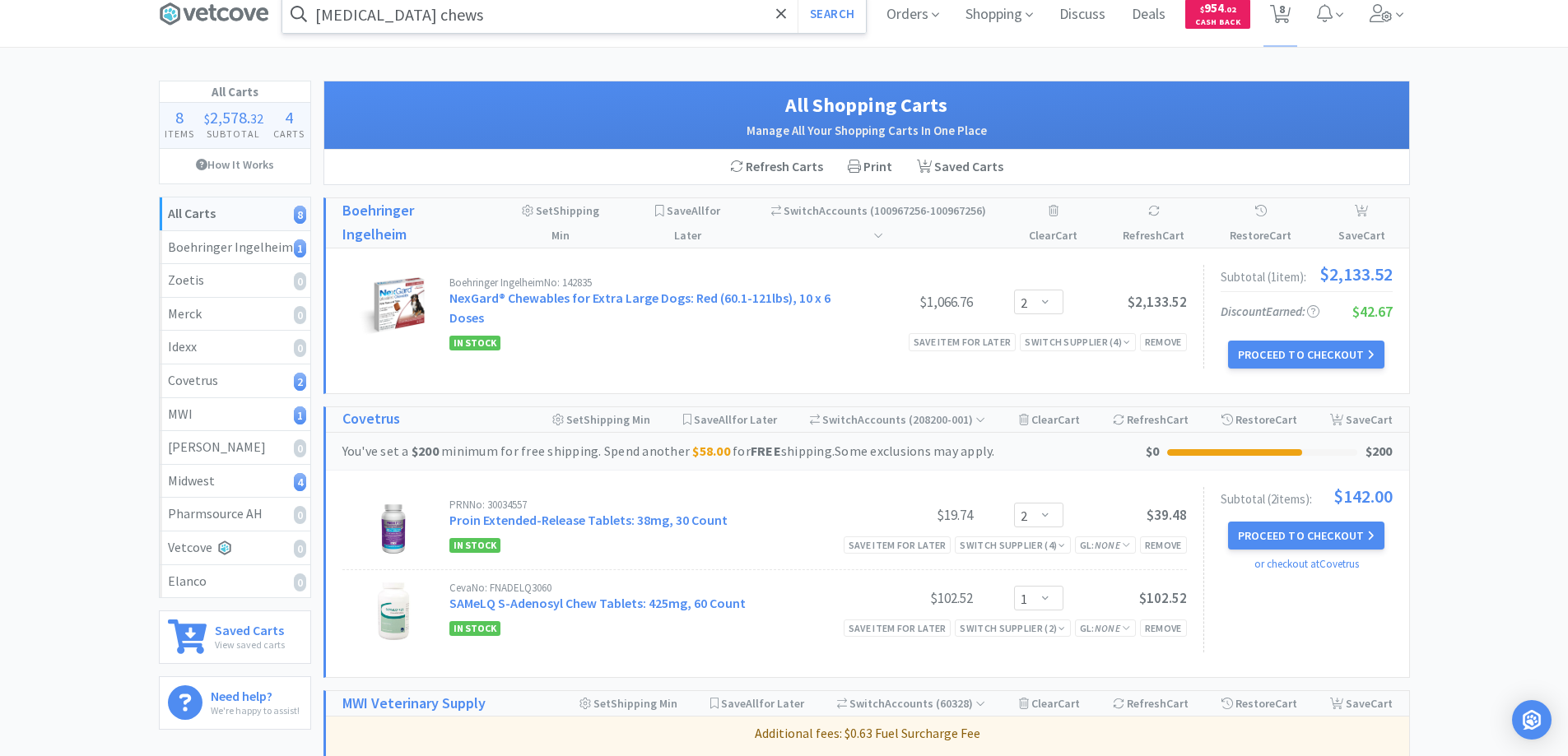
scroll to position [0, 0]
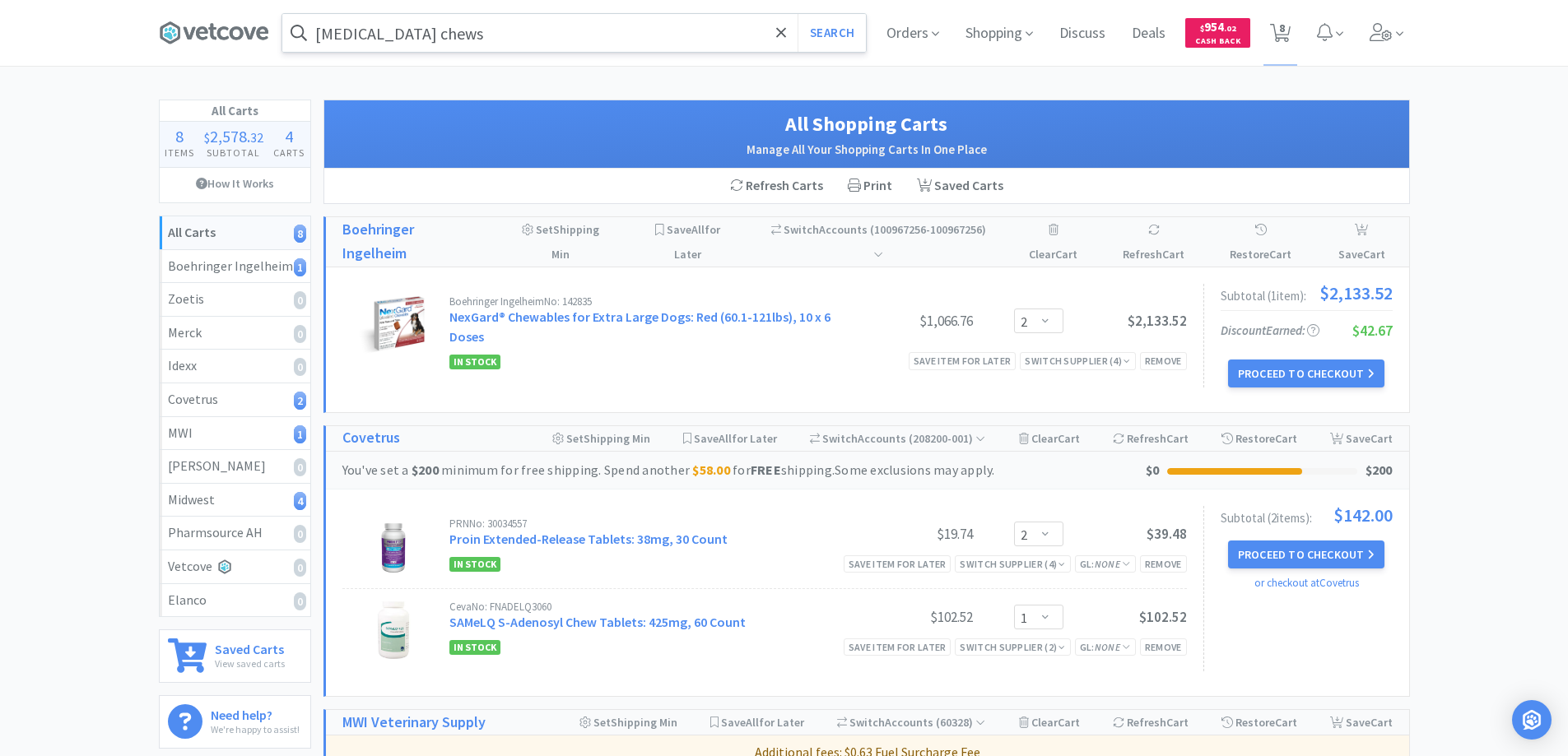
click at [543, 34] on input "[MEDICAL_DATA] chews" at bounding box center [574, 33] width 583 height 38
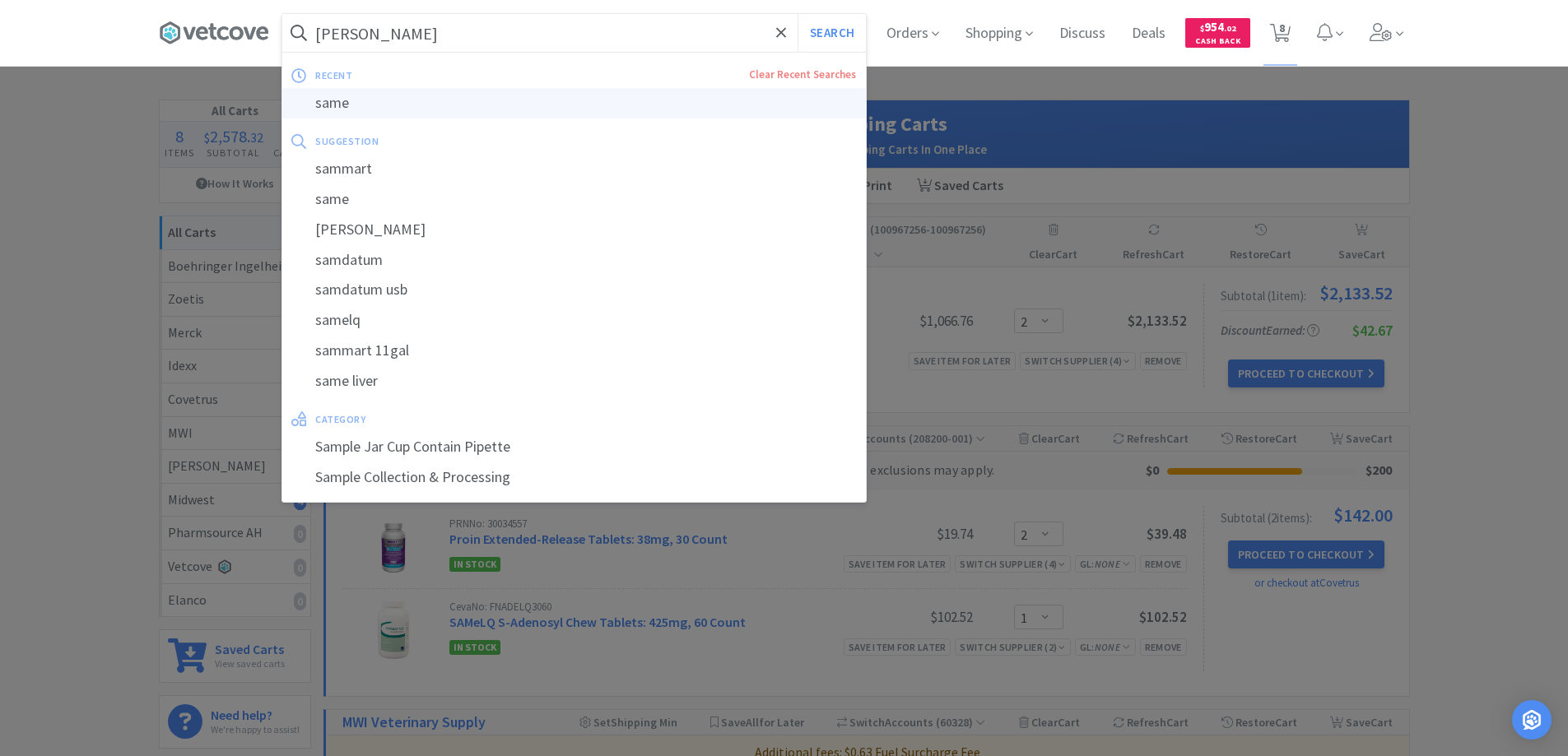
click at [424, 103] on div "same" at bounding box center [574, 104] width 583 height 30
type input "same"
select select "2"
select select "1"
select select "2"
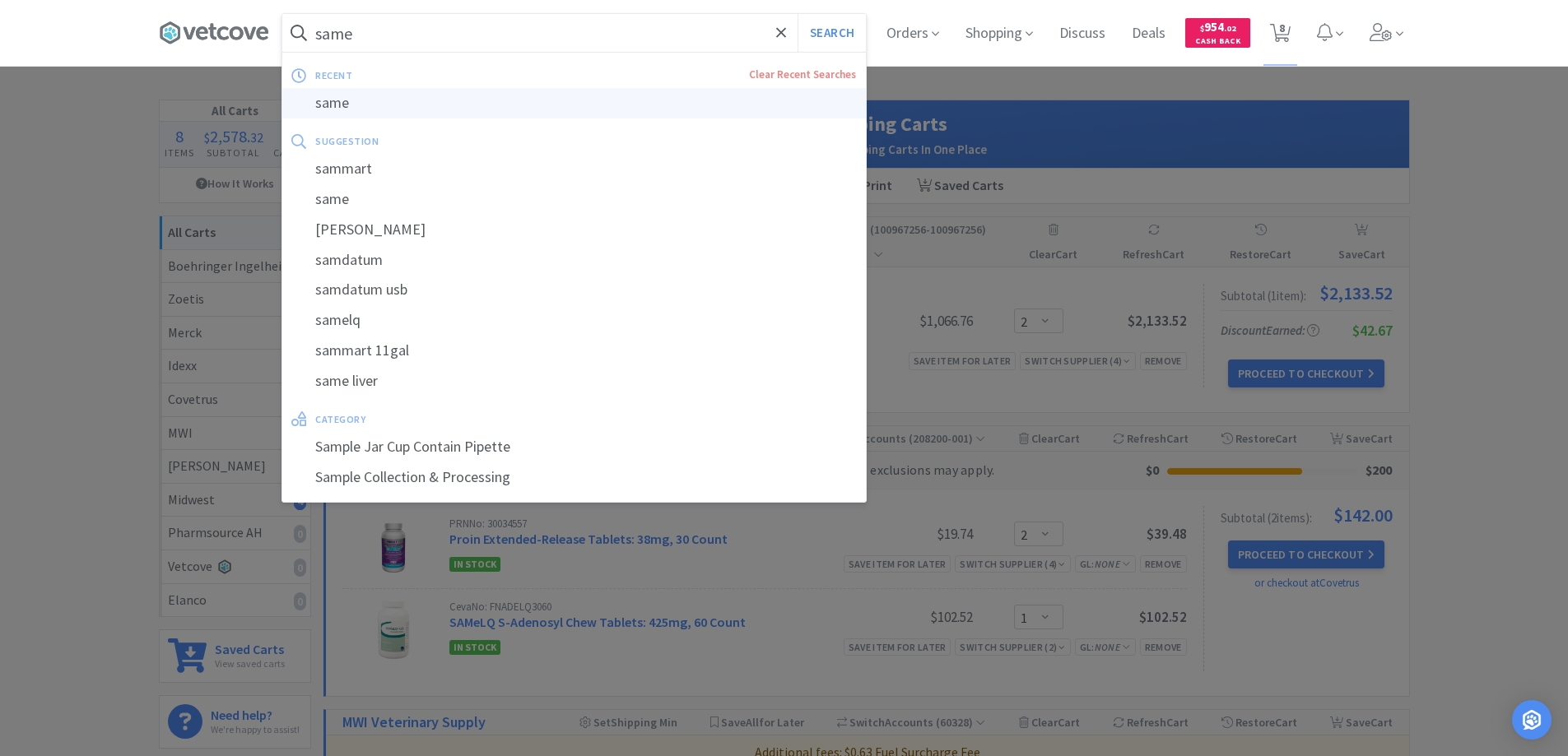
select select "2"
select select "1"
select select "30"
select select "2"
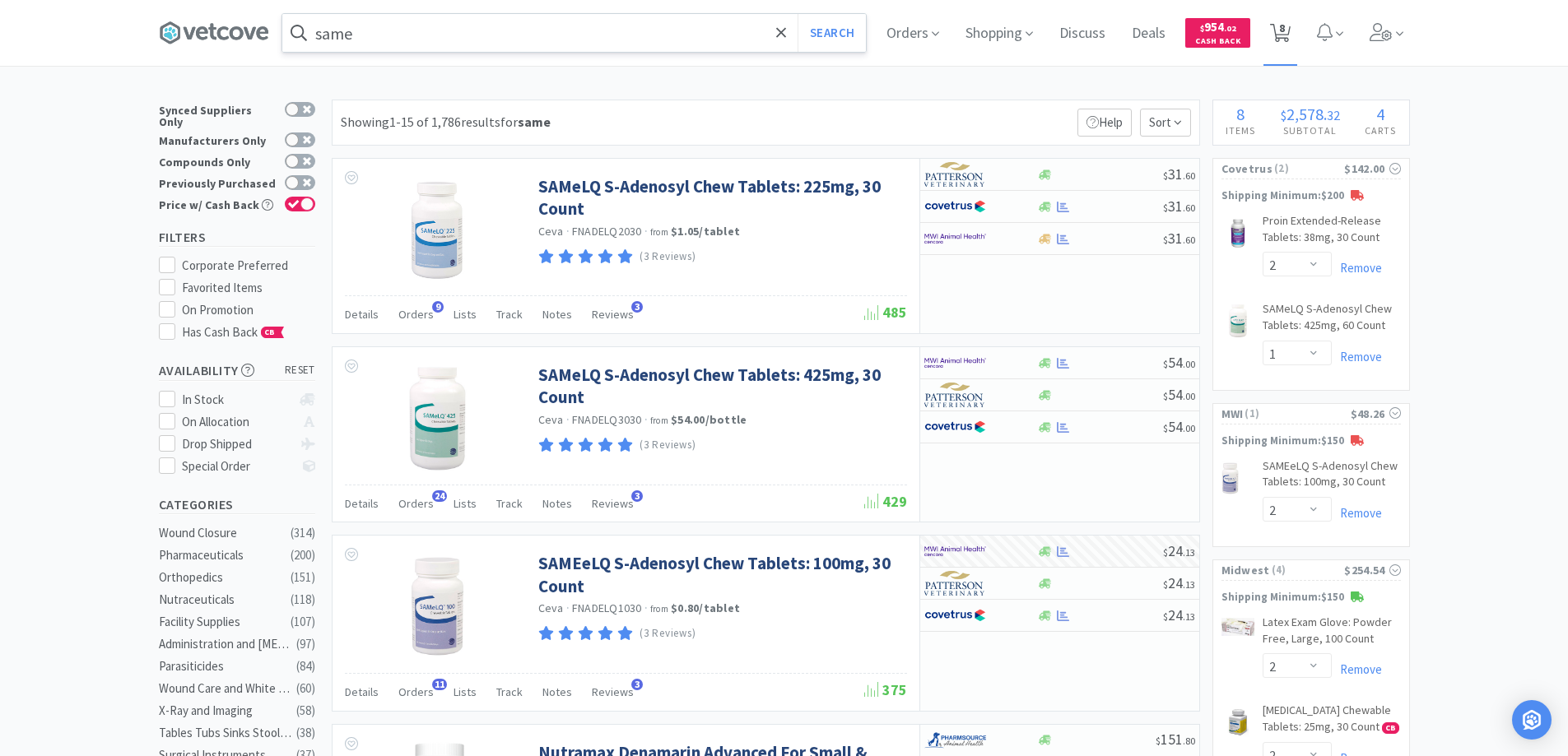
click at [1285, 37] on span "8" at bounding box center [1282, 28] width 6 height 66
select select "2"
select select "1"
select select "2"
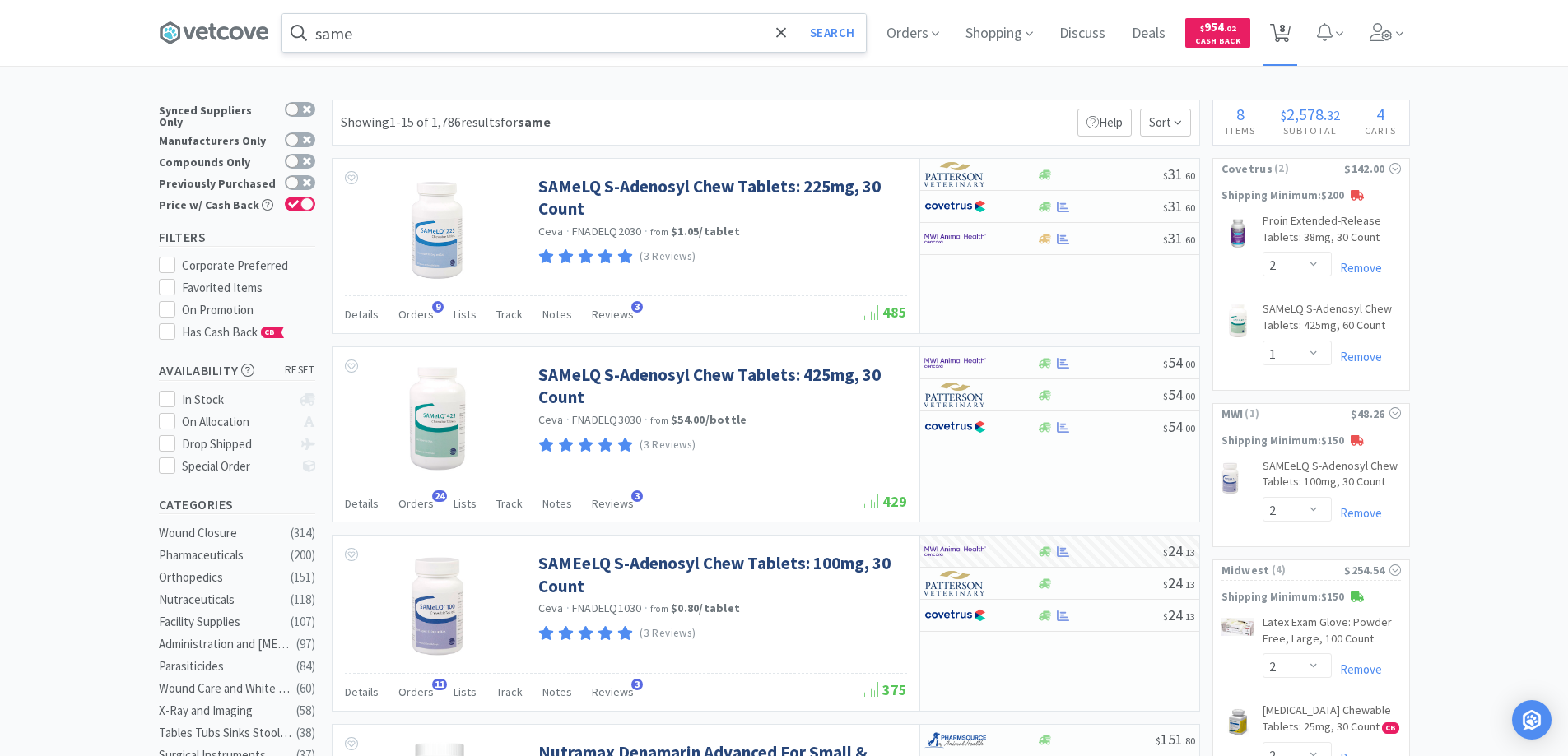
select select "2"
select select "1"
select select "30"
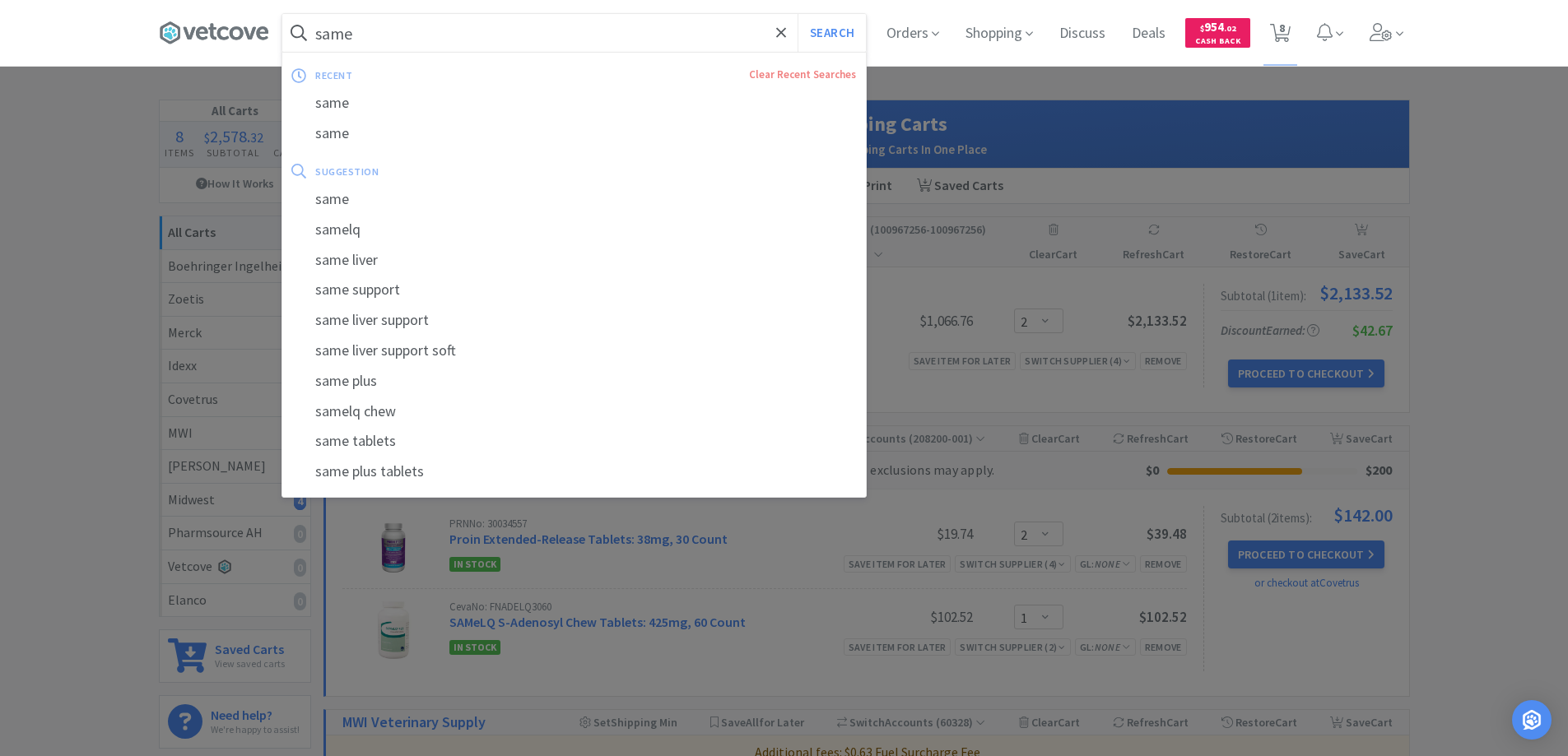
click at [444, 28] on input "same" at bounding box center [574, 33] width 583 height 38
click at [460, 100] on div "same" at bounding box center [574, 104] width 583 height 30
select select "2"
select select "1"
select select "2"
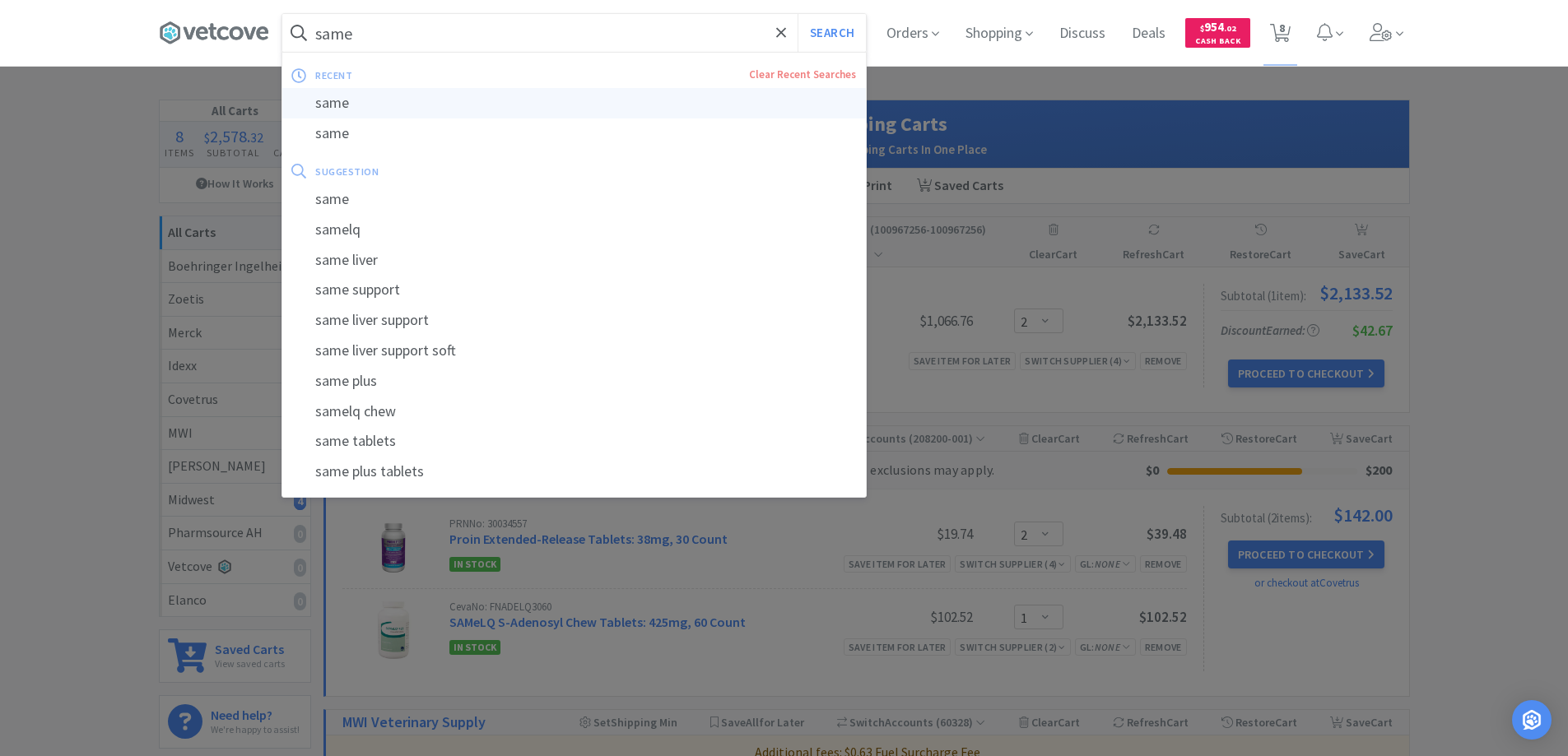
select select "2"
select select "1"
select select "30"
select select "2"
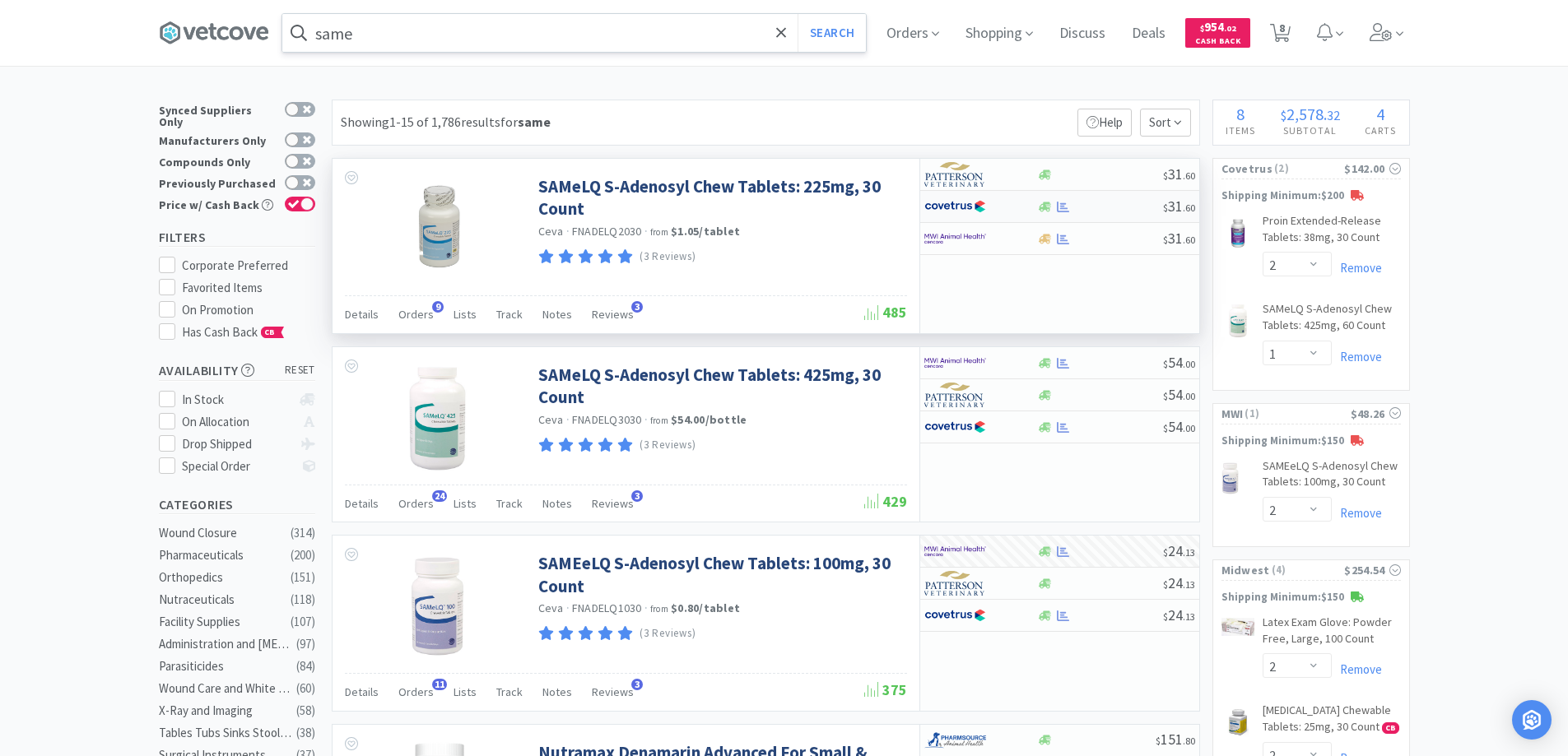
click at [1102, 206] on div at bounding box center [1100, 206] width 125 height 12
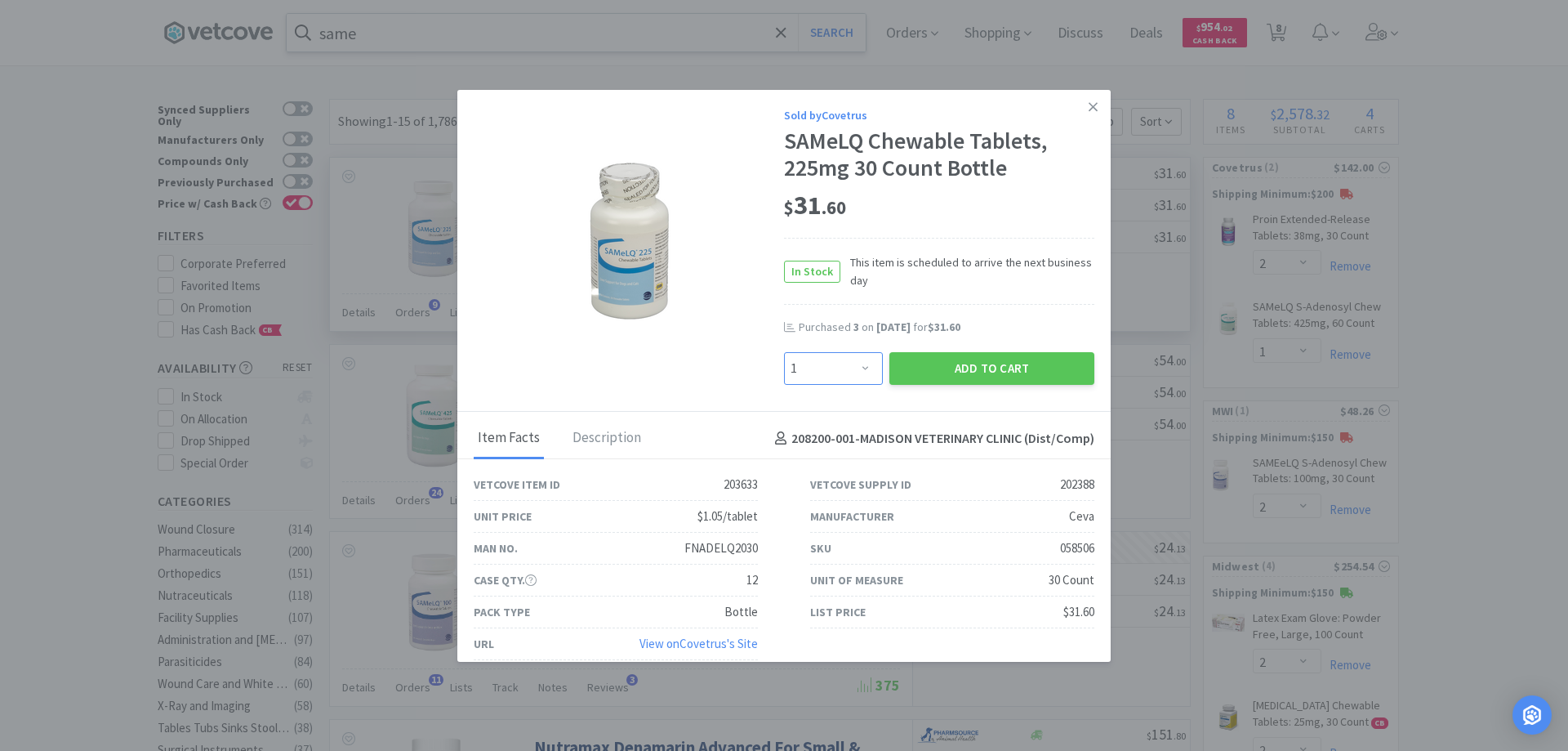
click at [858, 369] on select "Enter Quantity 1 2 3 4 5 6 7 8 9 10 11 12 13 14 15 16 17 18 19 20 Enter Quantity" at bounding box center [833, 368] width 99 height 33
select select "2"
click at [784, 352] on select "Enter Quantity 1 2 3 4 5 6 7 8 9 10 11 12 13 14 15 16 17 18 19 20 Enter Quantity" at bounding box center [833, 368] width 99 height 33
click at [1009, 369] on button "Add to Cart" at bounding box center [991, 368] width 205 height 33
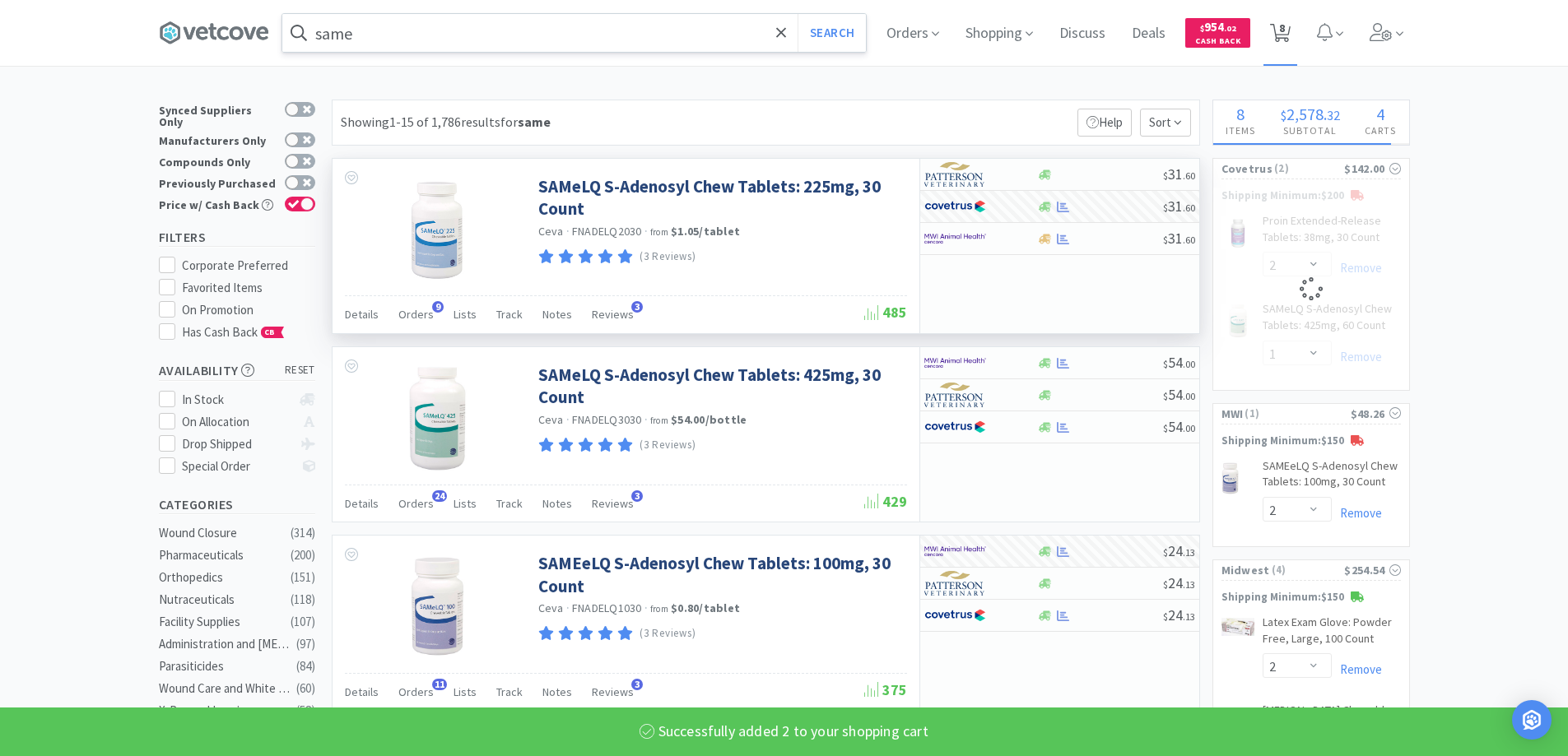
click at [1291, 28] on icon at bounding box center [1280, 32] width 21 height 18
select select "2"
select select "1"
select select "2"
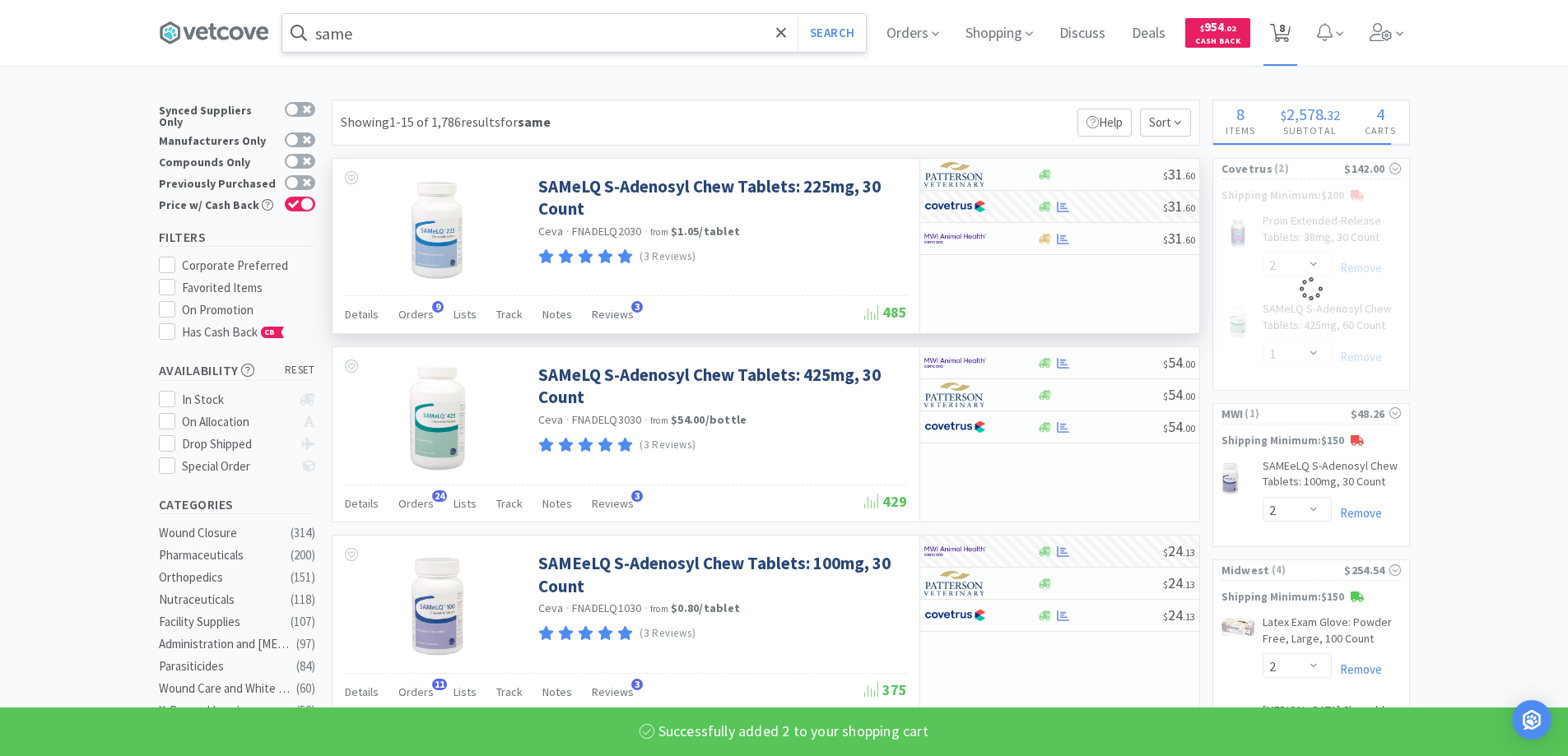
select select "2"
select select "1"
select select "30"
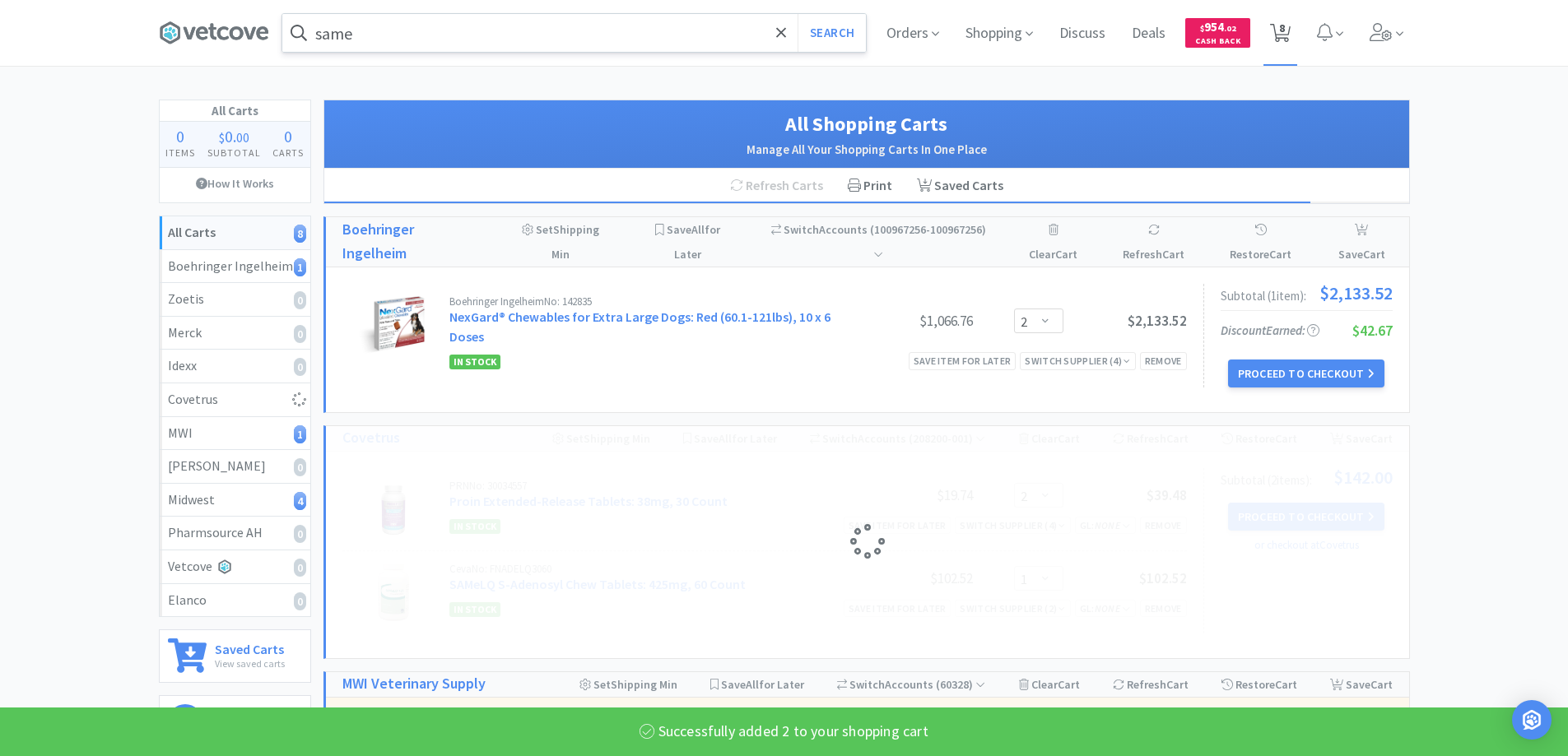
select select "2"
select select "1"
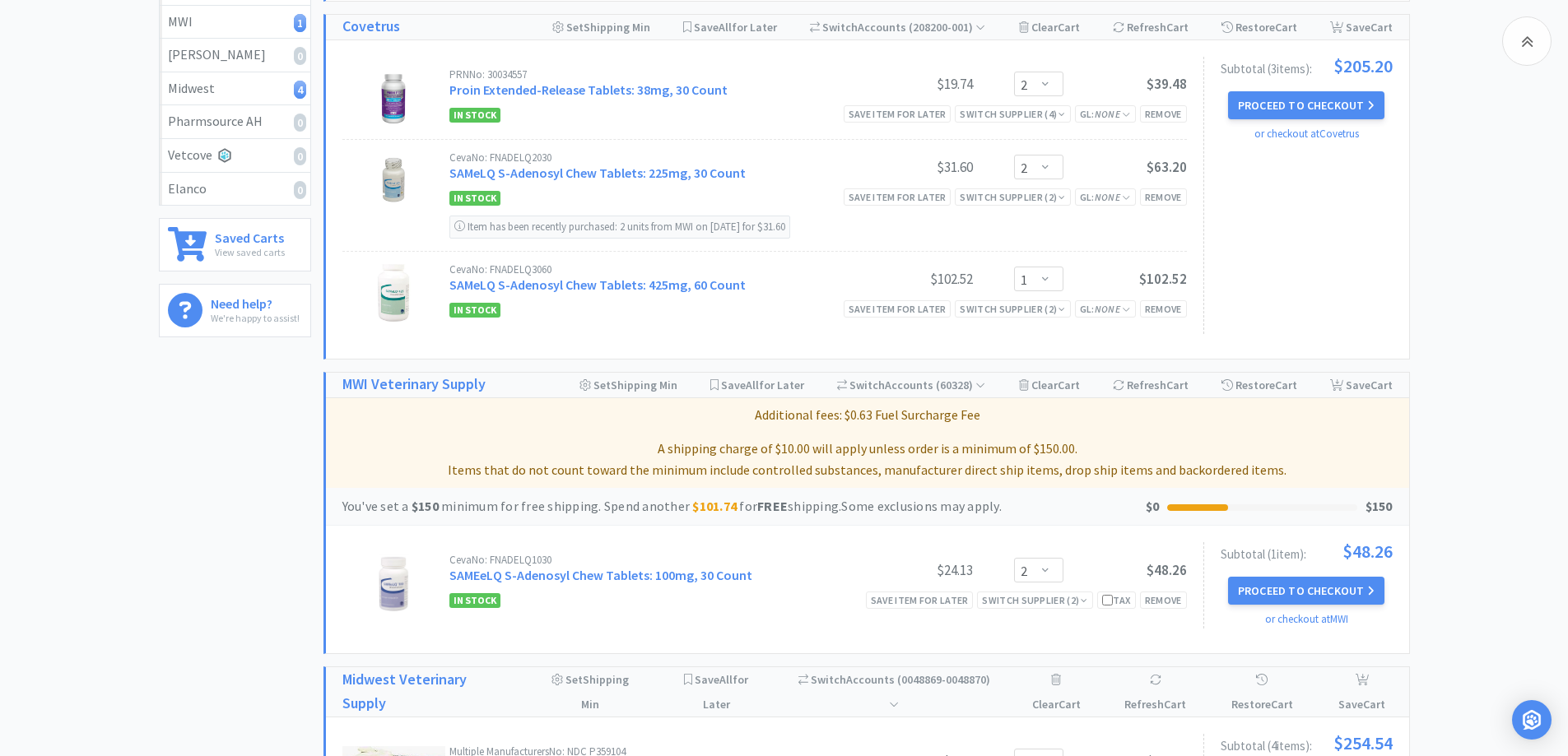
scroll to position [494, 0]
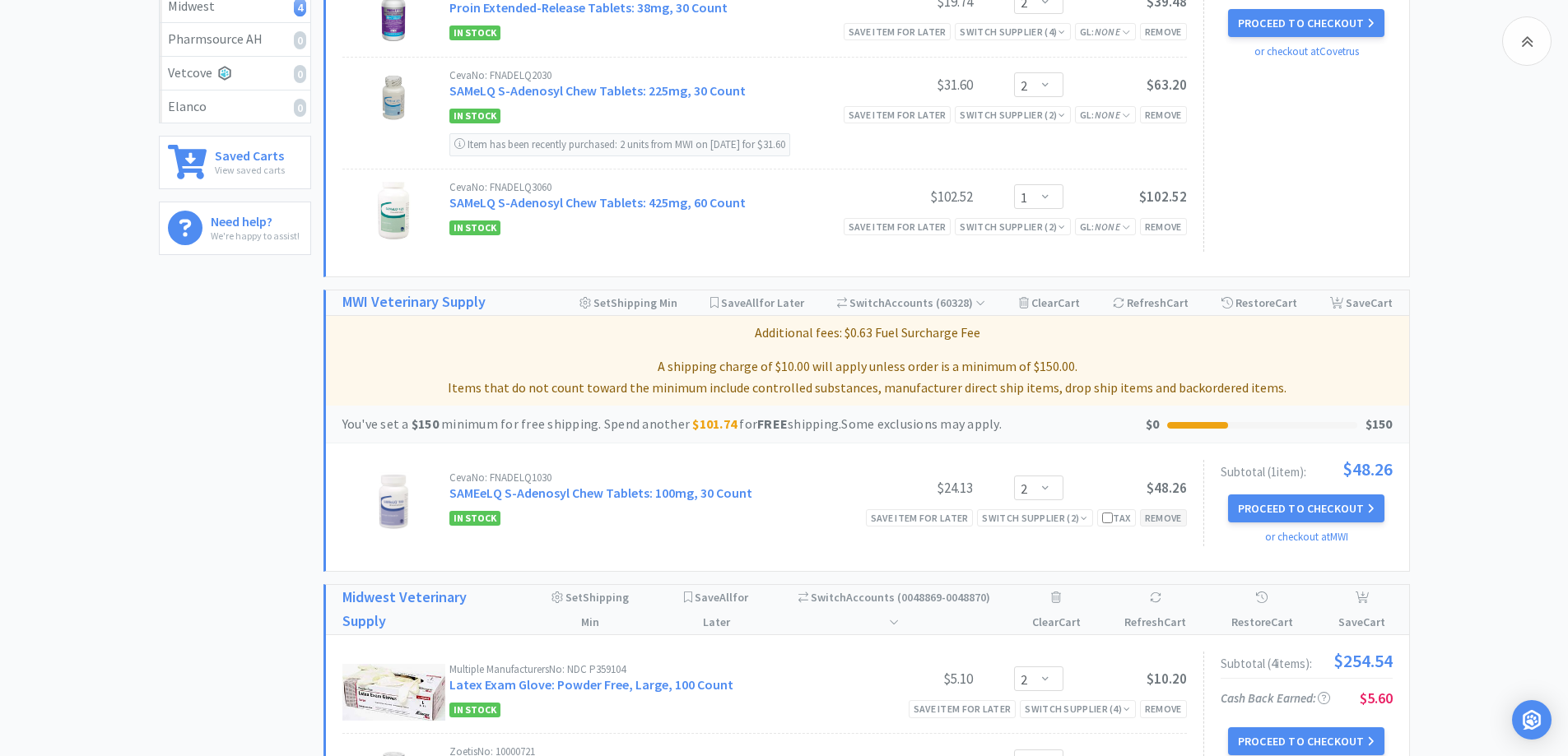
click at [1167, 519] on div "Remove" at bounding box center [1162, 518] width 47 height 17
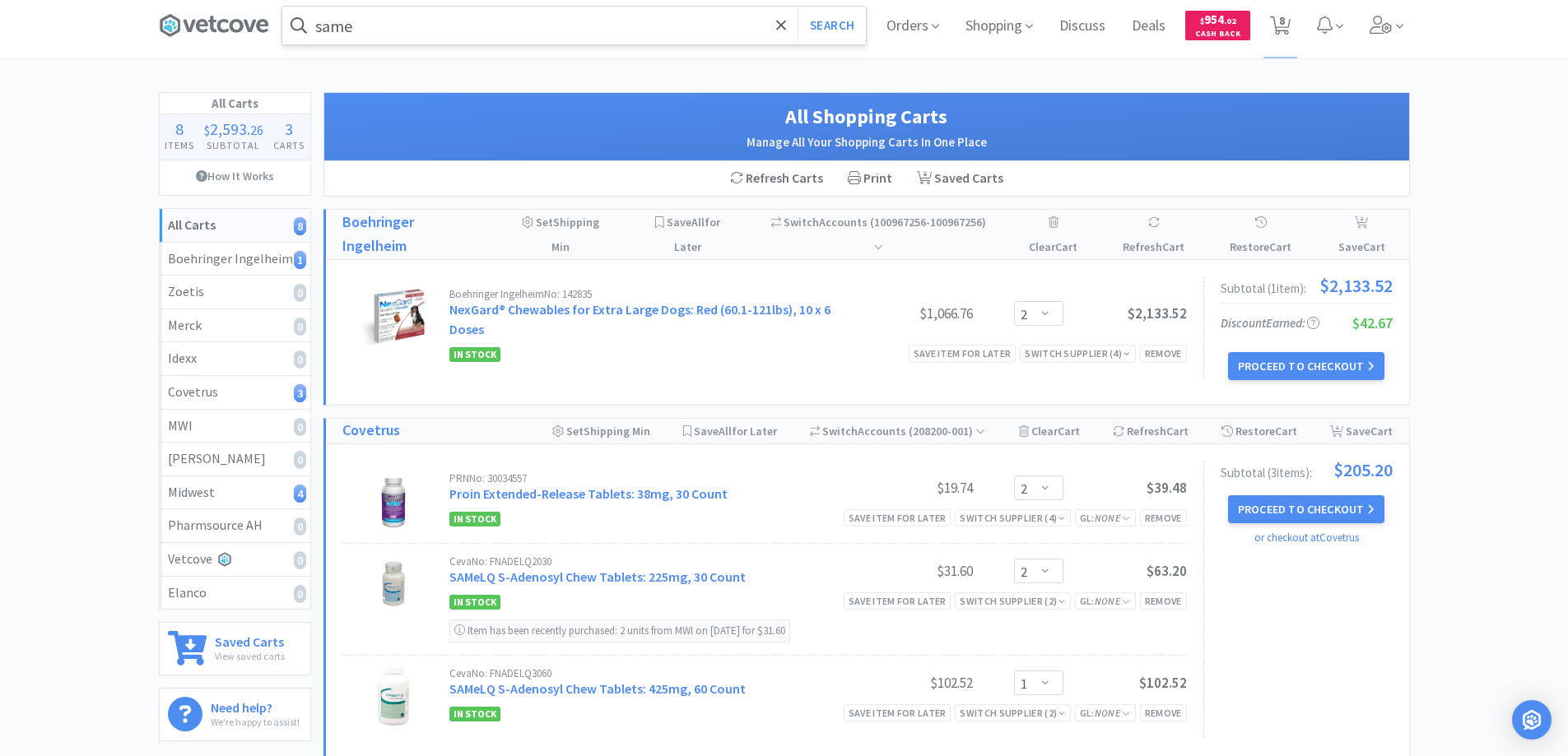
scroll to position [0, 0]
